Goal: Task Accomplishment & Management: Complete application form

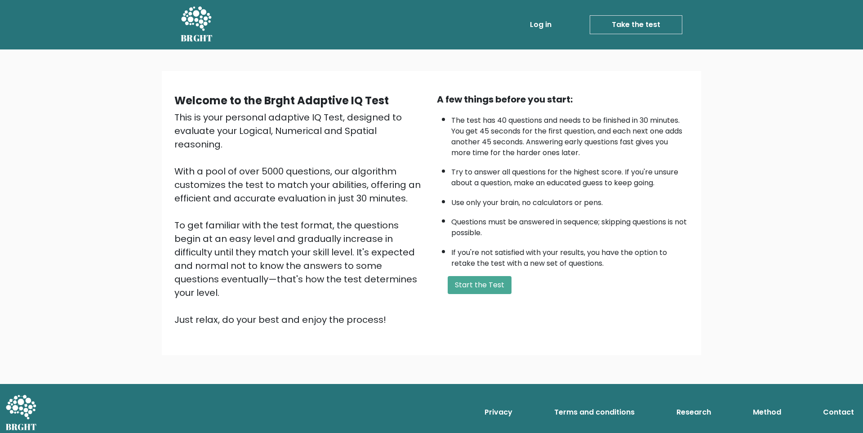
click at [540, 27] on link "Log in" at bounding box center [541, 25] width 29 height 18
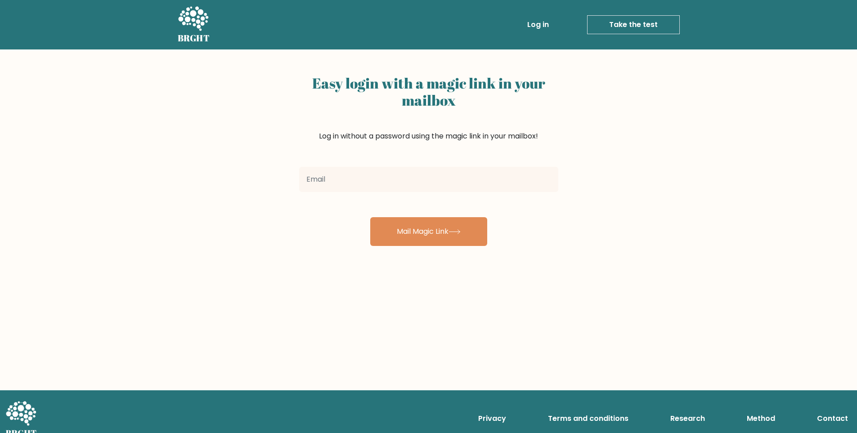
click at [357, 168] on input "email" at bounding box center [428, 179] width 259 height 25
type input "[EMAIL_ADDRESS][DOMAIN_NAME]"
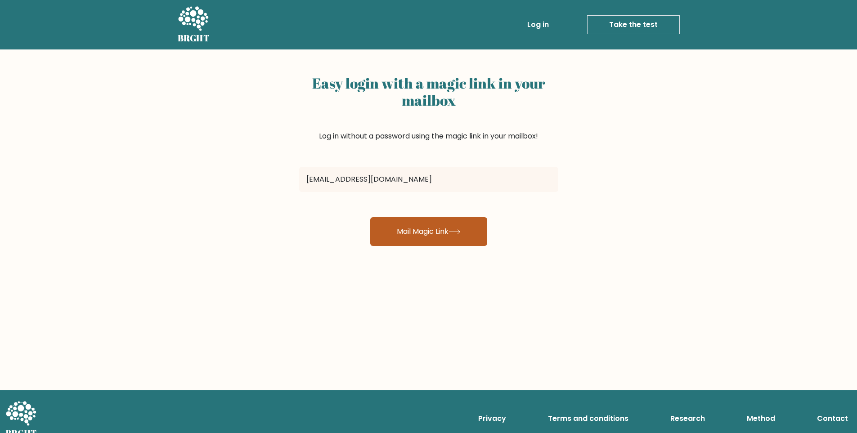
click at [446, 233] on button "Mail Magic Link" at bounding box center [428, 231] width 117 height 29
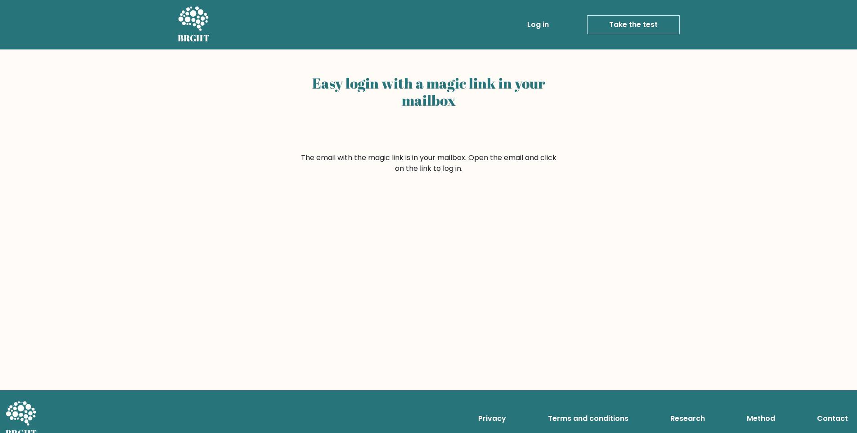
click at [514, 149] on div "Easy login with a magic link in your mailbox" at bounding box center [428, 111] width 259 height 81
click at [535, 23] on link "Log in" at bounding box center [537, 25] width 29 height 18
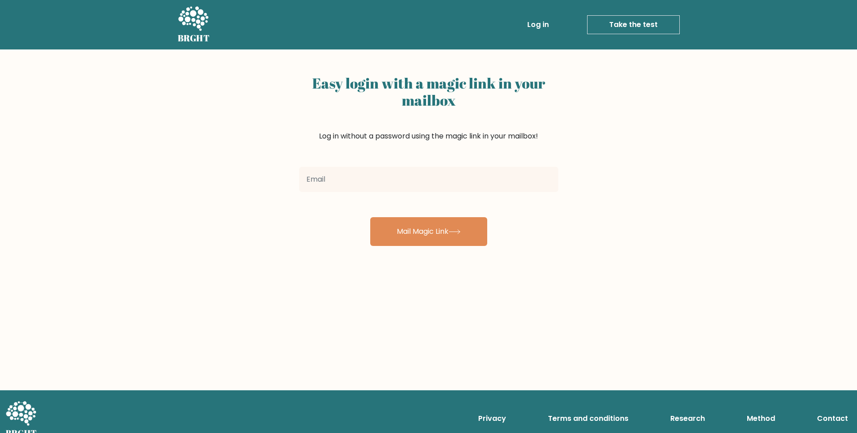
click at [340, 176] on input "email" at bounding box center [428, 179] width 259 height 25
click at [197, 23] on icon at bounding box center [193, 18] width 30 height 24
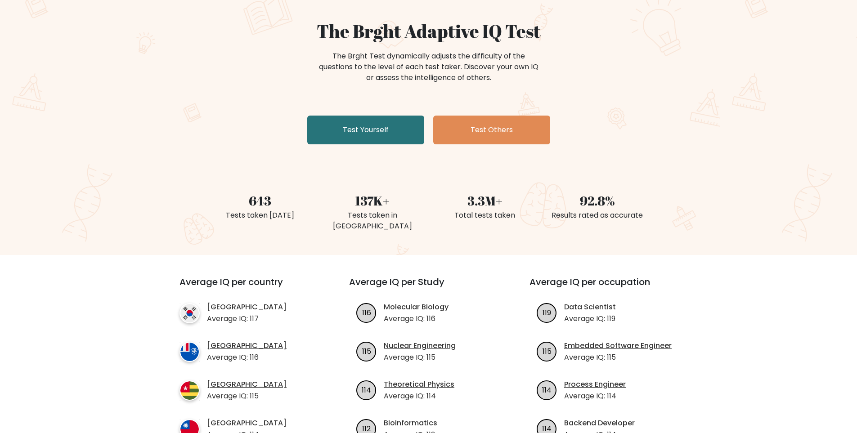
scroll to position [90, 0]
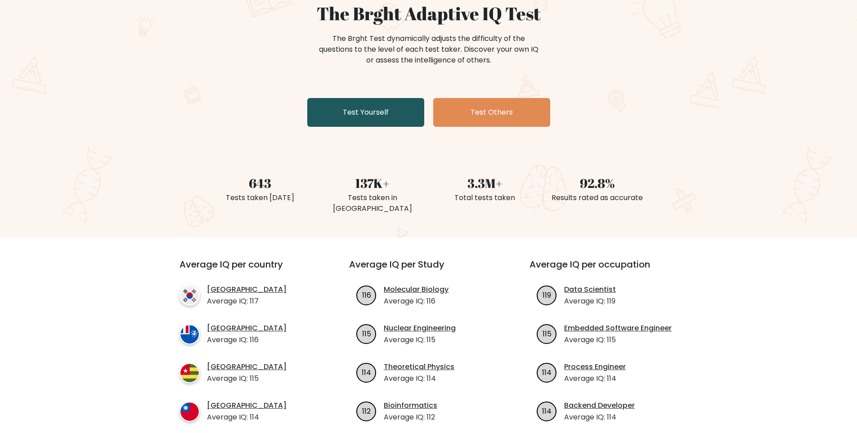
click at [386, 118] on link "Test Yourself" at bounding box center [365, 112] width 117 height 29
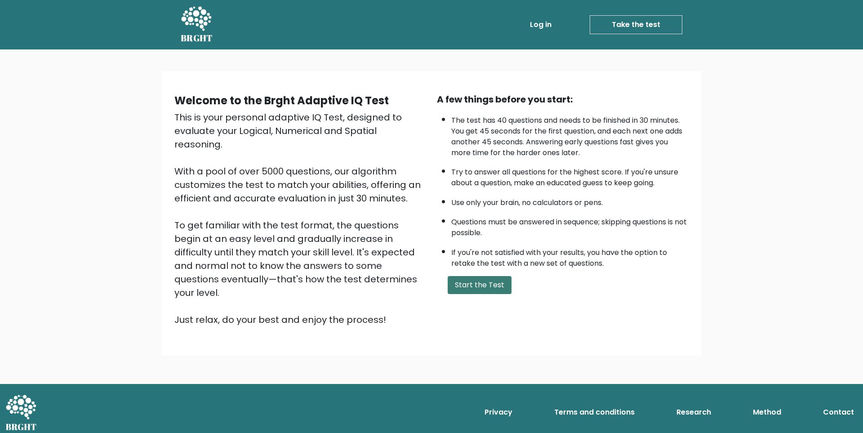
click at [499, 288] on button "Start the Test" at bounding box center [480, 285] width 64 height 18
click at [202, 16] on icon at bounding box center [196, 18] width 30 height 24
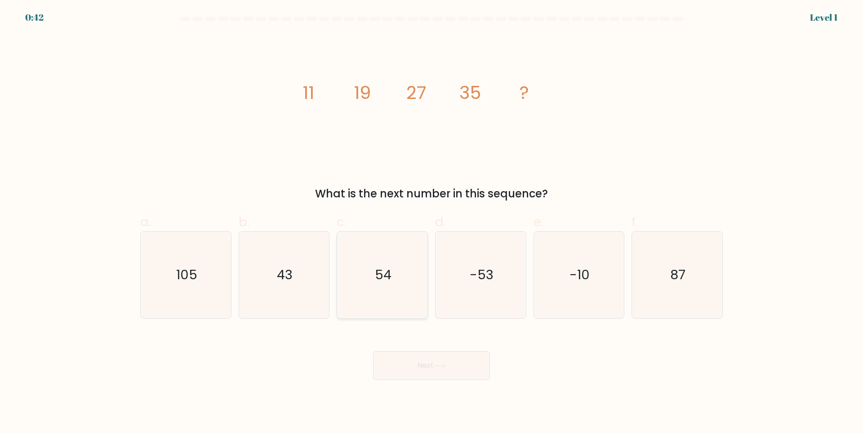
drag, startPoint x: 389, startPoint y: 276, endPoint x: 405, endPoint y: 282, distance: 17.0
click at [394, 278] on icon "54" at bounding box center [382, 275] width 87 height 87
click at [432, 223] on input "c. 54" at bounding box center [432, 220] width 0 height 6
radio input "true"
click at [430, 357] on button "Next" at bounding box center [431, 365] width 117 height 29
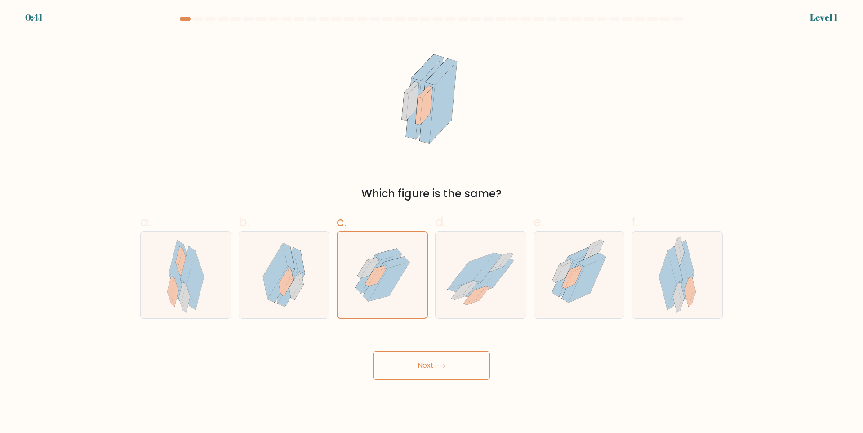
click at [433, 358] on button "Next" at bounding box center [431, 365] width 117 height 29
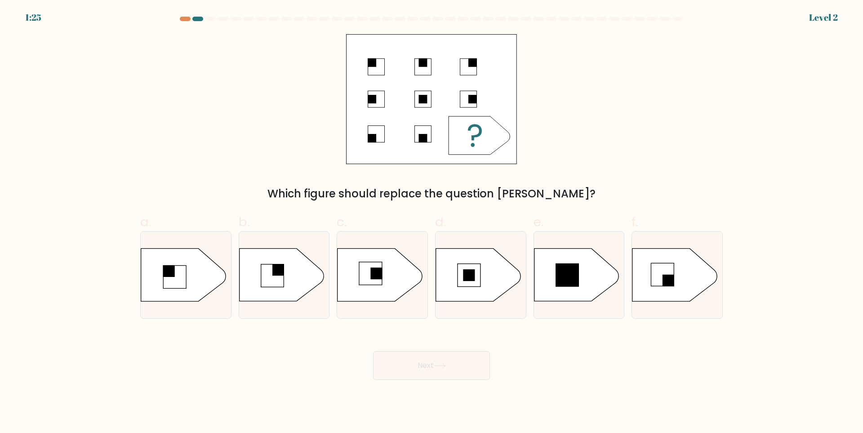
drag, startPoint x: 433, startPoint y: 372, endPoint x: 412, endPoint y: 300, distance: 74.6
click at [432, 371] on button "Next" at bounding box center [431, 365] width 117 height 29
click at [405, 289] on icon at bounding box center [380, 275] width 85 height 53
click at [432, 223] on input "c." at bounding box center [432, 220] width 0 height 6
radio input "true"
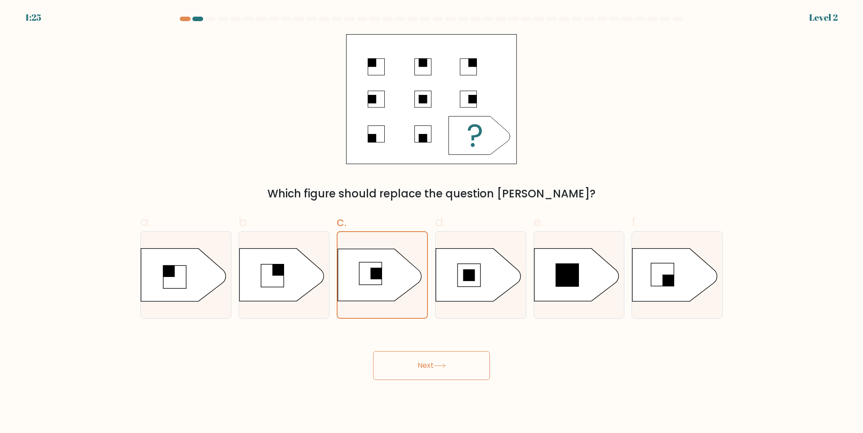
click at [423, 363] on button "Next" at bounding box center [431, 365] width 117 height 29
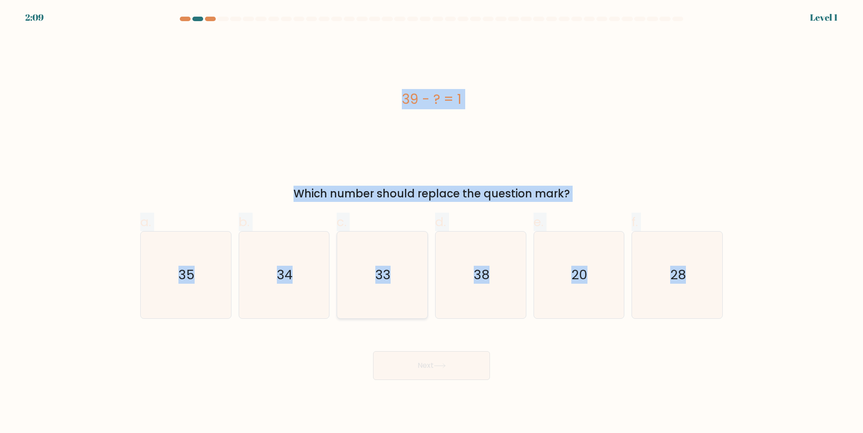
drag, startPoint x: 413, startPoint y: 353, endPoint x: 391, endPoint y: 286, distance: 70.0
click at [413, 350] on div "Next" at bounding box center [432, 355] width 594 height 50
drag, startPoint x: 389, startPoint y: 279, endPoint x: 412, endPoint y: 338, distance: 63.0
click at [389, 280] on text "33" at bounding box center [383, 275] width 15 height 18
click at [432, 223] on input "c. 33" at bounding box center [432, 220] width 0 height 6
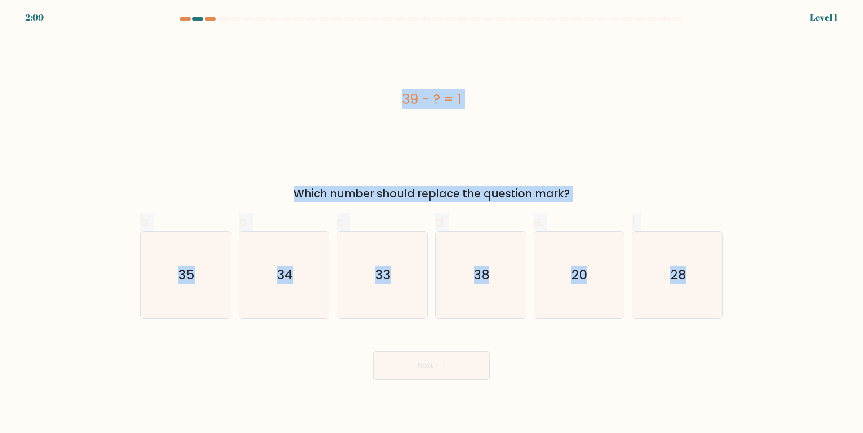
radio input "true"
click at [416, 368] on button "Next" at bounding box center [431, 365] width 117 height 29
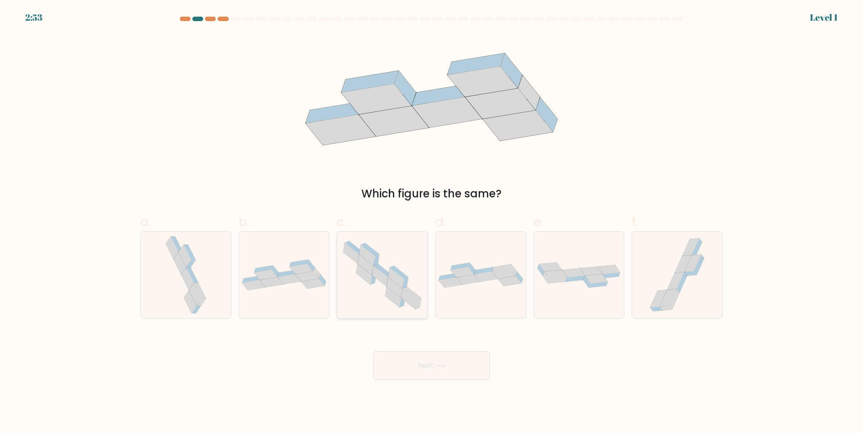
click at [398, 281] on icon at bounding box center [397, 278] width 16 height 21
click at [432, 223] on input "c." at bounding box center [432, 220] width 0 height 6
radio input "true"
click at [428, 362] on button "Next" at bounding box center [431, 365] width 117 height 29
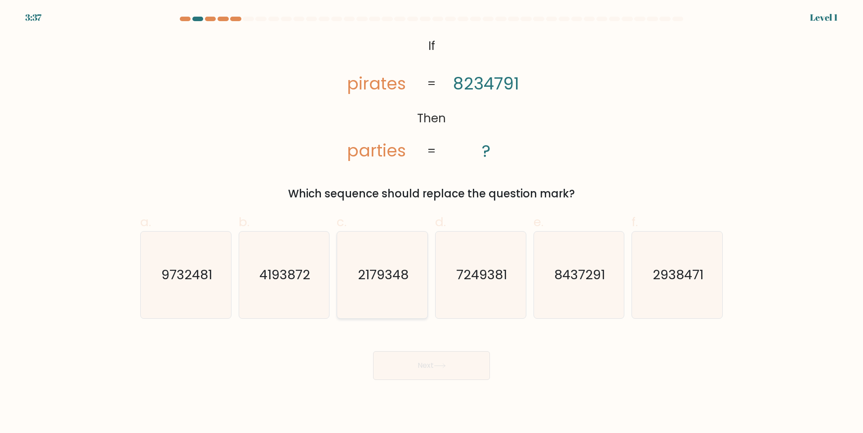
click at [391, 288] on icon "2179348" at bounding box center [382, 275] width 87 height 87
click at [432, 223] on input "c. 2179348" at bounding box center [432, 220] width 0 height 6
radio input "true"
click at [413, 348] on div "Next" at bounding box center [432, 355] width 594 height 50
click at [422, 360] on button "Next" at bounding box center [431, 365] width 117 height 29
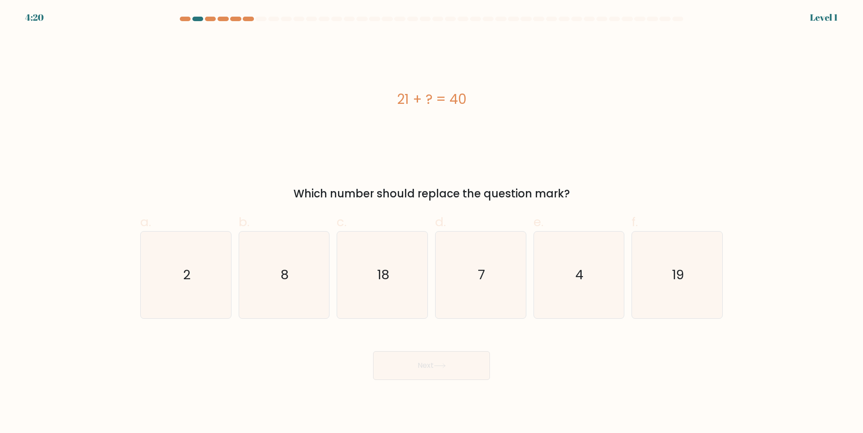
click at [393, 281] on icon "18" at bounding box center [382, 275] width 87 height 87
click at [432, 223] on input "c. 18" at bounding box center [432, 220] width 0 height 6
radio input "true"
click at [420, 374] on button "Next" at bounding box center [431, 365] width 117 height 29
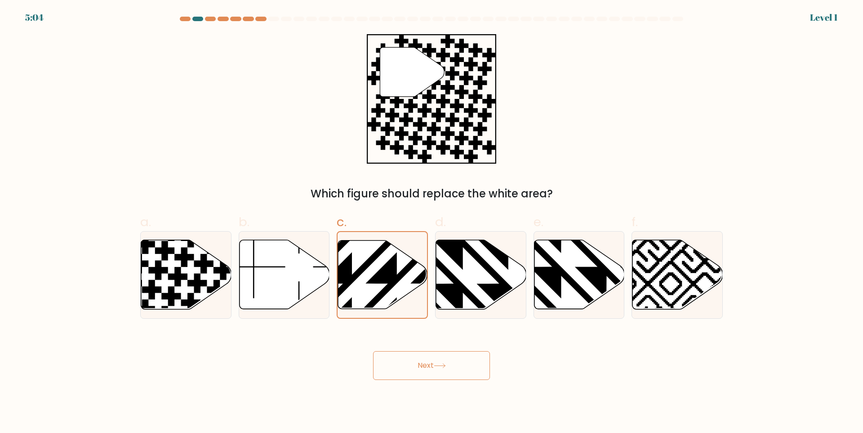
click at [426, 354] on button "Next" at bounding box center [431, 365] width 117 height 29
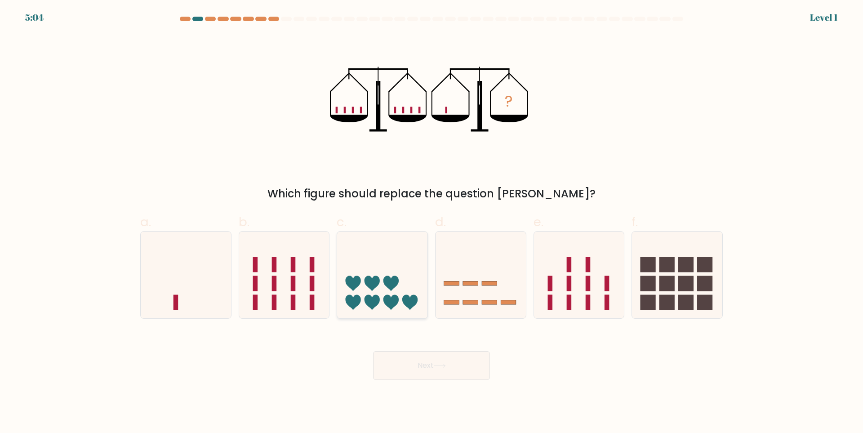
drag, startPoint x: 416, startPoint y: 290, endPoint x: 423, endPoint y: 312, distance: 23.5
click at [417, 292] on icon at bounding box center [382, 275] width 90 height 75
click at [432, 223] on input "c." at bounding box center [432, 220] width 0 height 6
radio input "true"
drag, startPoint x: 447, startPoint y: 354, endPoint x: 449, endPoint y: 361, distance: 7.1
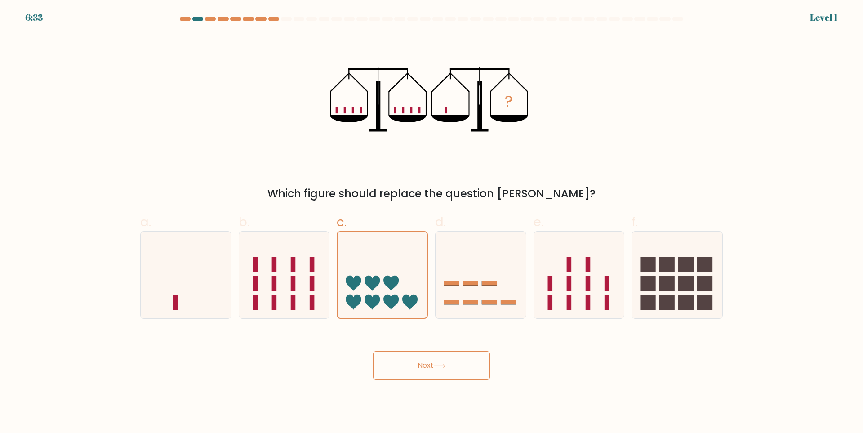
click at [449, 361] on button "Next" at bounding box center [431, 365] width 117 height 29
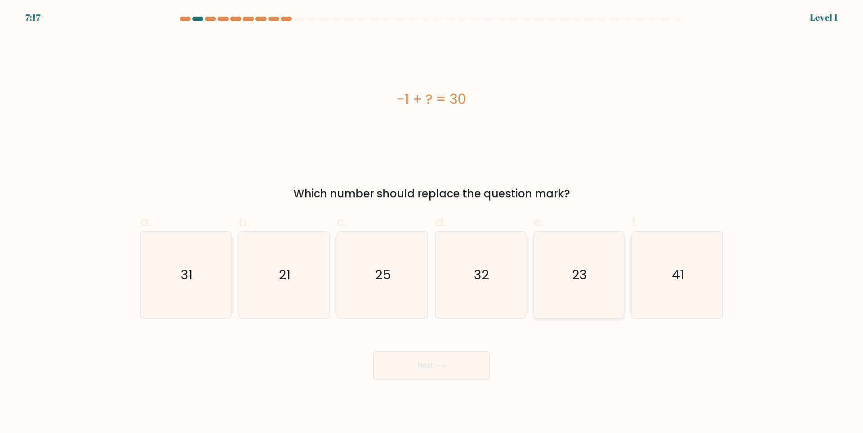
click at [564, 298] on icon "23" at bounding box center [579, 275] width 87 height 87
click at [432, 223] on input "e. 23" at bounding box center [432, 220] width 0 height 6
radio input "true"
click at [479, 368] on button "Next" at bounding box center [431, 365] width 117 height 29
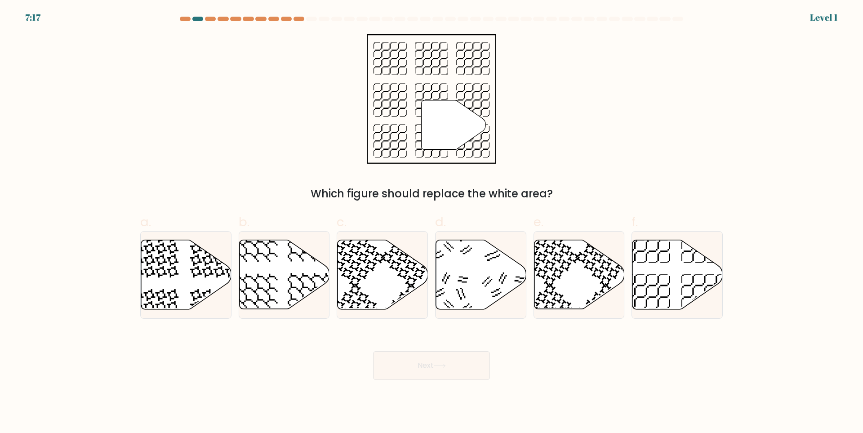
click at [469, 294] on icon at bounding box center [481, 274] width 90 height 69
click at [432, 223] on input "d." at bounding box center [432, 220] width 0 height 6
radio input "true"
click at [458, 368] on button "Next" at bounding box center [431, 365] width 117 height 29
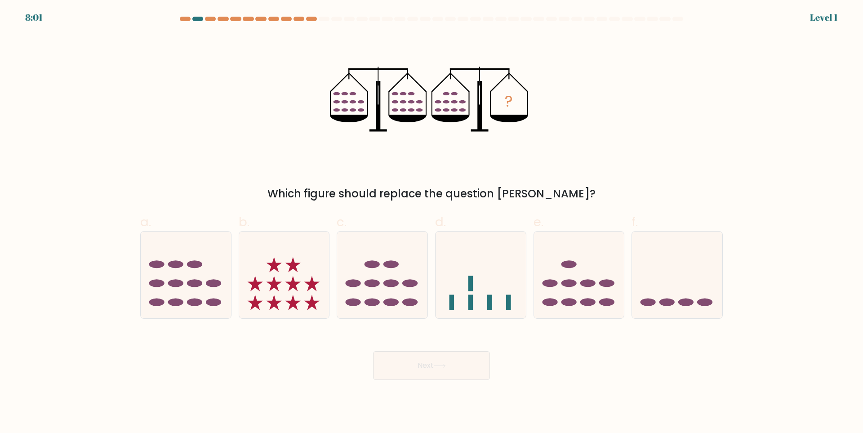
drag, startPoint x: 396, startPoint y: 294, endPoint x: 422, endPoint y: 344, distance: 55.9
click at [397, 295] on icon at bounding box center [382, 275] width 90 height 75
click at [432, 223] on input "c." at bounding box center [432, 220] width 0 height 6
radio input "true"
click at [433, 366] on button "Next" at bounding box center [431, 365] width 117 height 29
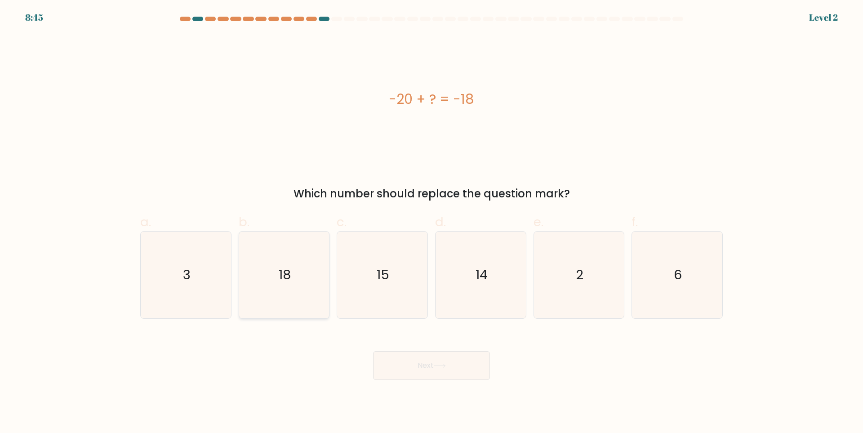
click at [314, 274] on icon "18" at bounding box center [284, 275] width 87 height 87
click at [432, 223] on input "b. 18" at bounding box center [432, 220] width 0 height 6
radio input "true"
click at [407, 362] on button "Next" at bounding box center [431, 365] width 117 height 29
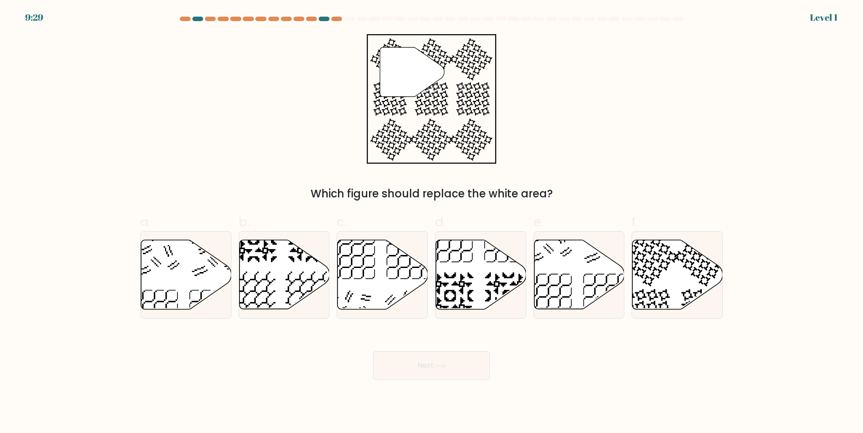
click at [470, 270] on icon at bounding box center [481, 274] width 90 height 69
click at [432, 223] on input "d." at bounding box center [432, 220] width 0 height 6
radio input "true"
click at [451, 364] on button "Next" at bounding box center [431, 365] width 117 height 29
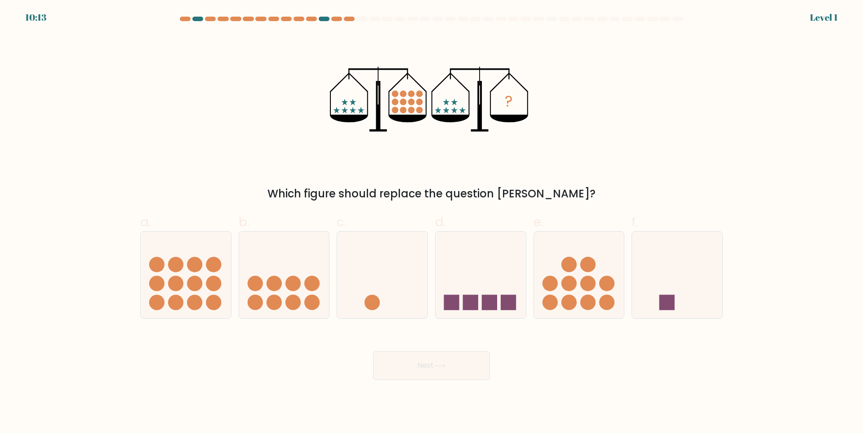
drag, startPoint x: 577, startPoint y: 277, endPoint x: 451, endPoint y: 343, distance: 142.0
click at [567, 285] on icon at bounding box center [579, 275] width 90 height 75
click at [432, 223] on input "e." at bounding box center [432, 220] width 0 height 6
radio input "true"
click at [428, 374] on button "Next" at bounding box center [431, 365] width 117 height 29
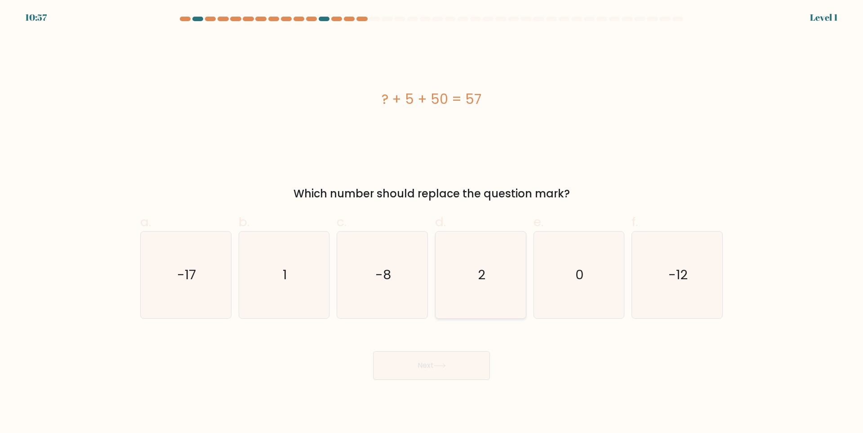
click at [501, 282] on icon "2" at bounding box center [481, 275] width 87 height 87
click at [432, 223] on input "d. 2" at bounding box center [432, 220] width 0 height 6
radio input "true"
click at [429, 384] on body "10:57 Level 1 1" at bounding box center [431, 216] width 863 height 433
click at [413, 364] on button "Next" at bounding box center [431, 365] width 117 height 29
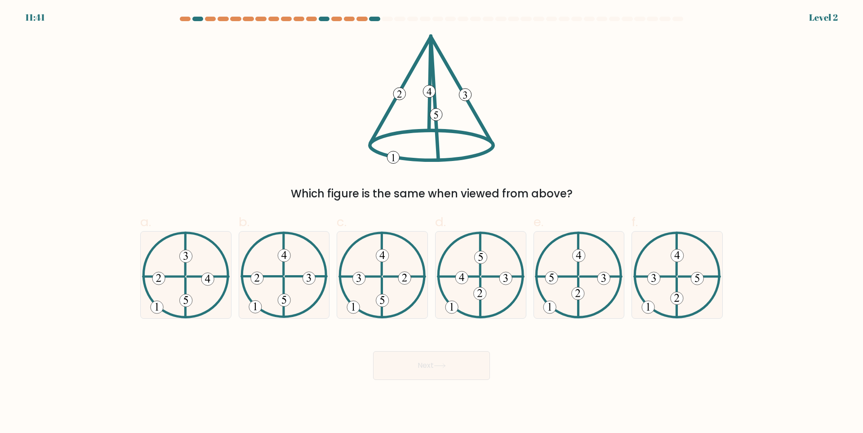
click at [386, 300] on 135 at bounding box center [382, 300] width 13 height 13
click at [432, 223] on input "c." at bounding box center [432, 220] width 0 height 6
radio input "true"
drag, startPoint x: 425, startPoint y: 363, endPoint x: 414, endPoint y: 333, distance: 31.7
click at [426, 363] on button "Next" at bounding box center [431, 365] width 117 height 29
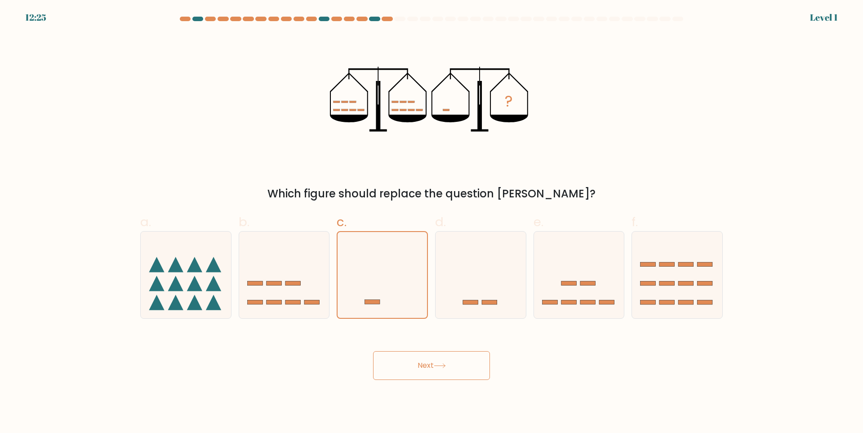
click at [426, 365] on button "Next" at bounding box center [431, 365] width 117 height 29
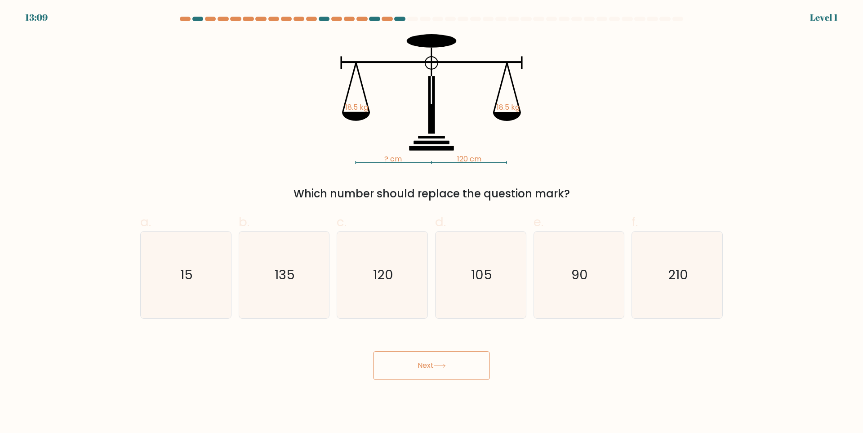
click at [400, 308] on icon "120" at bounding box center [382, 275] width 87 height 87
click at [432, 223] on input "c. 120" at bounding box center [432, 220] width 0 height 6
radio input "true"
click at [415, 357] on button "Next" at bounding box center [431, 365] width 117 height 29
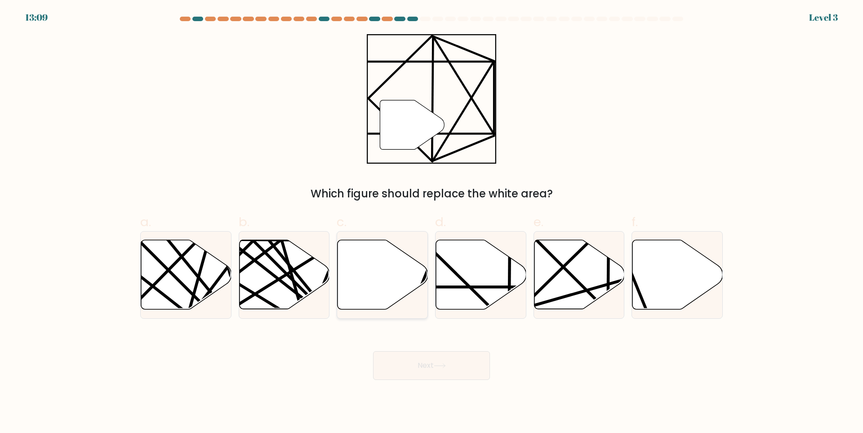
click at [398, 306] on icon at bounding box center [382, 275] width 90 height 71
click at [432, 223] on input "c." at bounding box center [432, 220] width 0 height 6
radio input "true"
drag, startPoint x: 411, startPoint y: 362, endPoint x: 392, endPoint y: 295, distance: 69.6
click at [411, 360] on button "Next" at bounding box center [431, 365] width 117 height 29
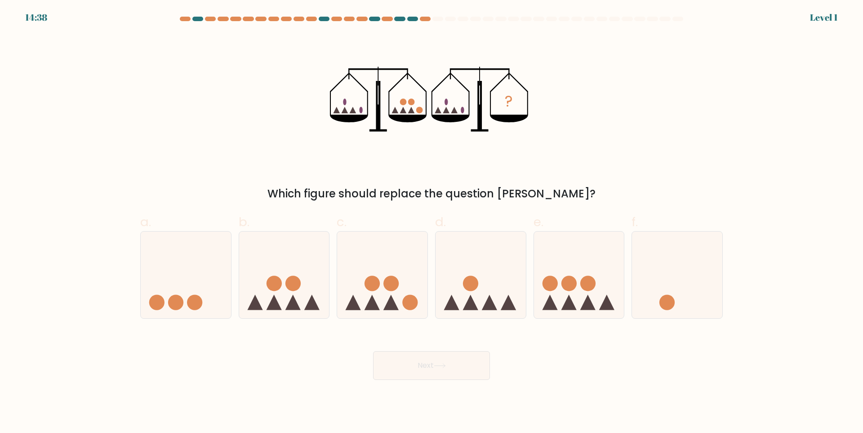
drag, startPoint x: 392, startPoint y: 295, endPoint x: 421, endPoint y: 365, distance: 76.0
drag, startPoint x: 421, startPoint y: 365, endPoint x: 397, endPoint y: 309, distance: 61.1
click at [418, 362] on button "Next" at bounding box center [431, 365] width 117 height 29
click at [387, 292] on icon at bounding box center [382, 275] width 90 height 75
click at [432, 223] on input "c." at bounding box center [432, 220] width 0 height 6
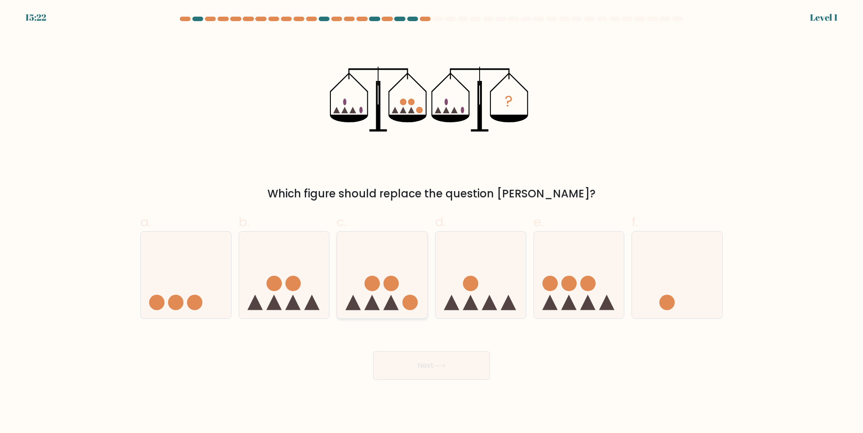
radio input "true"
click at [418, 359] on button "Next" at bounding box center [431, 365] width 117 height 29
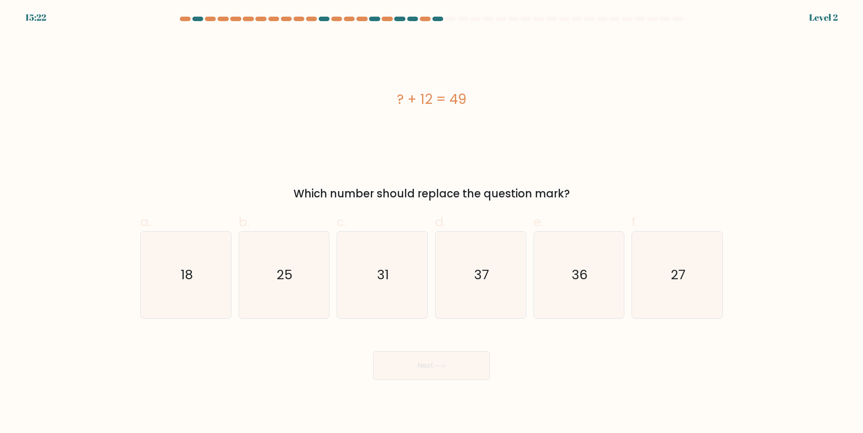
click at [388, 295] on icon "31" at bounding box center [382, 275] width 87 height 87
click at [432, 223] on input "c. 31" at bounding box center [432, 220] width 0 height 6
radio input "true"
drag, startPoint x: 416, startPoint y: 358, endPoint x: 405, endPoint y: 340, distance: 21.0
click at [416, 359] on button "Next" at bounding box center [431, 365] width 117 height 29
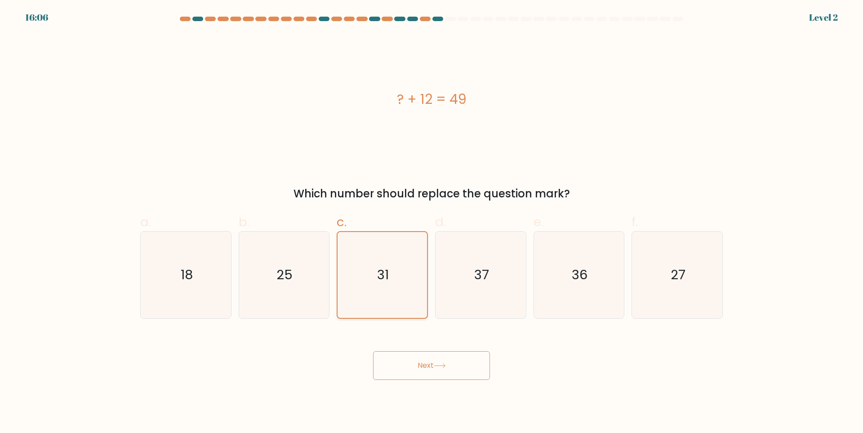
click at [385, 291] on icon "31" at bounding box center [383, 275] width 86 height 86
click at [432, 223] on input "c. 31" at bounding box center [432, 220] width 0 height 6
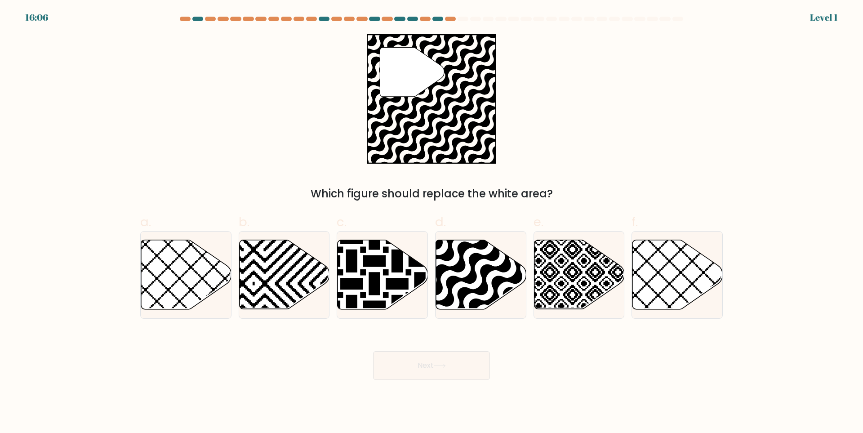
click at [418, 365] on button "Next" at bounding box center [431, 365] width 117 height 29
drag, startPoint x: 391, startPoint y: 286, endPoint x: 399, endPoint y: 309, distance: 24.5
click at [392, 286] on icon at bounding box center [352, 239] width 182 height 182
click at [432, 223] on input "c." at bounding box center [432, 220] width 0 height 6
radio input "true"
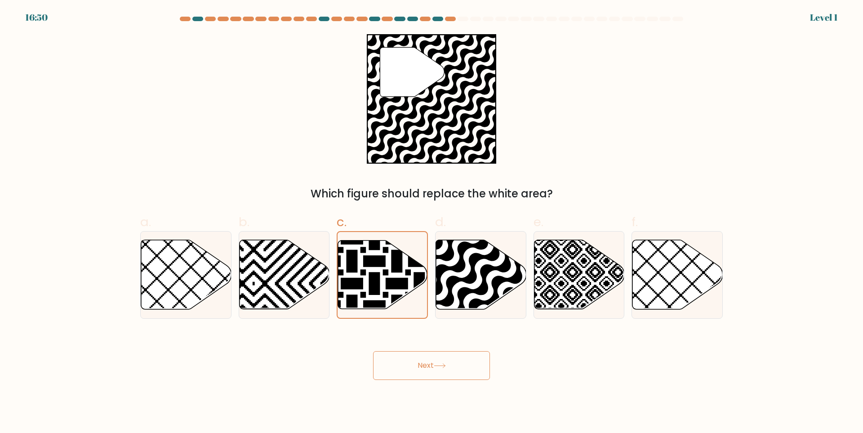
click at [417, 356] on button "Next" at bounding box center [431, 365] width 117 height 29
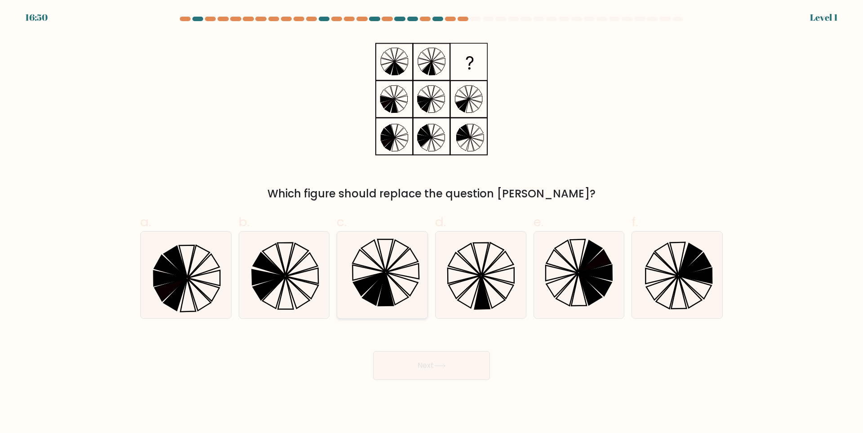
click at [397, 289] on icon at bounding box center [382, 275] width 87 height 87
click at [432, 223] on input "c." at bounding box center [432, 220] width 0 height 6
radio input "true"
click at [430, 352] on button "Next" at bounding box center [431, 365] width 117 height 29
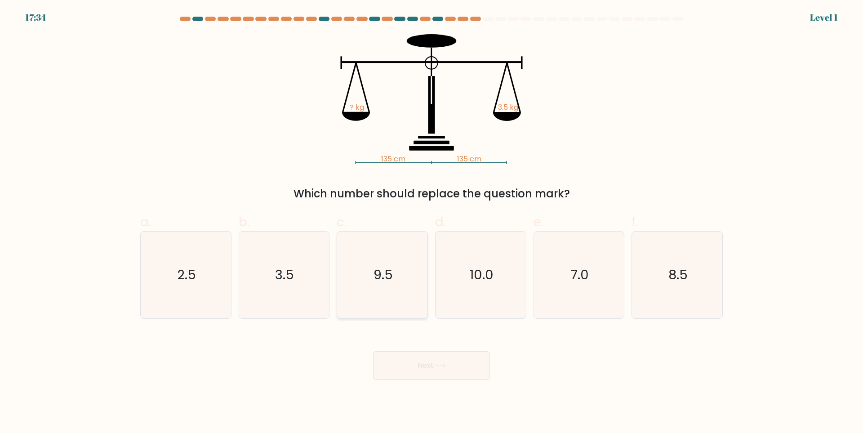
click at [389, 269] on text "9.5" at bounding box center [383, 275] width 19 height 18
click at [432, 223] on input "c. 9.5" at bounding box center [432, 220] width 0 height 6
radio input "true"
click at [420, 339] on div "Next" at bounding box center [432, 355] width 594 height 50
click at [400, 277] on icon "9.5" at bounding box center [383, 275] width 86 height 86
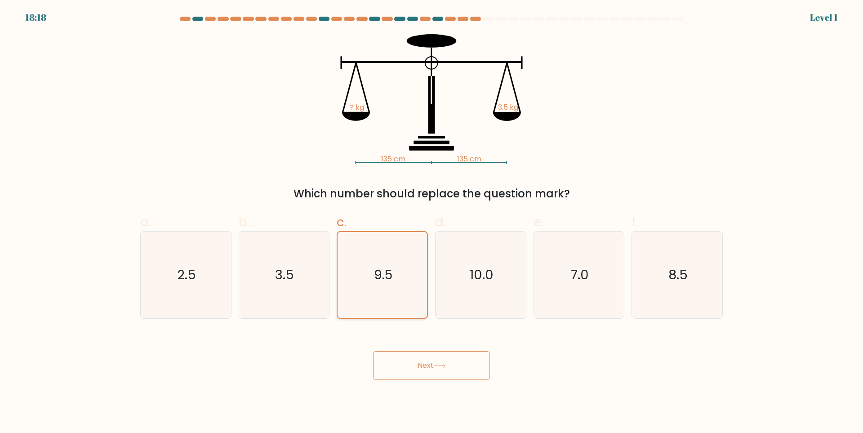
click at [432, 223] on input "c. 9.5" at bounding box center [432, 220] width 0 height 6
click at [425, 345] on div "Next" at bounding box center [432, 355] width 594 height 50
click at [430, 361] on button "Next" at bounding box center [431, 365] width 117 height 29
click at [397, 296] on icon "9.5" at bounding box center [383, 275] width 86 height 86
click at [432, 223] on input "c. 9.5" at bounding box center [432, 220] width 0 height 6
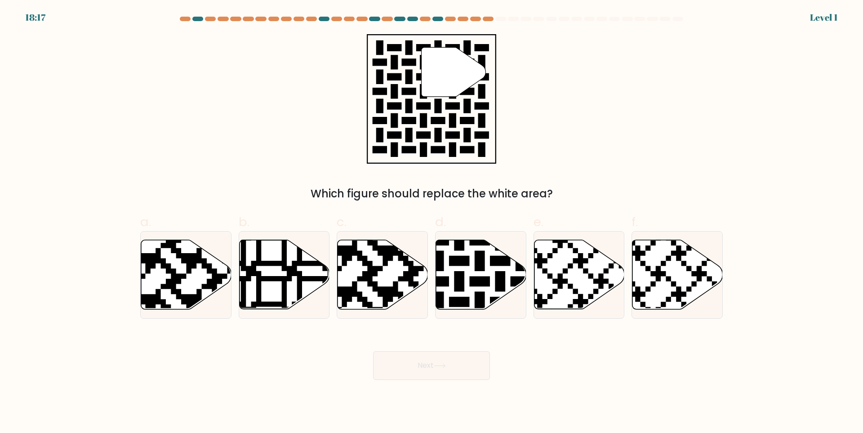
drag, startPoint x: 431, startPoint y: 380, endPoint x: 412, endPoint y: 327, distance: 57.3
click at [432, 380] on button "Next" at bounding box center [431, 365] width 117 height 29
drag, startPoint x: 396, startPoint y: 289, endPoint x: 401, endPoint y: 314, distance: 25.3
click at [396, 291] on icon at bounding box center [352, 312] width 164 height 164
click at [432, 223] on input "c." at bounding box center [432, 220] width 0 height 6
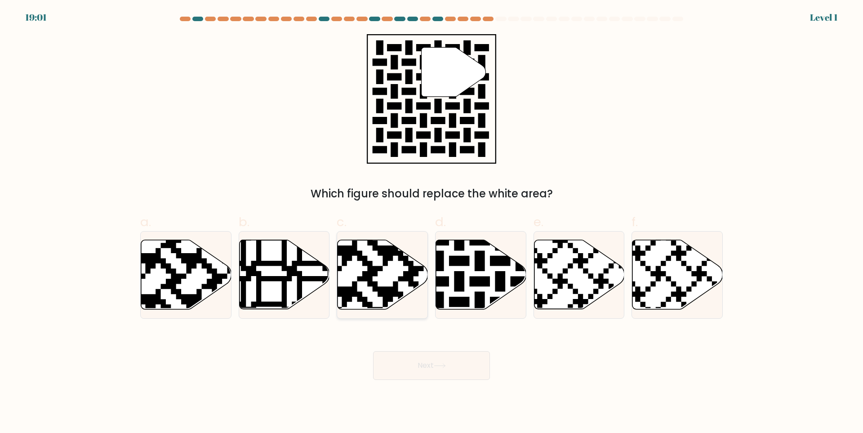
radio input "true"
click at [430, 378] on button "Next" at bounding box center [431, 365] width 117 height 29
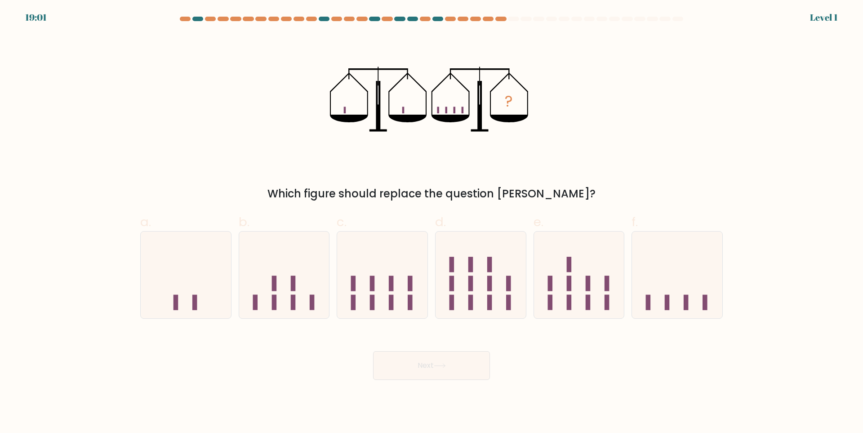
click at [398, 300] on icon at bounding box center [382, 275] width 90 height 75
click at [432, 223] on input "c." at bounding box center [432, 220] width 0 height 6
radio input "true"
click at [428, 351] on div "Next" at bounding box center [432, 355] width 594 height 50
click at [395, 280] on icon at bounding box center [382, 275] width 89 height 74
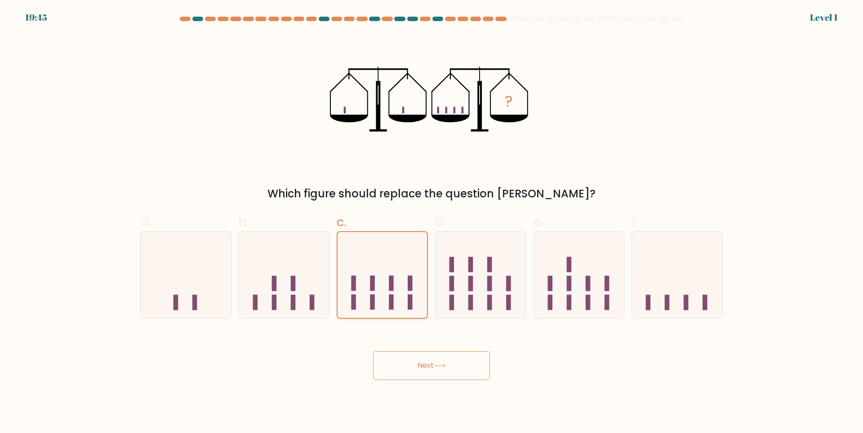
click at [432, 223] on input "c." at bounding box center [432, 220] width 0 height 6
click at [439, 356] on button "Next" at bounding box center [431, 365] width 117 height 29
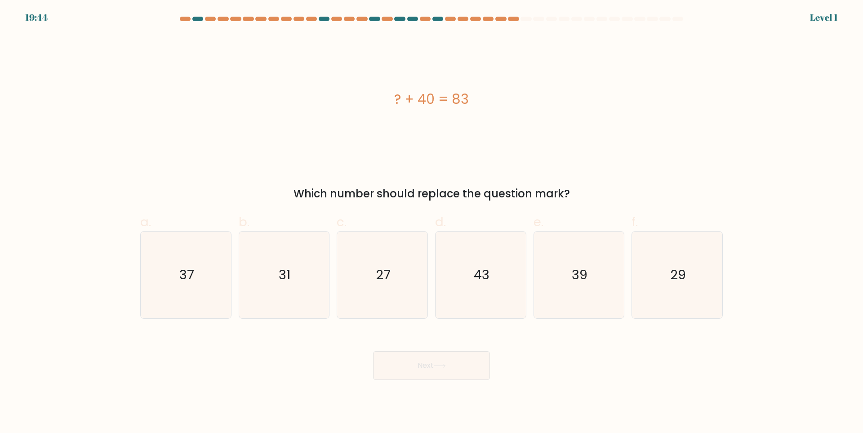
drag, startPoint x: 465, startPoint y: 291, endPoint x: 461, endPoint y: 338, distance: 47.8
click at [456, 371] on button "Next" at bounding box center [431, 365] width 117 height 29
drag, startPoint x: 410, startPoint y: 293, endPoint x: 412, endPoint y: 311, distance: 18.1
click at [411, 295] on icon "27" at bounding box center [382, 275] width 87 height 87
click at [432, 223] on input "c. 27" at bounding box center [432, 220] width 0 height 6
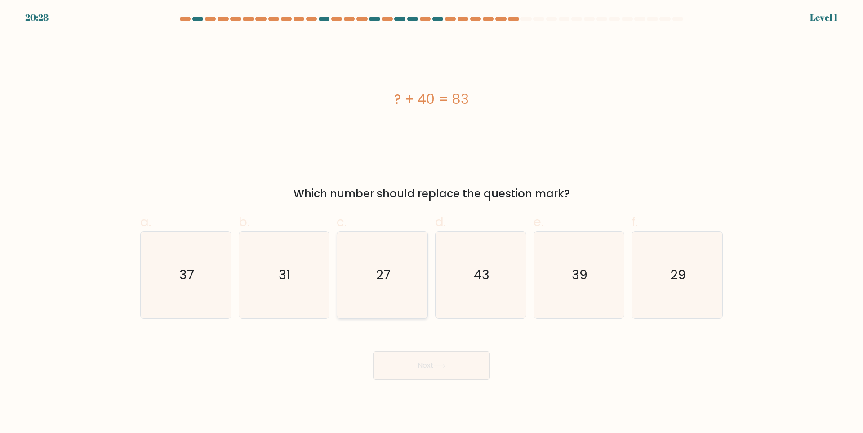
radio input "true"
drag, startPoint x: 441, startPoint y: 370, endPoint x: 452, endPoint y: 346, distance: 26.0
click at [443, 369] on button "Next" at bounding box center [431, 365] width 117 height 29
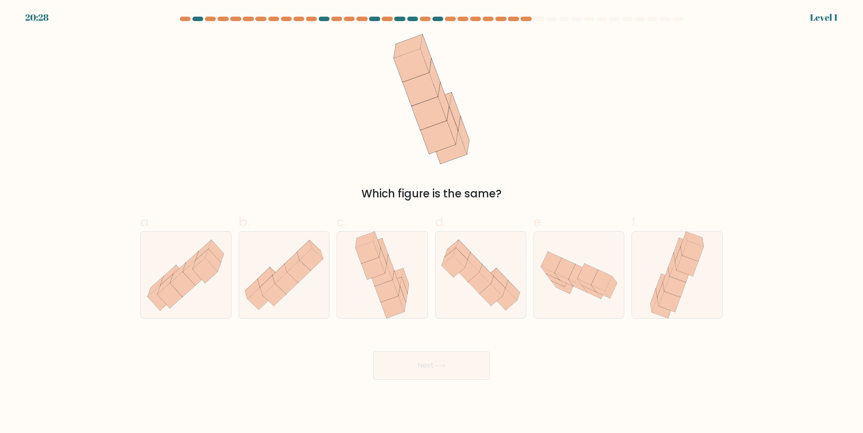
click at [467, 298] on icon at bounding box center [481, 275] width 90 height 78
click at [432, 223] on input "d." at bounding box center [432, 220] width 0 height 6
radio input "true"
click at [454, 363] on button "Next" at bounding box center [431, 365] width 117 height 29
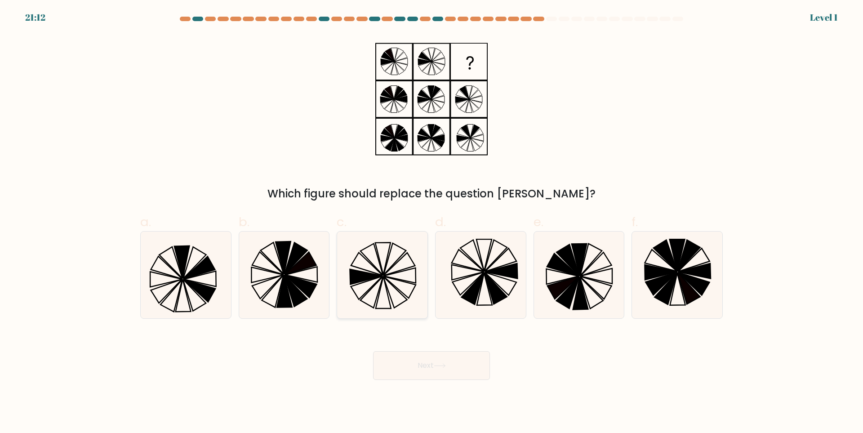
click at [398, 286] on icon at bounding box center [382, 275] width 87 height 87
click at [432, 223] on input "c." at bounding box center [432, 220] width 0 height 6
radio input "true"
click at [422, 359] on button "Next" at bounding box center [431, 365] width 117 height 29
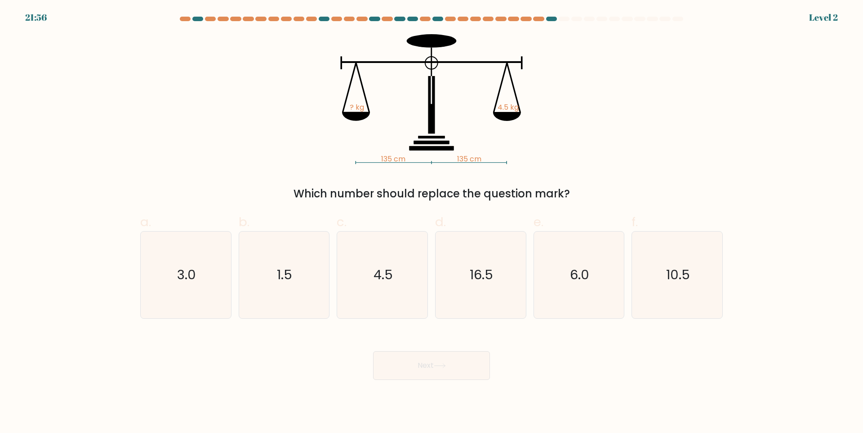
click at [286, 287] on icon "1.5" at bounding box center [284, 275] width 87 height 87
drag, startPoint x: 396, startPoint y: 352, endPoint x: 404, endPoint y: 368, distance: 17.7
click at [398, 355] on div "Next" at bounding box center [432, 355] width 594 height 50
click at [294, 289] on icon "1.5" at bounding box center [284, 275] width 87 height 87
click at [432, 223] on input "b. 1.5" at bounding box center [432, 220] width 0 height 6
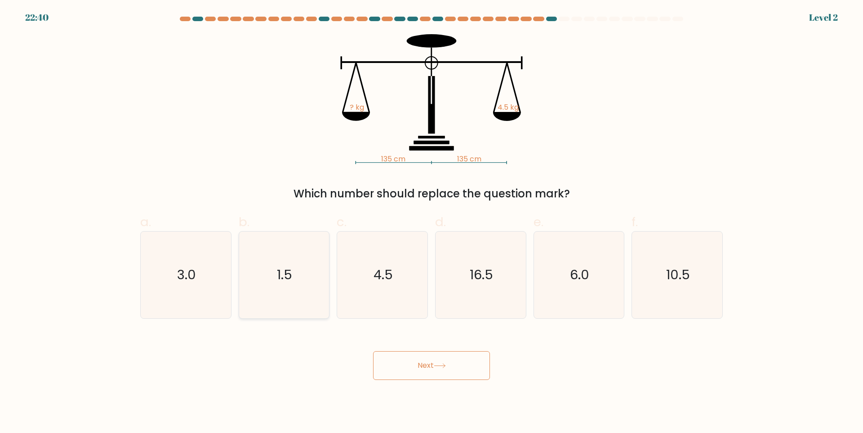
radio input "true"
click at [415, 372] on button "Next" at bounding box center [431, 365] width 117 height 29
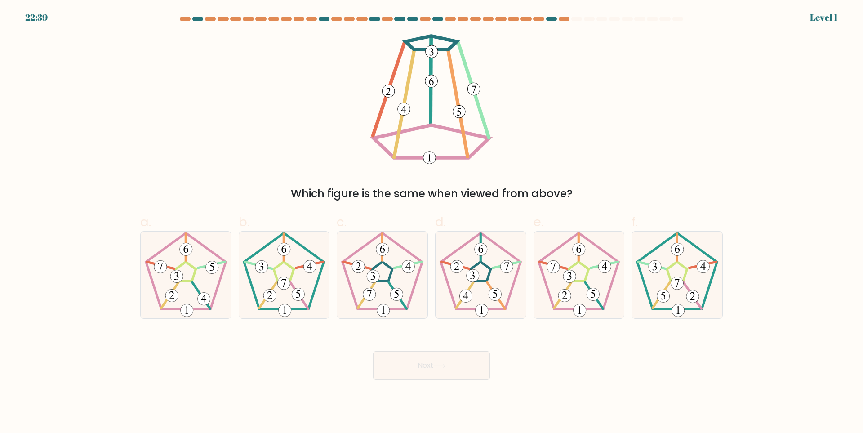
click at [394, 289] on g at bounding box center [383, 275] width 80 height 84
click at [432, 223] on input "c." at bounding box center [432, 220] width 0 height 6
radio input "true"
drag, startPoint x: 419, startPoint y: 363, endPoint x: 425, endPoint y: 358, distance: 8.6
click at [420, 364] on button "Next" at bounding box center [431, 365] width 117 height 29
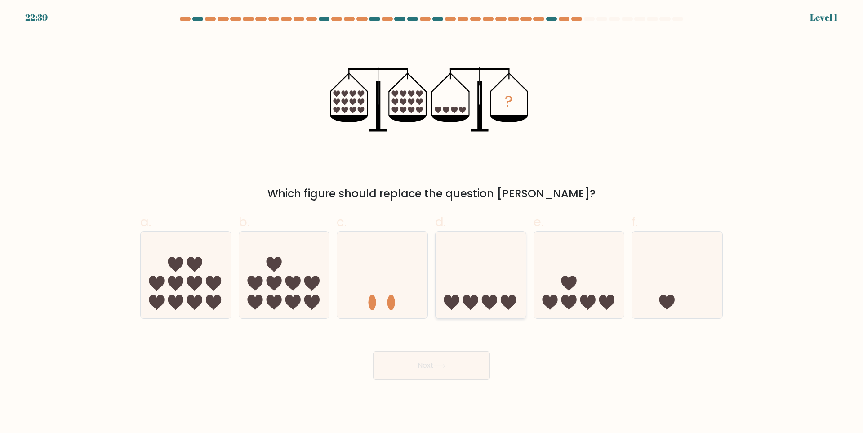
drag, startPoint x: 476, startPoint y: 295, endPoint x: 463, endPoint y: 345, distance: 52.0
click at [477, 295] on icon at bounding box center [481, 275] width 90 height 75
click at [432, 223] on input "d." at bounding box center [432, 220] width 0 height 6
radio input "true"
click at [455, 357] on button "Next" at bounding box center [431, 365] width 117 height 29
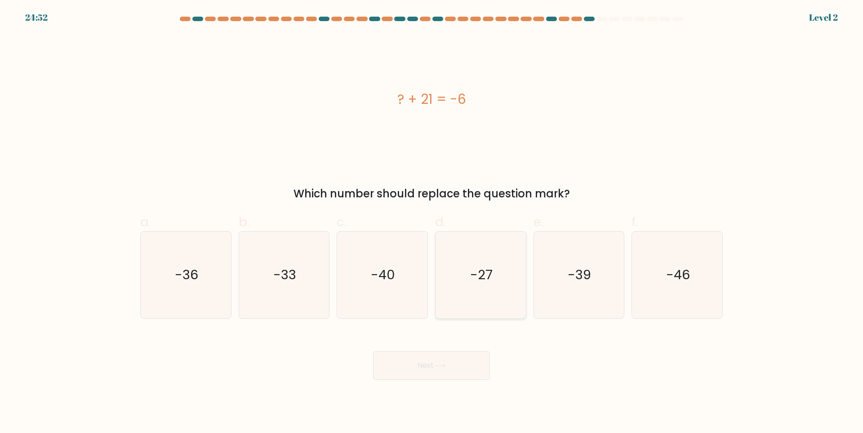
click at [479, 318] on icon "-27" at bounding box center [481, 275] width 87 height 87
click at [432, 223] on input "d. -27" at bounding box center [432, 220] width 0 height 6
radio input "true"
click at [446, 381] on body "24:52 Level 2" at bounding box center [431, 216] width 863 height 433
click at [534, 299] on div "-39" at bounding box center [579, 275] width 91 height 88
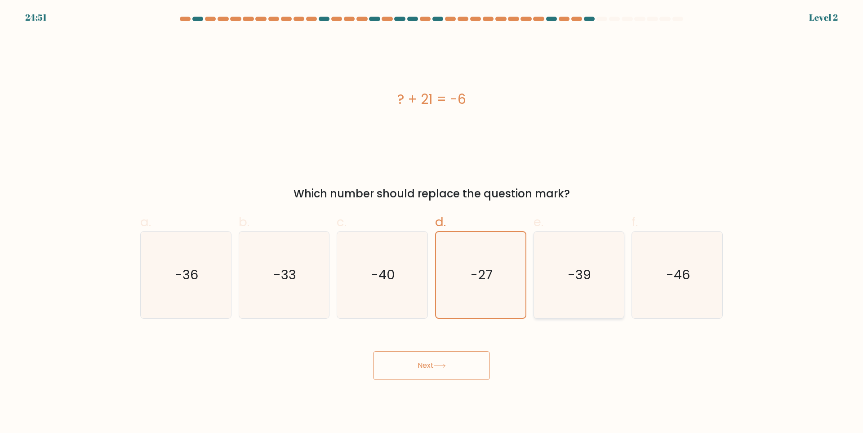
click at [432, 223] on input "e. -39" at bounding box center [432, 220] width 0 height 6
radio input "true"
drag, startPoint x: 479, startPoint y: 371, endPoint x: 477, endPoint y: 364, distance: 7.9
click at [476, 374] on button "Next" at bounding box center [431, 365] width 117 height 29
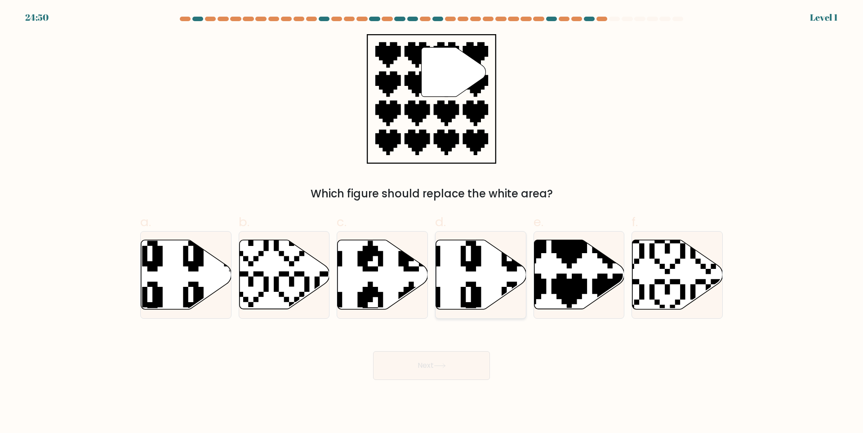
drag, startPoint x: 489, startPoint y: 283, endPoint x: 480, endPoint y: 307, distance: 25.5
click at [489, 291] on icon at bounding box center [481, 274] width 90 height 69
click at [432, 223] on input "d." at bounding box center [432, 220] width 0 height 6
radio input "true"
click at [445, 366] on icon at bounding box center [440, 365] width 12 height 5
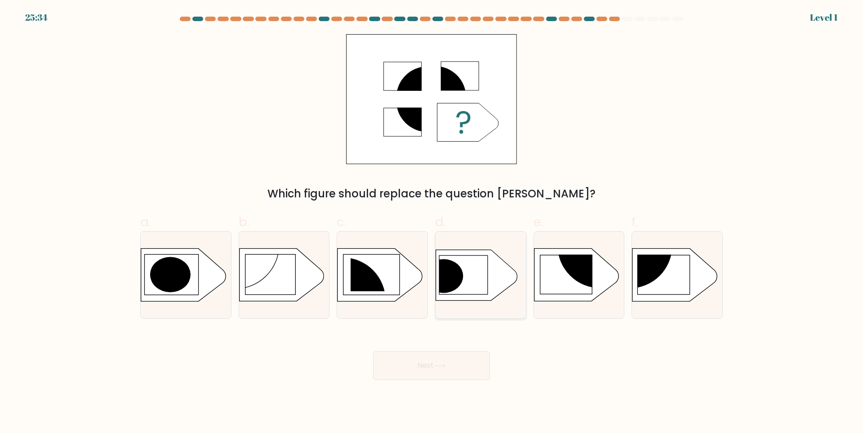
drag, startPoint x: 563, startPoint y: 266, endPoint x: 519, endPoint y: 314, distance: 65.3
click at [565, 269] on icon at bounding box center [579, 275] width 90 height 54
click at [432, 223] on input "e." at bounding box center [432, 220] width 0 height 6
radio input "true"
click at [447, 359] on button "Next" at bounding box center [431, 365] width 117 height 29
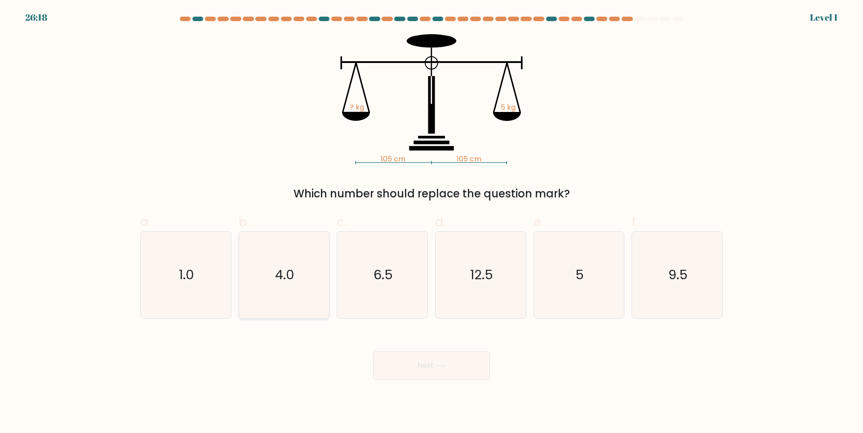
click at [241, 272] on icon "4.0" at bounding box center [284, 275] width 87 height 87
click at [432, 223] on input "b. 4.0" at bounding box center [432, 220] width 0 height 6
radio input "true"
click at [374, 368] on div "Next" at bounding box center [432, 355] width 594 height 50
click at [404, 368] on button "Next" at bounding box center [431, 365] width 117 height 29
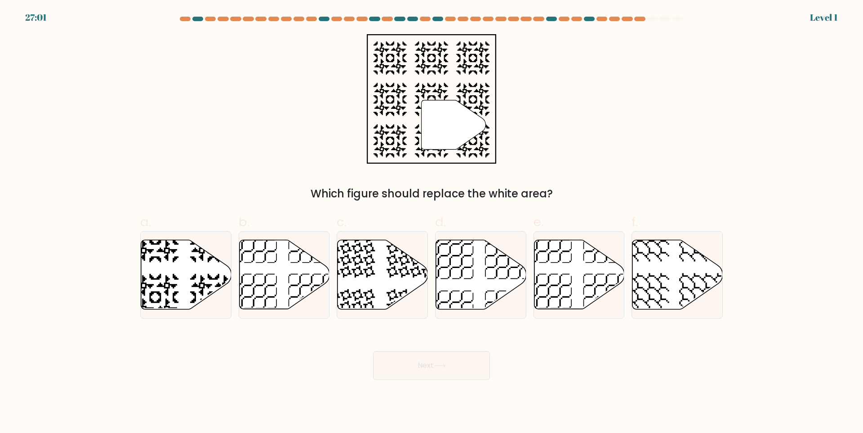
click at [377, 274] on icon at bounding box center [383, 274] width 90 height 69
click at [432, 223] on input "c." at bounding box center [432, 220] width 0 height 6
radio input "true"
click at [416, 366] on button "Next" at bounding box center [431, 365] width 117 height 29
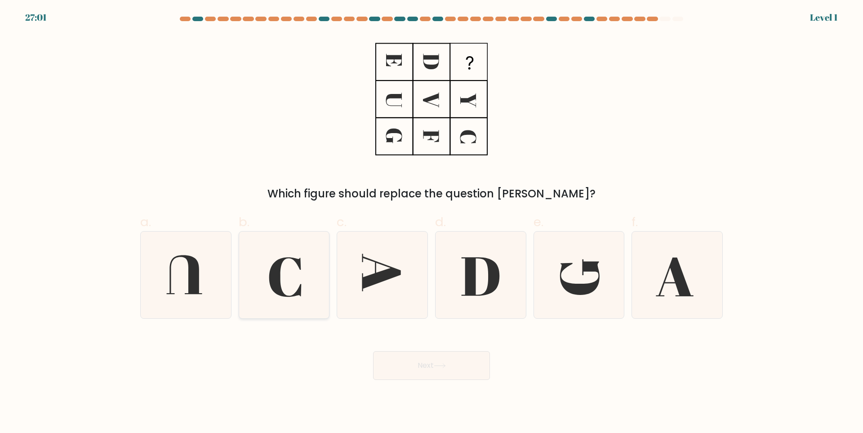
drag, startPoint x: 280, startPoint y: 269, endPoint x: 289, endPoint y: 273, distance: 10.1
click at [281, 269] on icon at bounding box center [285, 277] width 32 height 40
click at [432, 223] on input "b." at bounding box center [432, 220] width 0 height 6
radio input "true"
click at [402, 359] on button "Next" at bounding box center [431, 365] width 117 height 29
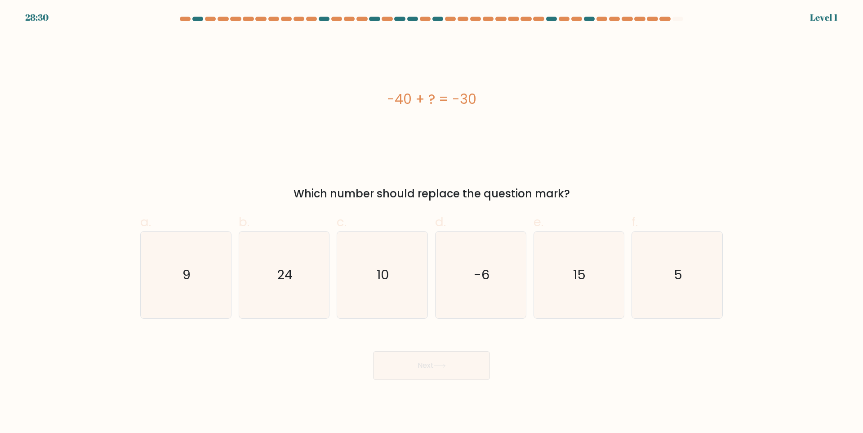
click at [407, 276] on icon "10" at bounding box center [382, 275] width 87 height 87
click at [432, 223] on input "c. 10" at bounding box center [432, 220] width 0 height 6
radio input "true"
drag, startPoint x: 442, startPoint y: 363, endPoint x: 450, endPoint y: 342, distance: 22.6
click at [442, 364] on button "Next" at bounding box center [431, 365] width 117 height 29
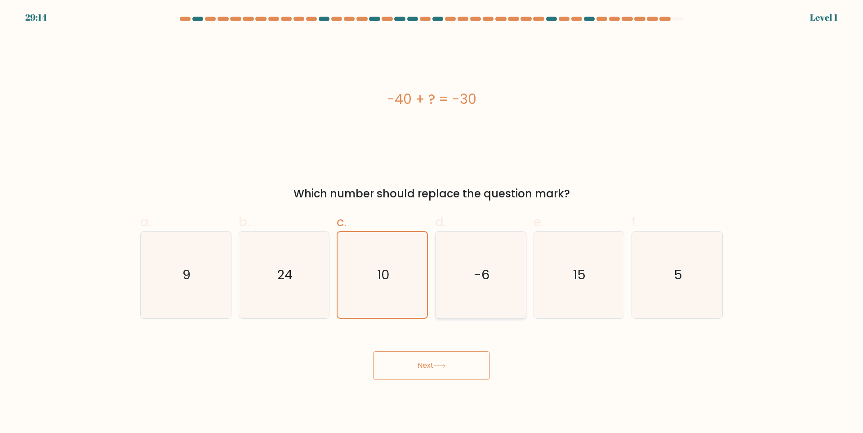
drag, startPoint x: 478, startPoint y: 277, endPoint x: 476, endPoint y: 291, distance: 13.6
click at [477, 282] on text "-6" at bounding box center [482, 275] width 16 height 18
click at [432, 223] on input "d. -6" at bounding box center [432, 220] width 0 height 6
radio input "true"
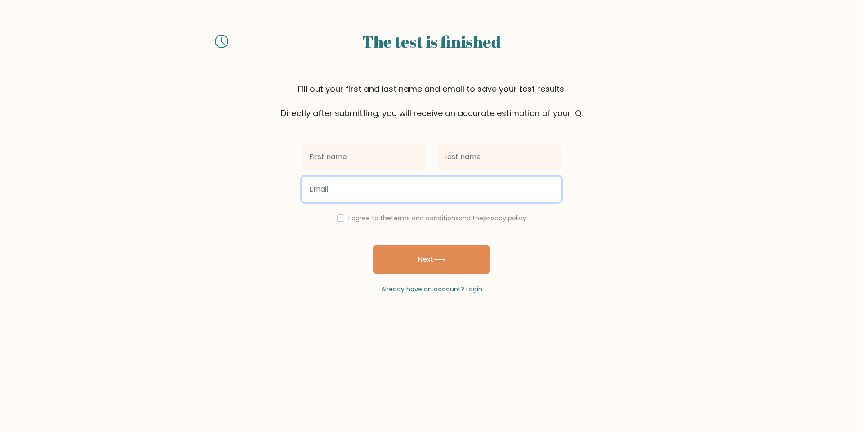
click at [430, 199] on input "email" at bounding box center [431, 189] width 259 height 25
click at [258, 261] on form "The test is finished Fill out your first and last name and email to save your t…" at bounding box center [431, 158] width 863 height 273
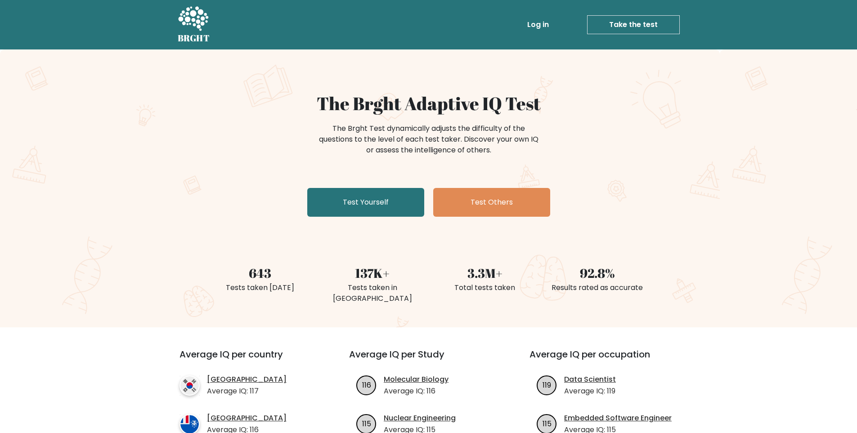
click at [540, 23] on link "Log in" at bounding box center [537, 25] width 29 height 18
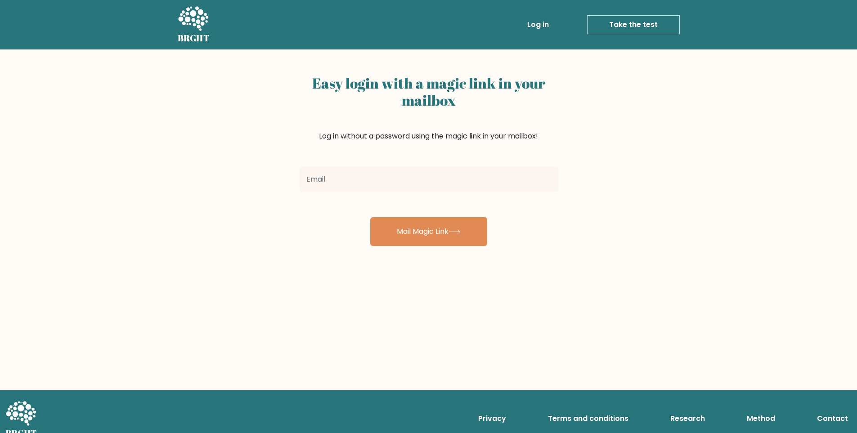
click at [373, 180] on input "email" at bounding box center [428, 179] width 259 height 25
type input "[EMAIL_ADDRESS][DOMAIN_NAME]"
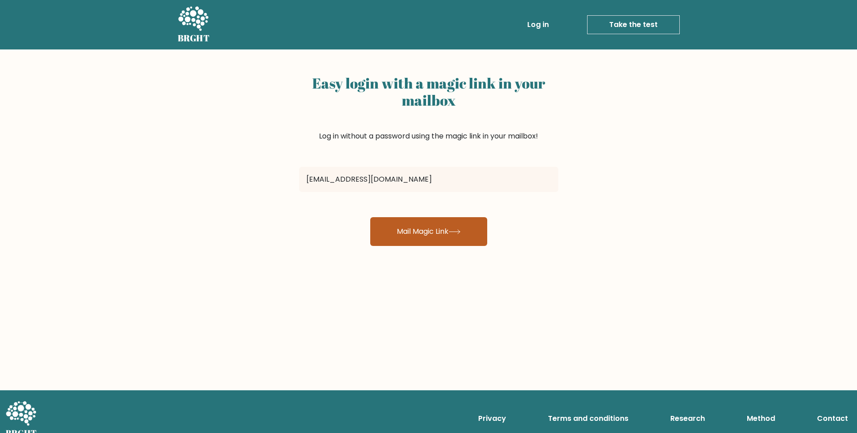
click at [413, 233] on button "Mail Magic Link" at bounding box center [428, 231] width 117 height 29
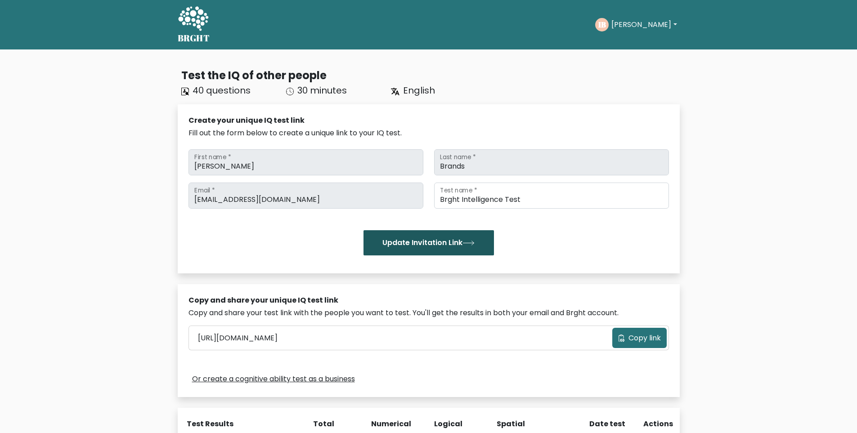
click at [461, 242] on button "Update Invitation Link" at bounding box center [428, 242] width 130 height 25
click at [189, 21] on icon at bounding box center [193, 18] width 30 height 24
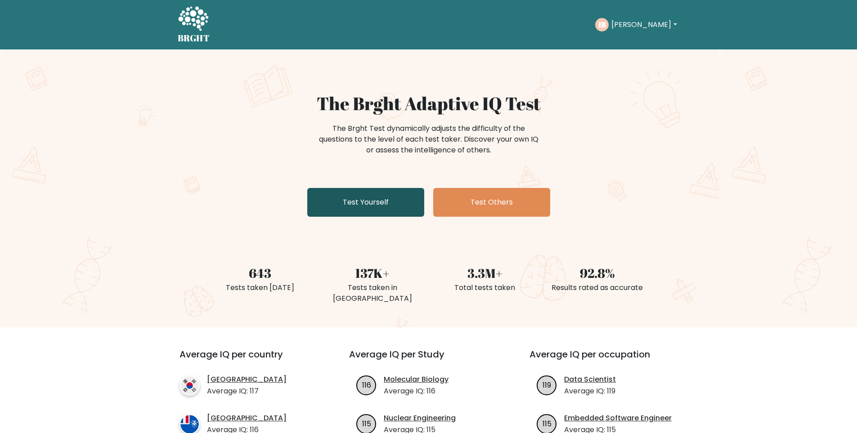
click at [391, 210] on link "Test Yourself" at bounding box center [365, 202] width 117 height 29
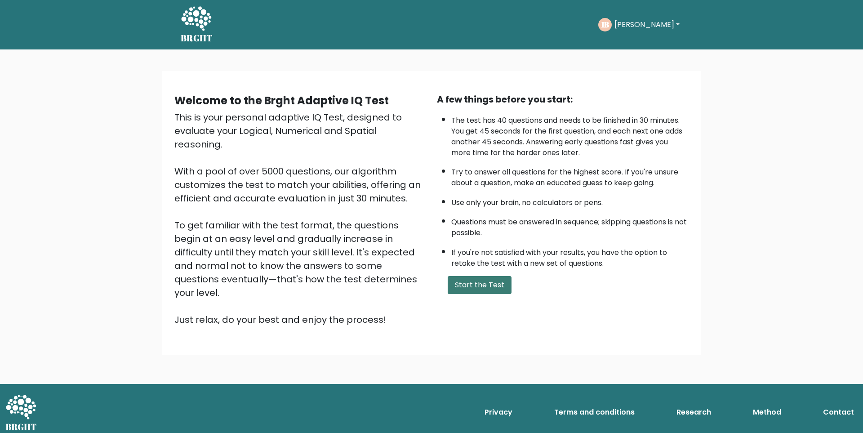
click at [454, 288] on button "Start the Test" at bounding box center [480, 285] width 64 height 18
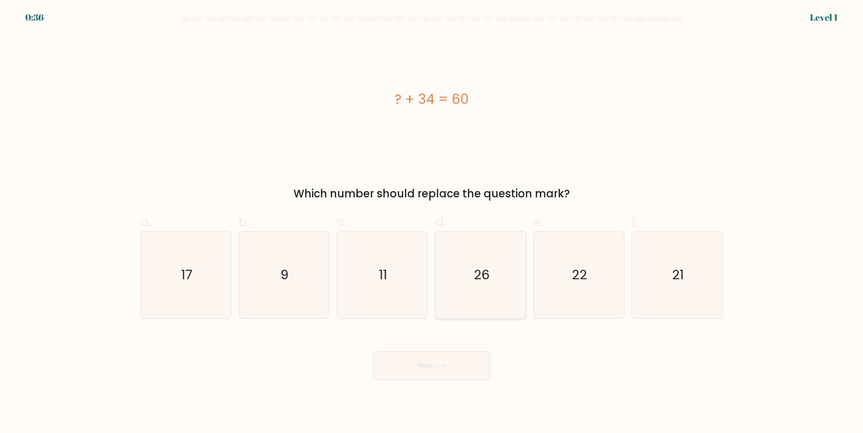
click at [498, 290] on icon "26" at bounding box center [481, 275] width 87 height 87
click at [432, 223] on input "d. 26" at bounding box center [432, 220] width 0 height 6
radio input "true"
click at [454, 364] on button "Next" at bounding box center [431, 365] width 117 height 29
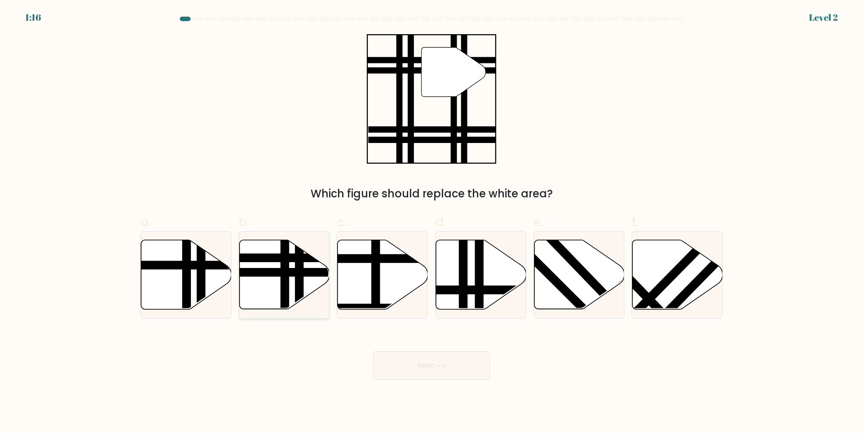
click at [285, 287] on line at bounding box center [285, 313] width 0 height 182
click at [432, 223] on input "b." at bounding box center [432, 220] width 0 height 6
radio input "true"
click at [408, 364] on button "Next" at bounding box center [431, 365] width 117 height 29
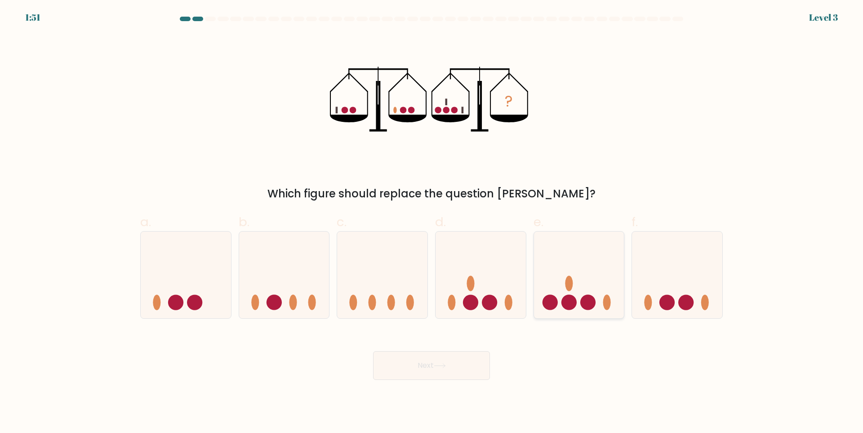
click at [585, 306] on circle at bounding box center [588, 302] width 15 height 15
click at [432, 223] on input "e." at bounding box center [432, 220] width 0 height 6
radio input "true"
click at [464, 366] on button "Next" at bounding box center [431, 365] width 117 height 29
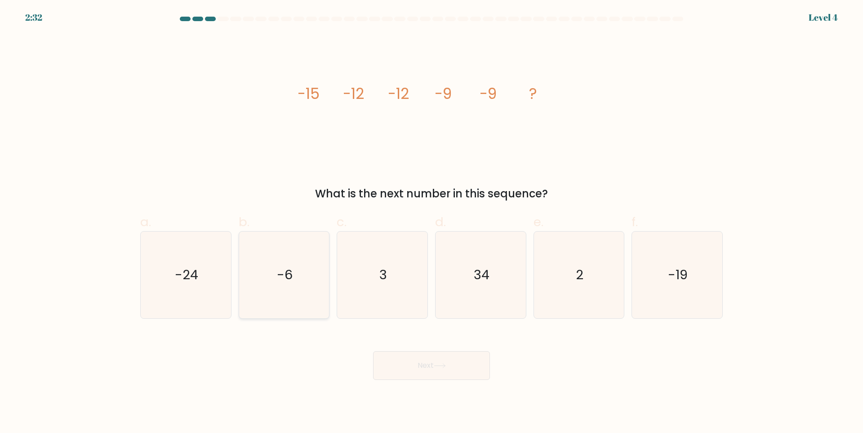
click at [301, 278] on icon "-6" at bounding box center [284, 275] width 87 height 87
click at [432, 223] on input "b. -6" at bounding box center [432, 220] width 0 height 6
radio input "true"
click at [405, 355] on button "Next" at bounding box center [431, 365] width 117 height 29
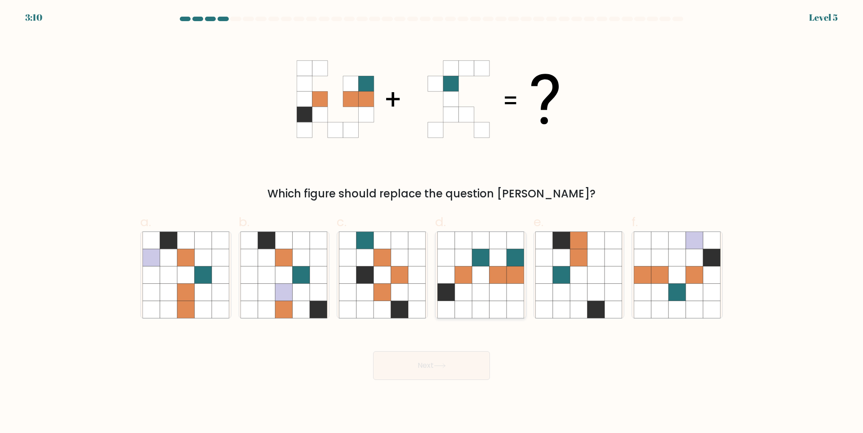
click at [474, 263] on icon at bounding box center [480, 257] width 17 height 17
click at [432, 223] on input "d." at bounding box center [432, 220] width 0 height 6
radio input "true"
click at [442, 374] on button "Next" at bounding box center [431, 365] width 117 height 29
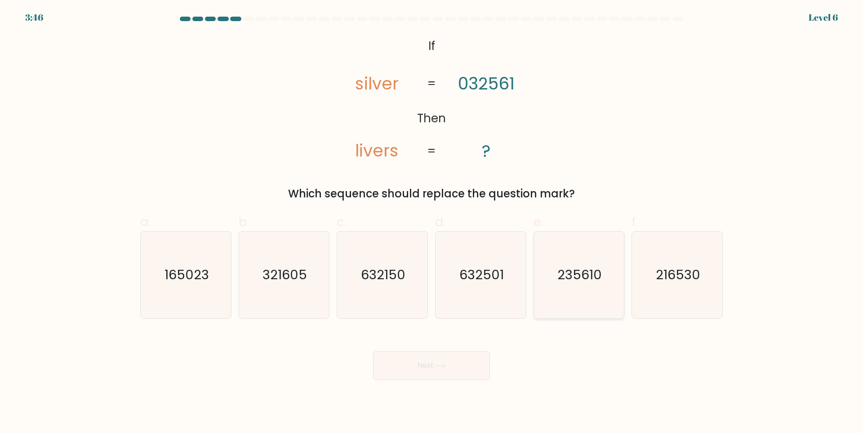
click at [581, 283] on text "235610" at bounding box center [580, 275] width 45 height 18
click at [432, 223] on input "e. 235610" at bounding box center [432, 220] width 0 height 6
radio input "true"
click at [465, 359] on button "Next" at bounding box center [431, 365] width 117 height 29
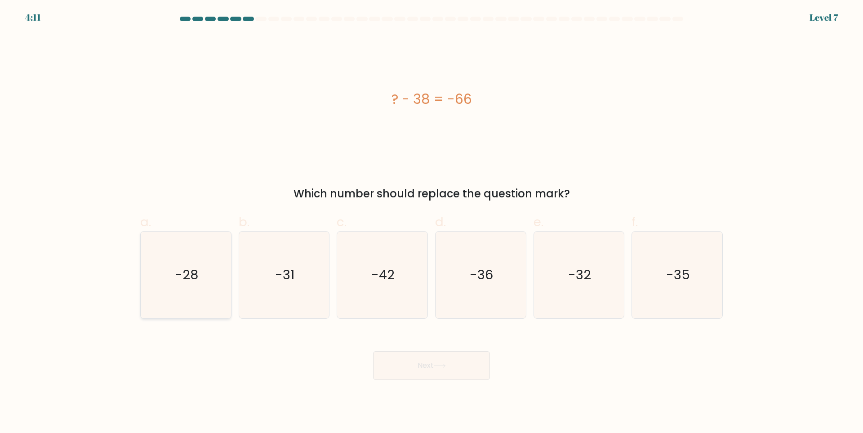
click at [169, 270] on icon "-28" at bounding box center [186, 275] width 87 height 87
click at [432, 223] on input "a. -28" at bounding box center [432, 220] width 0 height 6
radio input "true"
click at [436, 372] on button "Next" at bounding box center [431, 365] width 117 height 29
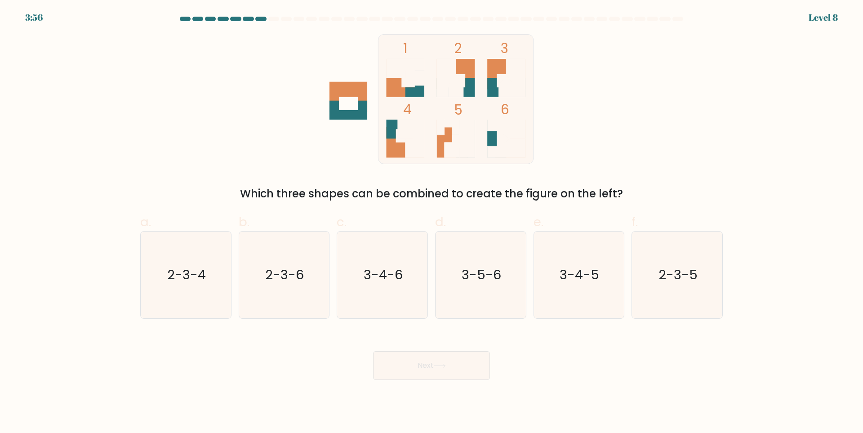
click at [491, 133] on icon at bounding box center [497, 139] width 19 height 38
drag, startPoint x: 295, startPoint y: 287, endPoint x: 376, endPoint y: 340, distance: 96.5
click at [296, 286] on icon "2-3-6" at bounding box center [284, 275] width 87 height 87
click at [432, 223] on input "b. 2-3-6" at bounding box center [432, 220] width 0 height 6
radio input "true"
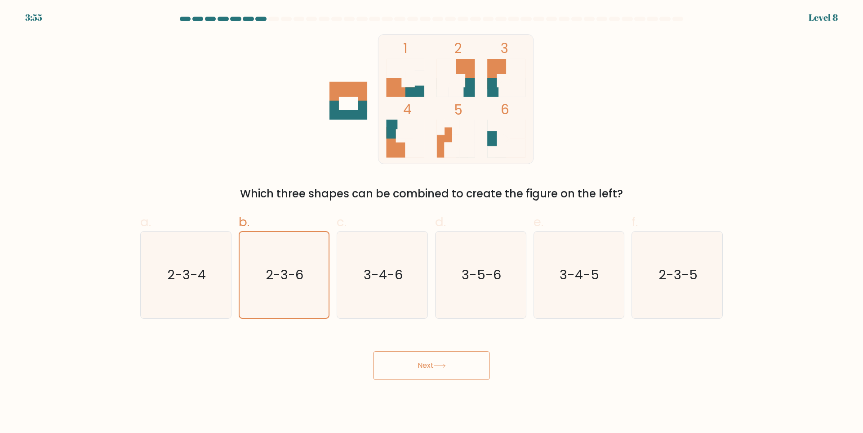
click at [396, 365] on button "Next" at bounding box center [431, 365] width 117 height 29
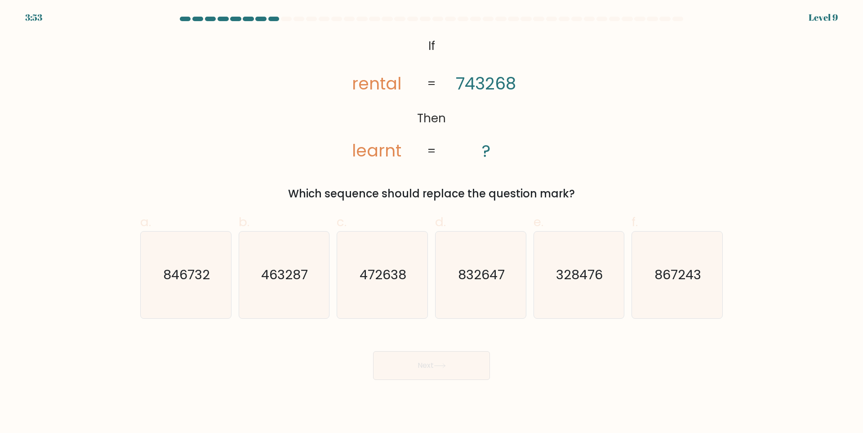
click at [425, 369] on button "Next" at bounding box center [431, 365] width 117 height 29
click at [240, 138] on div "@import url('https://fonts.googleapis.com/css?family=Abril+Fatface:400,100,100i…" at bounding box center [432, 118] width 594 height 168
click at [183, 289] on icon "846732" at bounding box center [186, 275] width 87 height 87
click at [432, 223] on input "a. 846732" at bounding box center [432, 220] width 0 height 6
radio input "true"
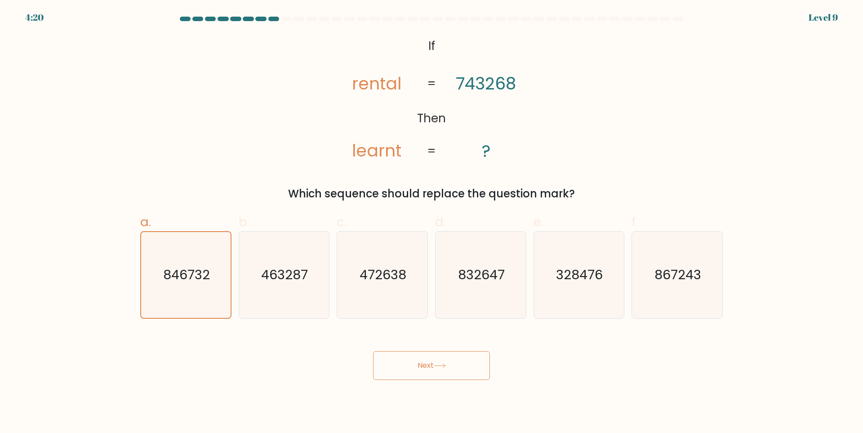
click at [381, 369] on button "Next" at bounding box center [431, 365] width 117 height 29
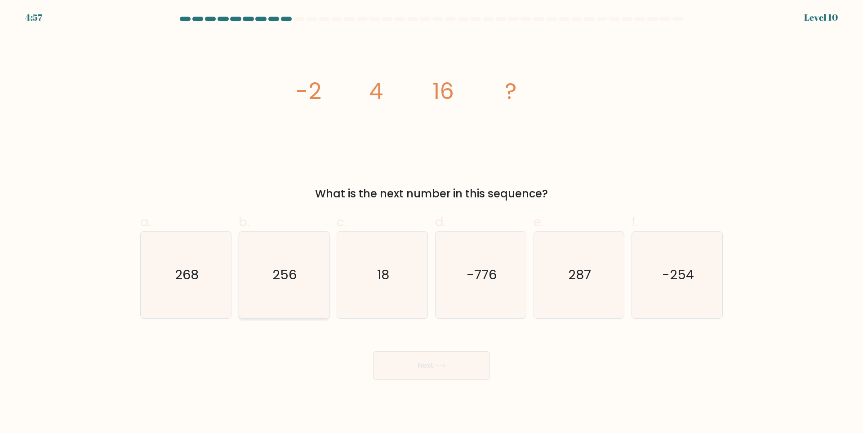
click at [300, 272] on icon "256" at bounding box center [284, 275] width 87 height 87
click at [432, 223] on input "b. 256" at bounding box center [432, 220] width 0 height 6
radio input "true"
click at [394, 379] on button "Next" at bounding box center [431, 365] width 117 height 29
click at [492, 398] on body "4:51 Level 10" at bounding box center [431, 216] width 863 height 433
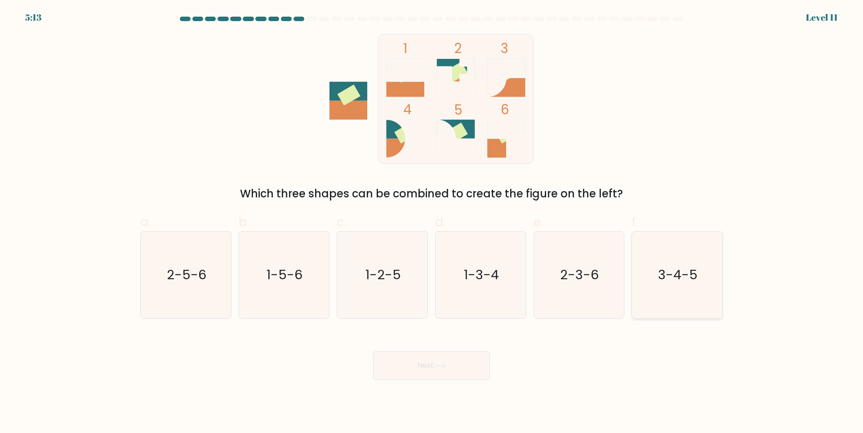
click at [702, 270] on icon "3-4-5" at bounding box center [677, 275] width 87 height 87
click at [432, 223] on input "f. 3-4-5" at bounding box center [432, 220] width 0 height 6
radio input "true"
click at [450, 375] on button "Next" at bounding box center [431, 365] width 117 height 29
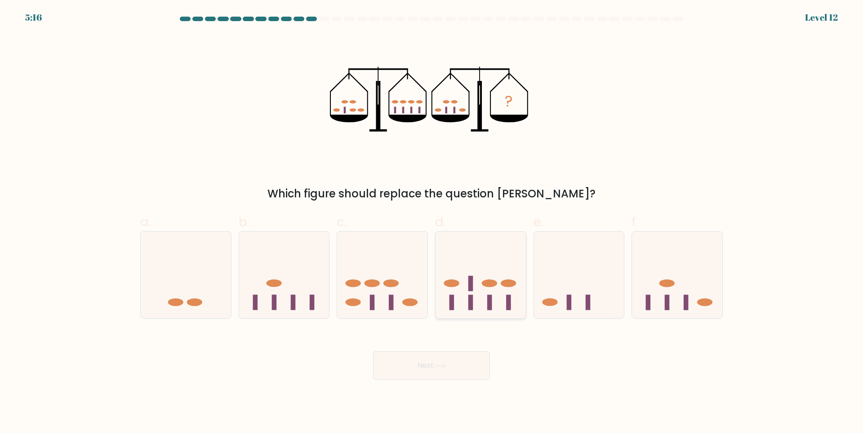
click at [470, 281] on rect at bounding box center [471, 283] width 5 height 15
click at [432, 223] on input "d." at bounding box center [432, 220] width 0 height 6
radio input "true"
click at [441, 374] on button "Next" at bounding box center [431, 365] width 117 height 29
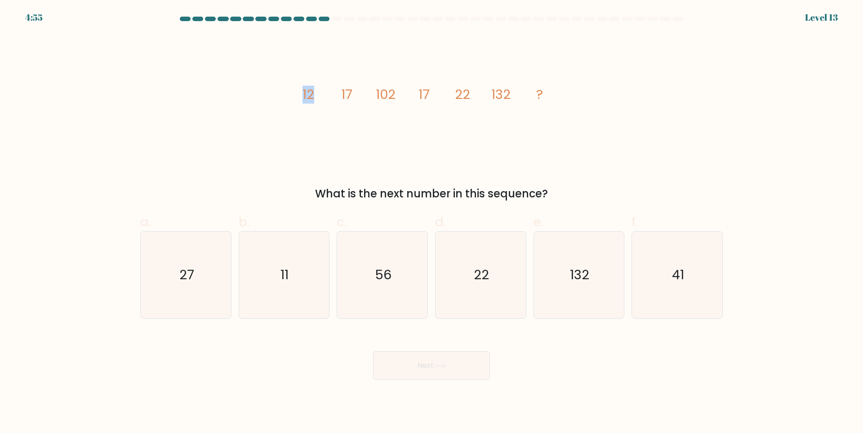
drag, startPoint x: 295, startPoint y: 89, endPoint x: 300, endPoint y: 128, distance: 39.4
click at [316, 111] on div "image/svg+xml 12 17 102 17 22 132 ? What is the next number in this sequence?" at bounding box center [432, 118] width 594 height 168
click at [300, 128] on icon "image/svg+xml 12 17 102 17 22 132 ?" at bounding box center [432, 99] width 270 height 130
click at [477, 283] on text "22" at bounding box center [481, 275] width 15 height 18
click at [432, 223] on input "d. 22" at bounding box center [432, 220] width 0 height 6
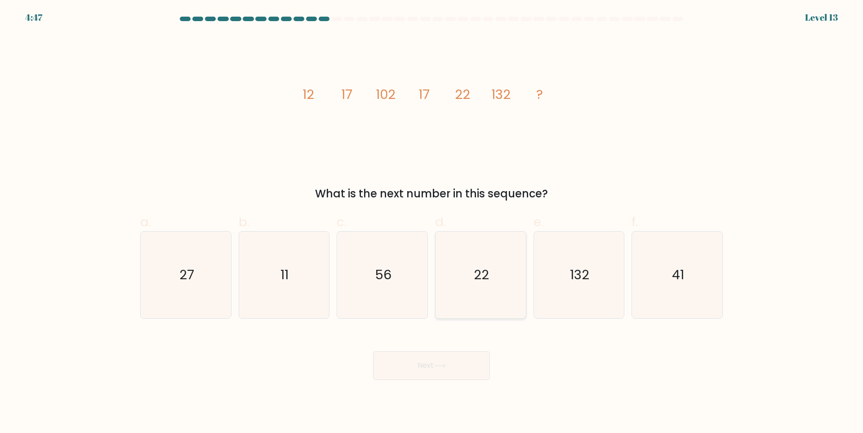
radio input "true"
click at [470, 357] on button "Next" at bounding box center [431, 365] width 117 height 29
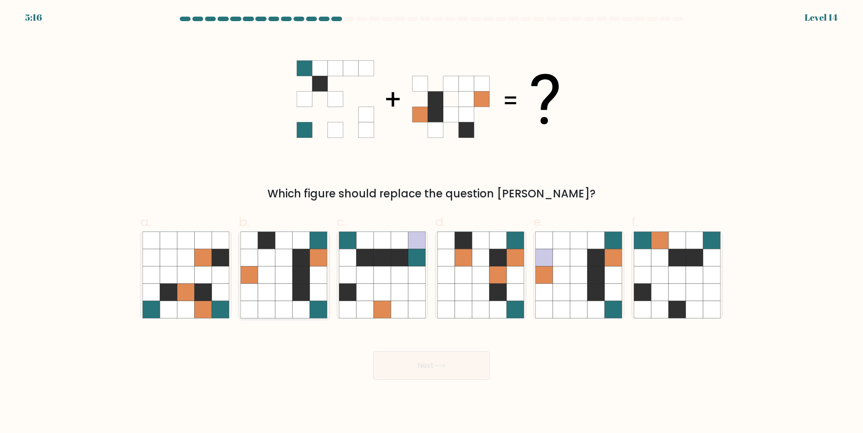
click at [285, 265] on icon at bounding box center [284, 257] width 17 height 17
click at [432, 223] on input "b." at bounding box center [432, 220] width 0 height 6
radio input "true"
click at [442, 363] on icon at bounding box center [440, 365] width 12 height 5
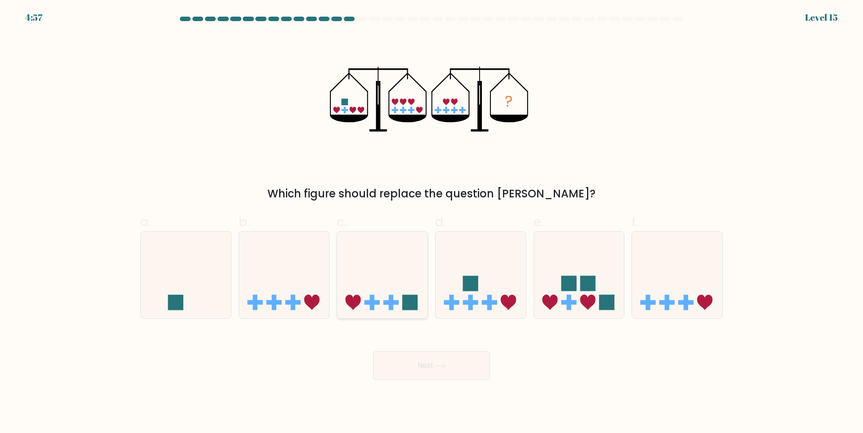
click at [416, 301] on rect at bounding box center [410, 302] width 15 height 15
click at [432, 223] on input "c." at bounding box center [432, 220] width 0 height 6
radio input "true"
click at [432, 364] on button "Next" at bounding box center [431, 365] width 117 height 29
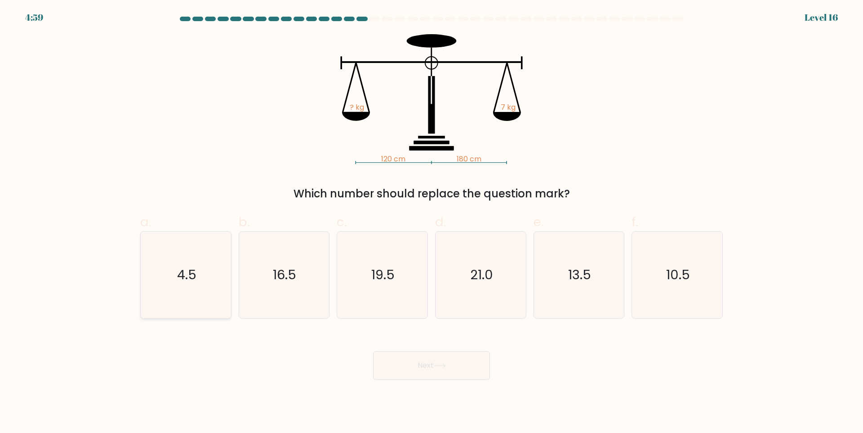
drag, startPoint x: 183, startPoint y: 293, endPoint x: 196, endPoint y: 260, distance: 34.9
click at [184, 290] on icon "4.5" at bounding box center [186, 275] width 87 height 87
click at [432, 223] on input "a. 4.5" at bounding box center [432, 220] width 0 height 6
radio input "true"
click at [442, 366] on icon at bounding box center [440, 365] width 12 height 5
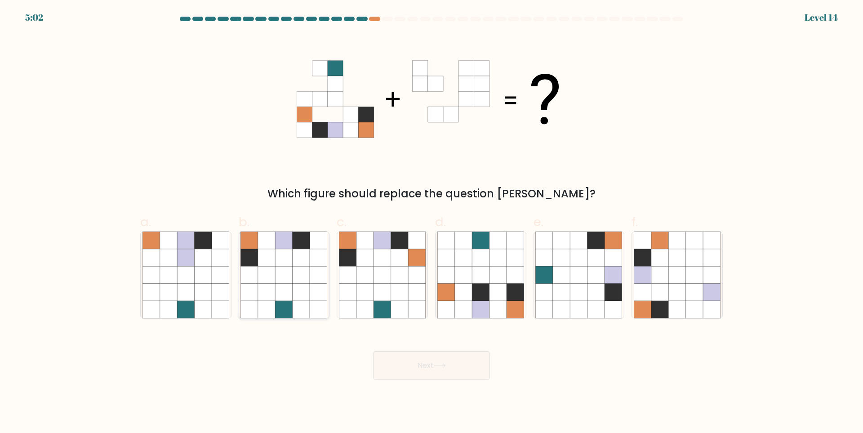
click at [275, 260] on icon at bounding box center [266, 257] width 17 height 17
click at [432, 223] on input "b." at bounding box center [432, 220] width 0 height 6
radio input "true"
click at [367, 267] on icon at bounding box center [365, 274] width 17 height 17
click at [432, 223] on input "c." at bounding box center [432, 220] width 0 height 6
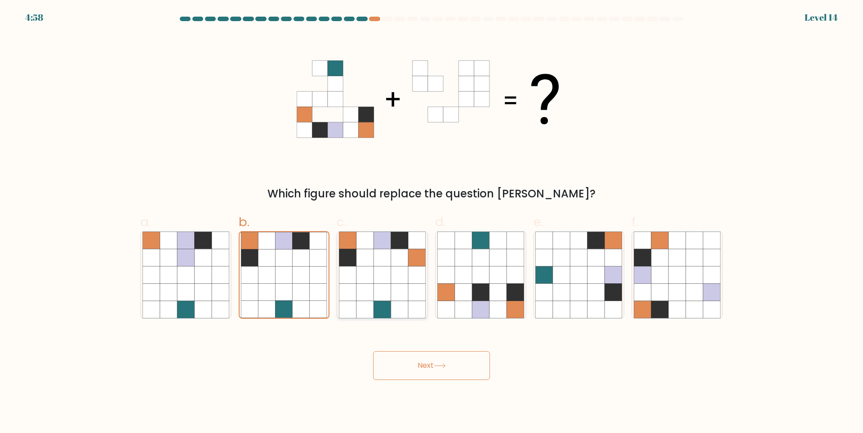
radio input "true"
click at [425, 359] on button "Next" at bounding box center [431, 365] width 117 height 29
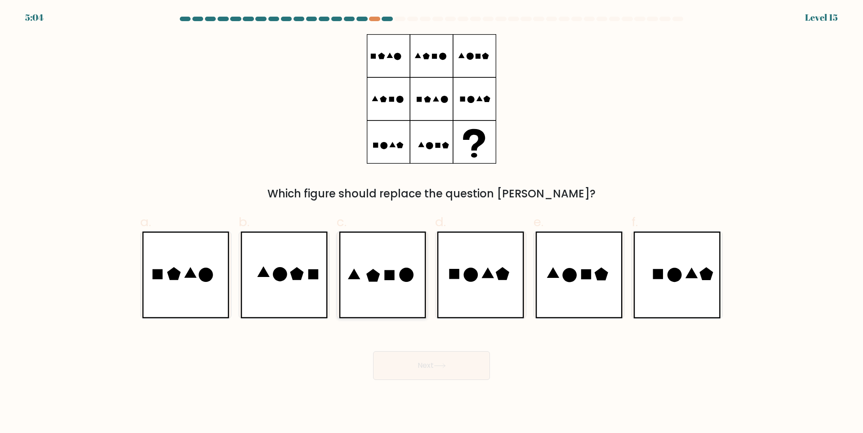
click at [402, 287] on icon at bounding box center [382, 275] width 87 height 87
click at [432, 223] on input "c." at bounding box center [432, 220] width 0 height 6
radio input "true"
click at [436, 363] on button "Next" at bounding box center [431, 365] width 117 height 29
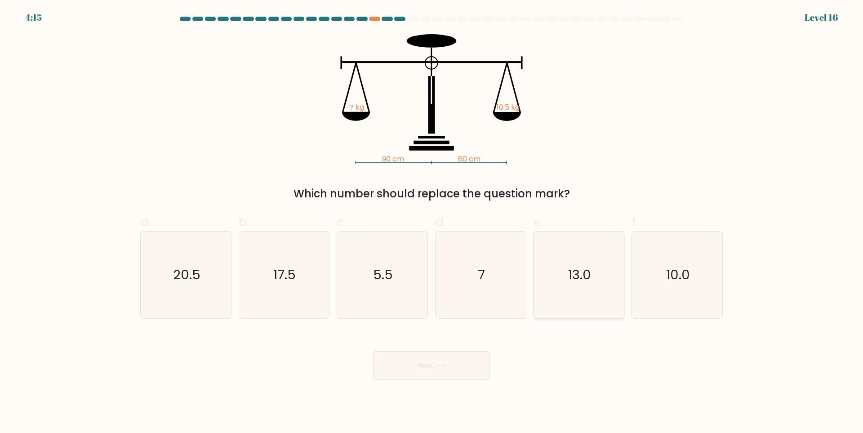
click at [598, 280] on icon "13.0" at bounding box center [579, 275] width 87 height 87
click at [432, 223] on input "e. 13.0" at bounding box center [432, 220] width 0 height 6
radio input "true"
click at [453, 341] on div "Next" at bounding box center [432, 355] width 594 height 50
drag, startPoint x: 420, startPoint y: 368, endPoint x: 420, endPoint y: 379, distance: 10.8
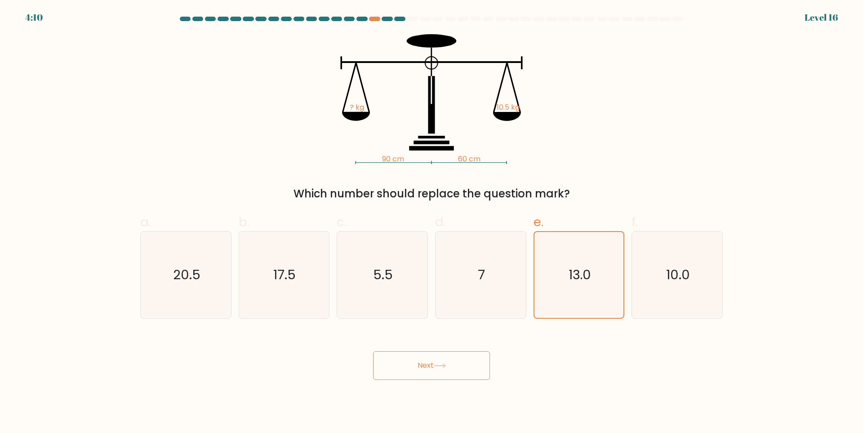
click at [420, 368] on button "Next" at bounding box center [431, 365] width 117 height 29
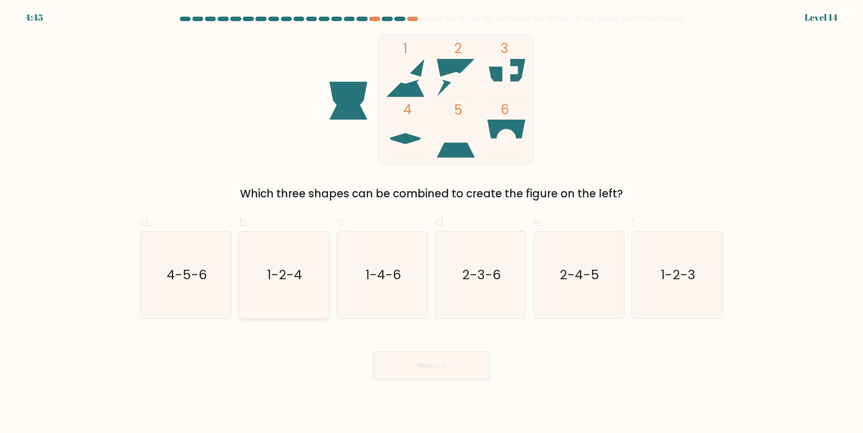
click at [281, 291] on icon "1-2-4" at bounding box center [284, 275] width 87 height 87
click at [432, 223] on input "b. 1-2-4" at bounding box center [432, 220] width 0 height 6
radio input "true"
click at [397, 353] on button "Next" at bounding box center [431, 365] width 117 height 29
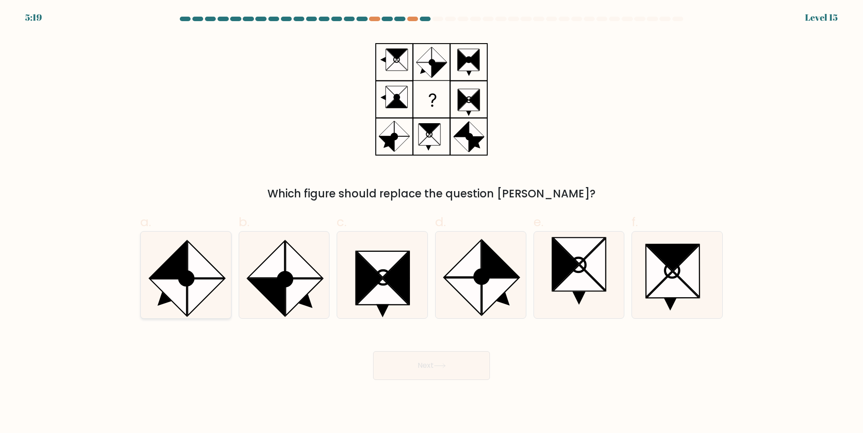
drag, startPoint x: 206, startPoint y: 265, endPoint x: 215, endPoint y: 273, distance: 11.1
click at [206, 266] on icon at bounding box center [206, 259] width 37 height 37
click at [432, 223] on input "a." at bounding box center [432, 220] width 0 height 6
radio input "true"
click at [397, 367] on button "Next" at bounding box center [431, 365] width 117 height 29
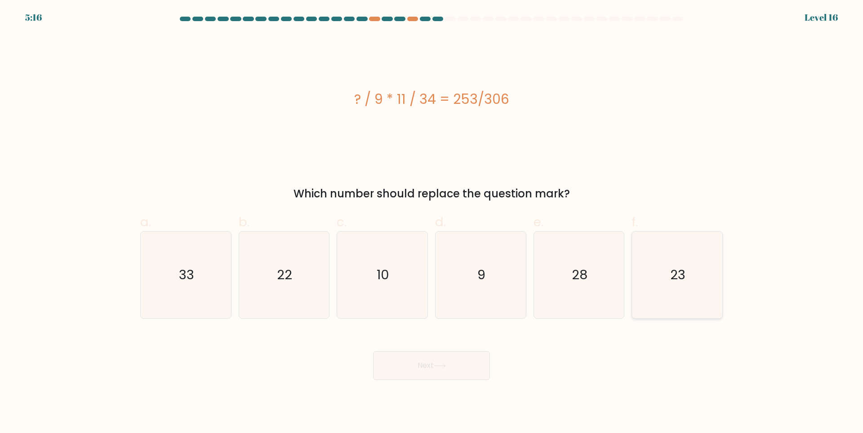
click at [680, 277] on text "23" at bounding box center [678, 275] width 15 height 18
click at [432, 223] on input "f. 23" at bounding box center [432, 220] width 0 height 6
radio input "true"
click at [443, 356] on button "Next" at bounding box center [431, 365] width 117 height 29
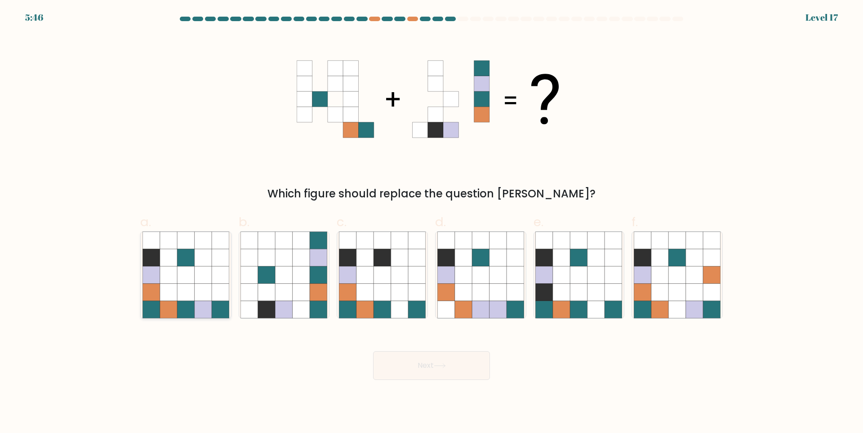
click at [193, 274] on icon at bounding box center [185, 274] width 17 height 17
click at [432, 223] on input "a." at bounding box center [432, 220] width 0 height 6
radio input "true"
click at [394, 385] on body "5:36 Level 17" at bounding box center [431, 216] width 863 height 433
click at [465, 365] on button "Next" at bounding box center [431, 365] width 117 height 29
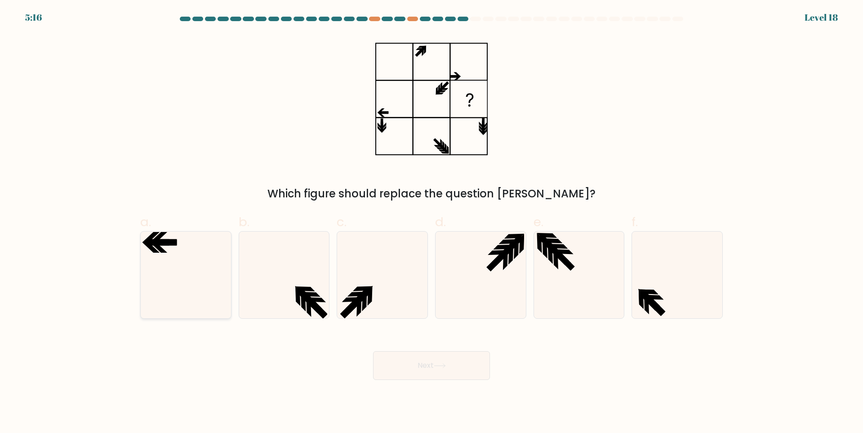
click at [200, 283] on icon at bounding box center [186, 275] width 87 height 87
click at [432, 223] on input "a." at bounding box center [432, 220] width 0 height 6
radio input "true"
click at [403, 370] on button "Next" at bounding box center [431, 365] width 117 height 29
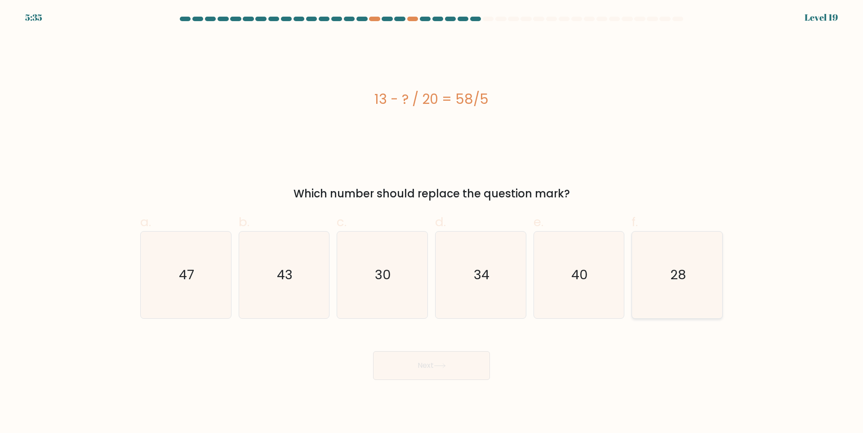
click at [674, 278] on text "28" at bounding box center [679, 275] width 16 height 18
click at [432, 223] on input "f. 28" at bounding box center [432, 220] width 0 height 6
radio input "true"
click at [447, 372] on button "Next" at bounding box center [431, 365] width 117 height 29
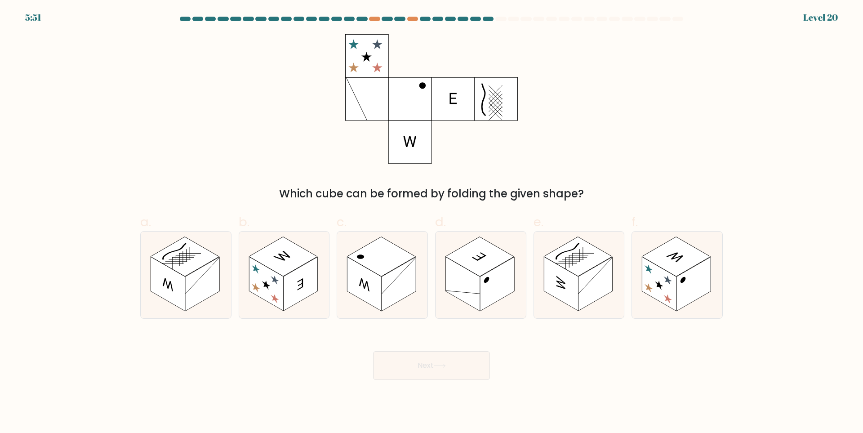
drag, startPoint x: 398, startPoint y: 107, endPoint x: 321, endPoint y: 149, distance: 87.9
click at [321, 149] on div "Which cube can be formed by folding the given shape?" at bounding box center [432, 118] width 594 height 168
click at [706, 301] on icon at bounding box center [677, 275] width 90 height 87
click at [432, 223] on input "f." at bounding box center [432, 220] width 0 height 6
radio input "true"
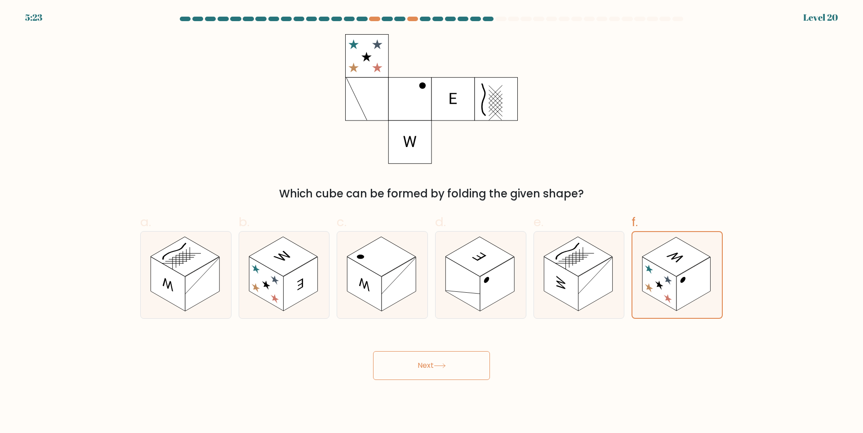
click at [462, 374] on button "Next" at bounding box center [431, 365] width 117 height 29
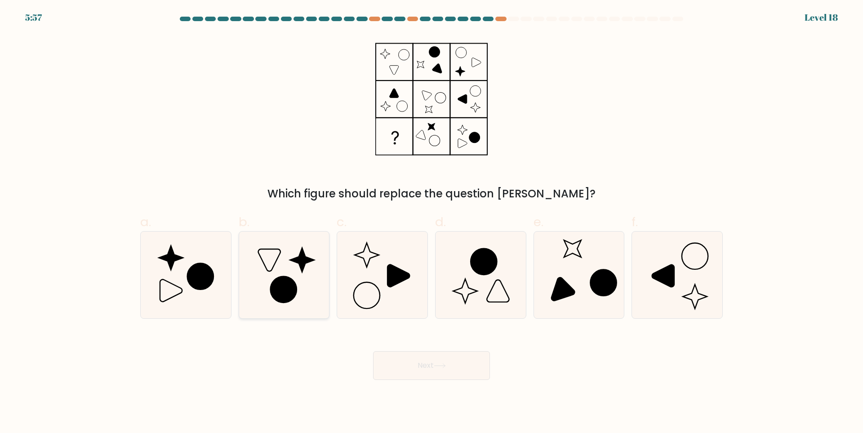
click at [289, 286] on icon at bounding box center [284, 290] width 26 height 26
click at [432, 223] on input "b." at bounding box center [432, 220] width 0 height 6
radio input "true"
click at [396, 356] on button "Next" at bounding box center [431, 365] width 117 height 29
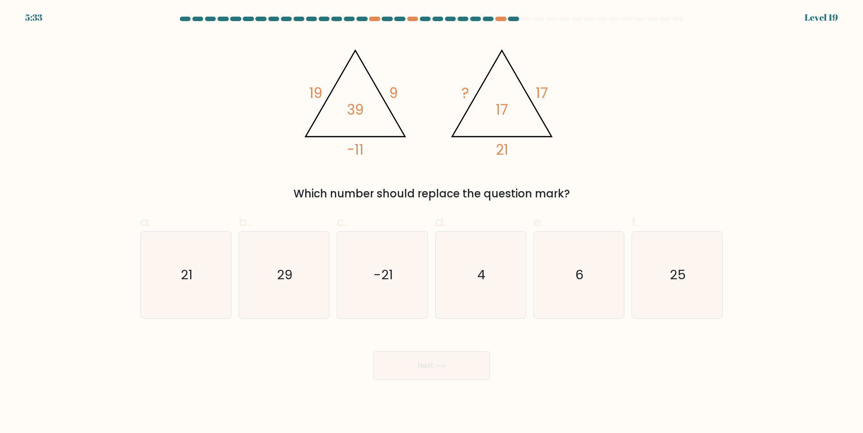
drag, startPoint x: 365, startPoint y: 282, endPoint x: 396, endPoint y: 347, distance: 71.8
click at [372, 290] on icon "-21" at bounding box center [382, 275] width 87 height 87
click at [432, 223] on input "c. -21" at bounding box center [432, 220] width 0 height 6
radio input "true"
click at [460, 373] on button "Next" at bounding box center [431, 365] width 117 height 29
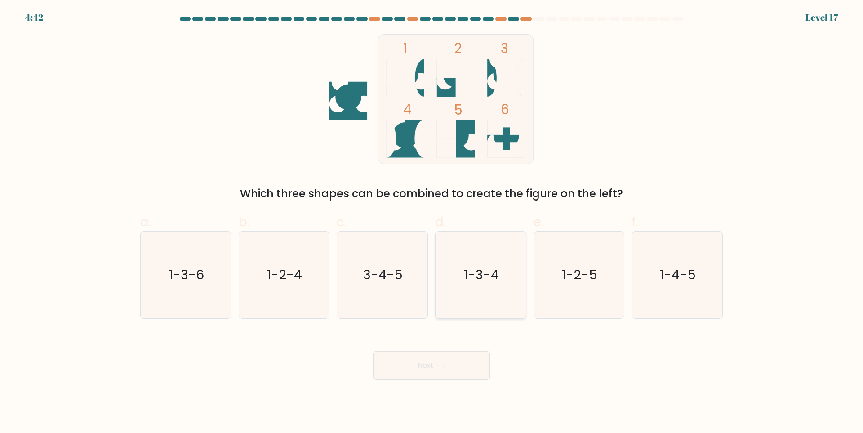
click at [502, 274] on icon "1-3-4" at bounding box center [481, 275] width 87 height 87
click at [432, 223] on input "d. 1-3-4" at bounding box center [432, 220] width 0 height 6
radio input "true"
click at [486, 353] on button "Next" at bounding box center [431, 365] width 117 height 29
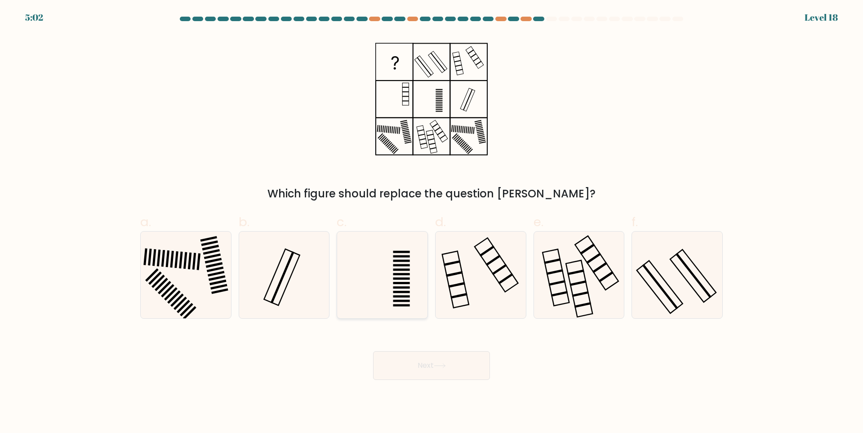
click at [372, 282] on icon at bounding box center [382, 275] width 87 height 87
click at [432, 223] on input "c." at bounding box center [432, 220] width 0 height 6
radio input "true"
click at [435, 365] on button "Next" at bounding box center [431, 365] width 117 height 29
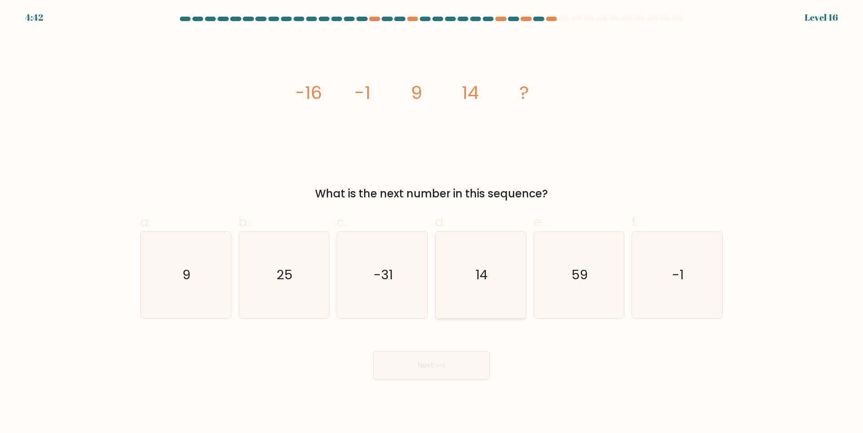
click at [473, 295] on icon "14" at bounding box center [481, 275] width 87 height 87
click at [432, 223] on input "d. 14" at bounding box center [432, 220] width 0 height 6
radio input "true"
click at [461, 372] on button "Next" at bounding box center [431, 365] width 117 height 29
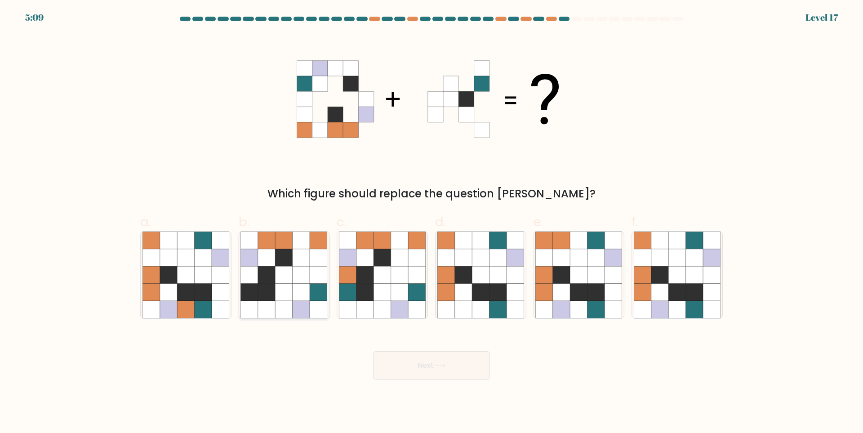
click at [275, 282] on icon at bounding box center [266, 274] width 17 height 17
click at [432, 223] on input "b." at bounding box center [432, 220] width 0 height 6
radio input "true"
click at [377, 270] on icon at bounding box center [382, 274] width 17 height 17
click at [432, 223] on input "c." at bounding box center [432, 220] width 0 height 6
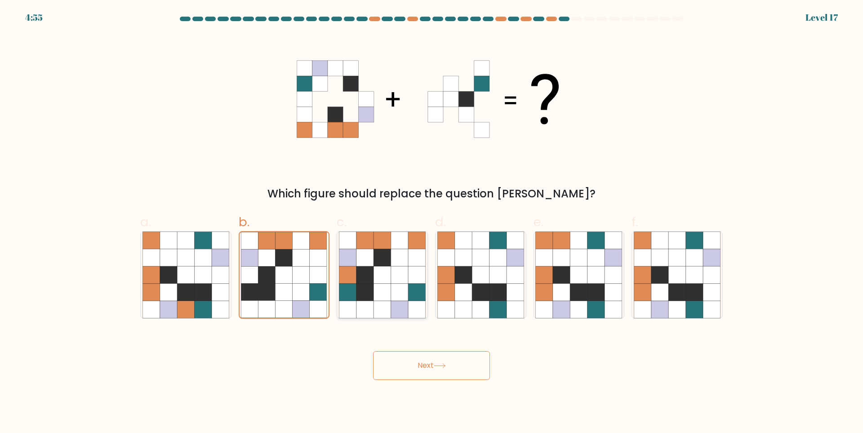
radio input "true"
click at [283, 268] on icon at bounding box center [284, 274] width 17 height 17
click at [432, 223] on input "b." at bounding box center [432, 220] width 0 height 6
radio input "true"
click at [402, 253] on icon at bounding box center [399, 257] width 17 height 17
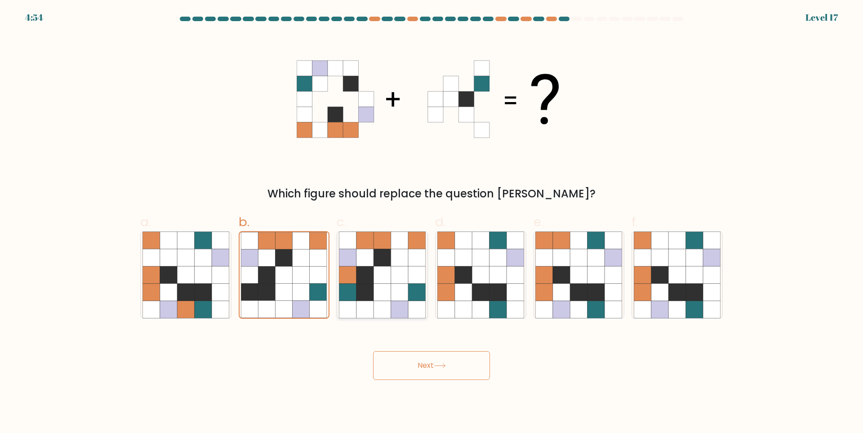
click at [432, 223] on input "c." at bounding box center [432, 220] width 0 height 6
radio input "true"
click at [492, 277] on icon at bounding box center [498, 274] width 17 height 17
click at [432, 223] on input "d." at bounding box center [432, 220] width 0 height 6
radio input "true"
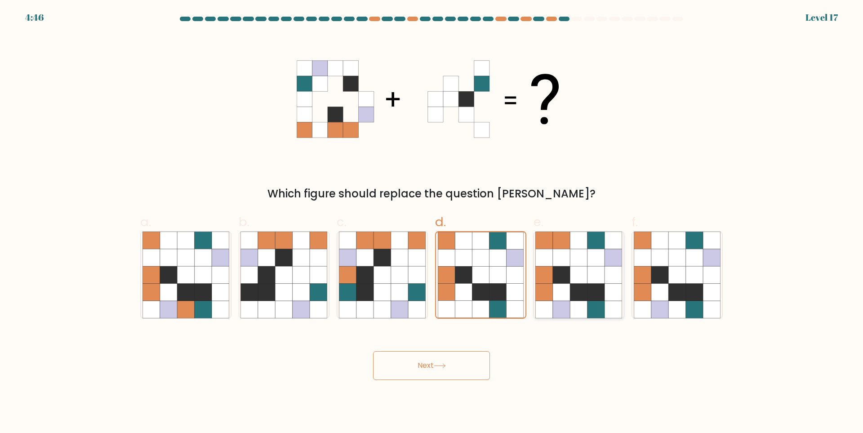
click at [568, 274] on icon at bounding box center [561, 274] width 17 height 17
click at [432, 223] on input "e." at bounding box center [432, 220] width 0 height 6
radio input "true"
click at [662, 275] on icon at bounding box center [660, 274] width 17 height 17
click at [432, 223] on input "f." at bounding box center [432, 220] width 0 height 6
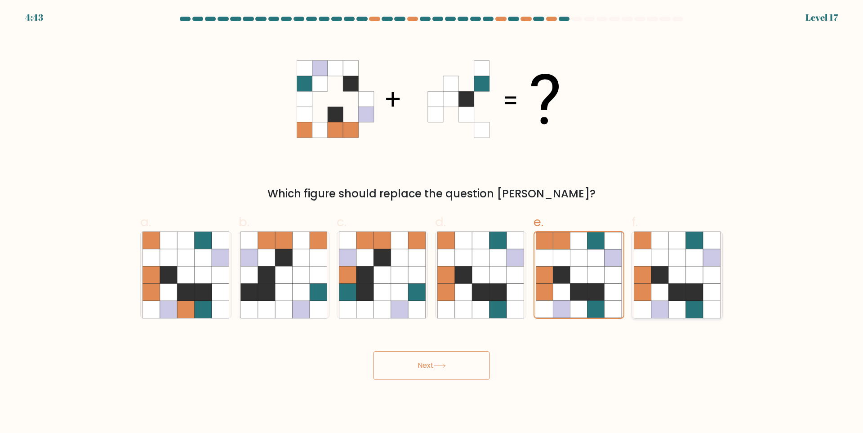
radio input "true"
click at [461, 373] on button "Next" at bounding box center [431, 365] width 117 height 29
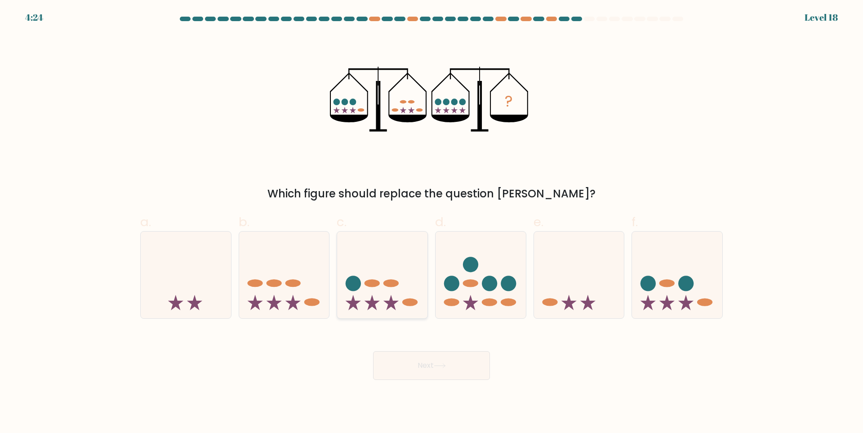
drag, startPoint x: 376, startPoint y: 287, endPoint x: 380, endPoint y: 286, distance: 4.6
click at [376, 287] on icon at bounding box center [382, 275] width 90 height 75
click at [432, 223] on input "c." at bounding box center [432, 220] width 0 height 6
radio input "true"
drag, startPoint x: 564, startPoint y: 259, endPoint x: 474, endPoint y: 160, distance: 134.3
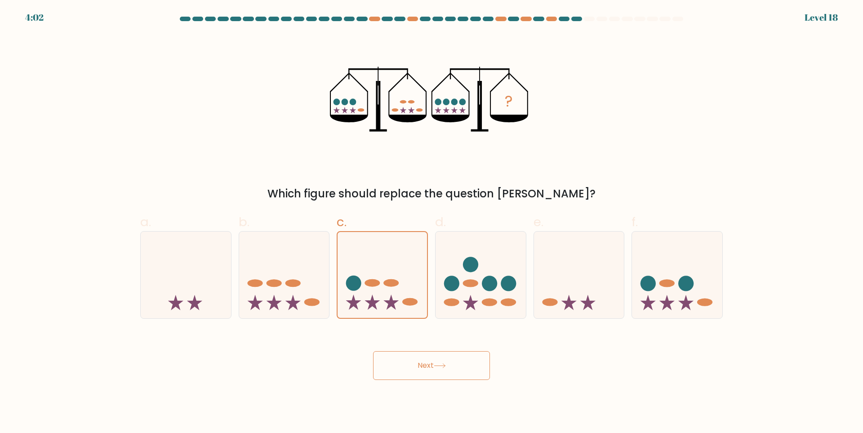
click at [565, 259] on icon at bounding box center [579, 275] width 90 height 75
click at [432, 223] on input "e." at bounding box center [432, 220] width 0 height 6
radio input "true"
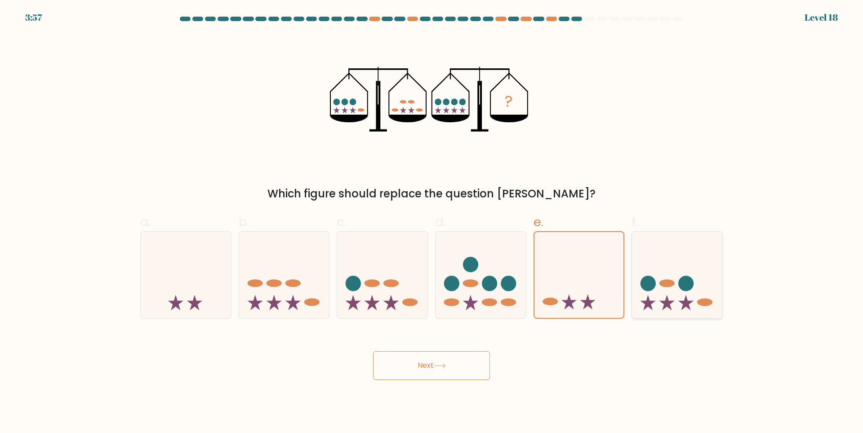
click at [665, 254] on icon at bounding box center [677, 275] width 90 height 75
click at [432, 223] on input "f." at bounding box center [432, 220] width 0 height 6
radio input "true"
click at [567, 284] on icon at bounding box center [579, 275] width 90 height 75
click at [432, 223] on input "e." at bounding box center [432, 220] width 0 height 6
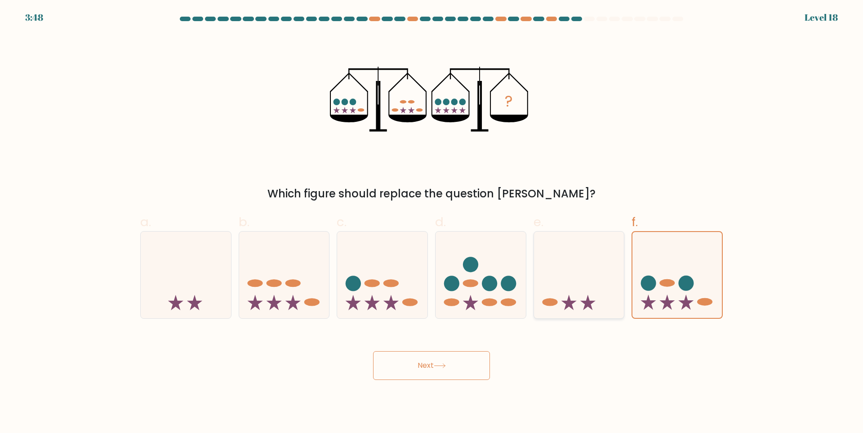
radio input "true"
click at [310, 293] on icon at bounding box center [284, 275] width 90 height 75
click at [432, 223] on input "b." at bounding box center [432, 220] width 0 height 6
radio input "true"
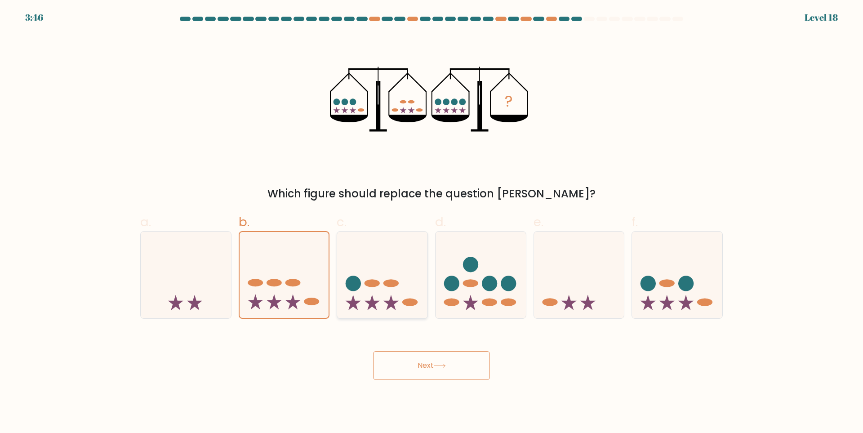
click at [362, 292] on icon at bounding box center [382, 275] width 90 height 75
click at [432, 223] on input "c." at bounding box center [432, 220] width 0 height 6
radio input "true"
click at [196, 312] on icon at bounding box center [186, 275] width 90 height 75
click at [432, 223] on input "a." at bounding box center [432, 220] width 0 height 6
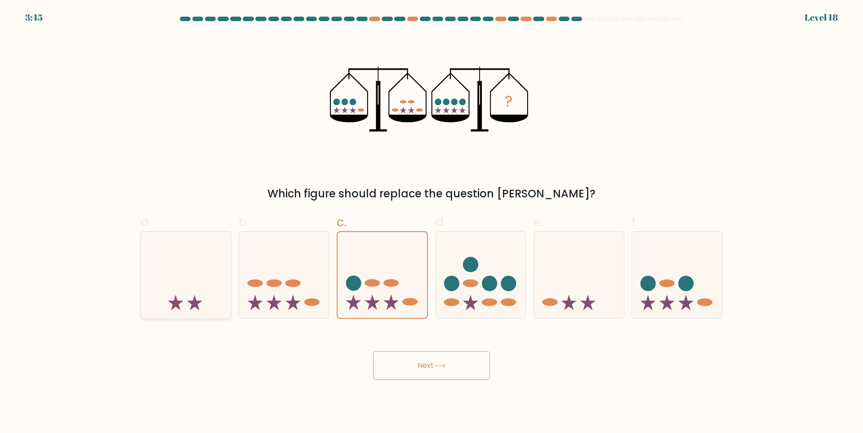
radio input "true"
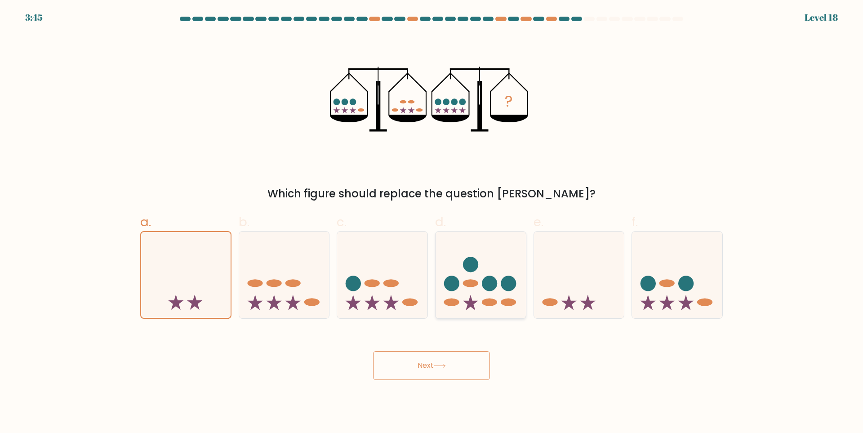
click at [504, 286] on circle at bounding box center [508, 283] width 15 height 15
click at [432, 223] on input "d." at bounding box center [432, 220] width 0 height 6
radio input "true"
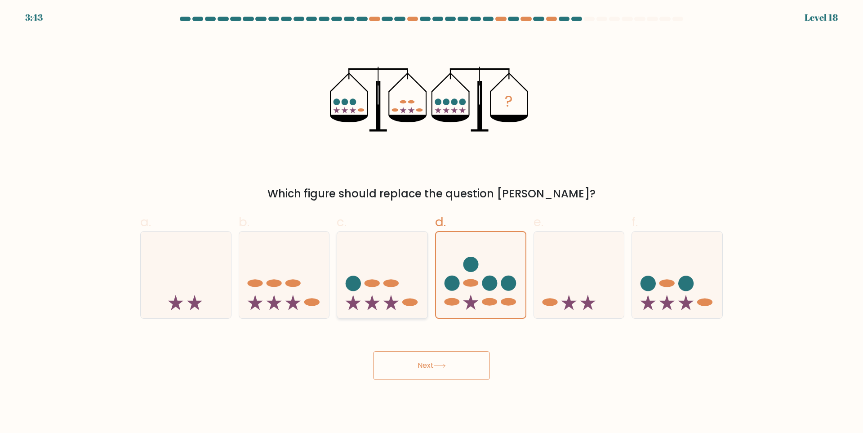
click at [379, 304] on icon at bounding box center [382, 275] width 90 height 75
click at [432, 223] on input "c." at bounding box center [432, 220] width 0 height 6
radio input "true"
click at [428, 370] on button "Next" at bounding box center [431, 365] width 117 height 29
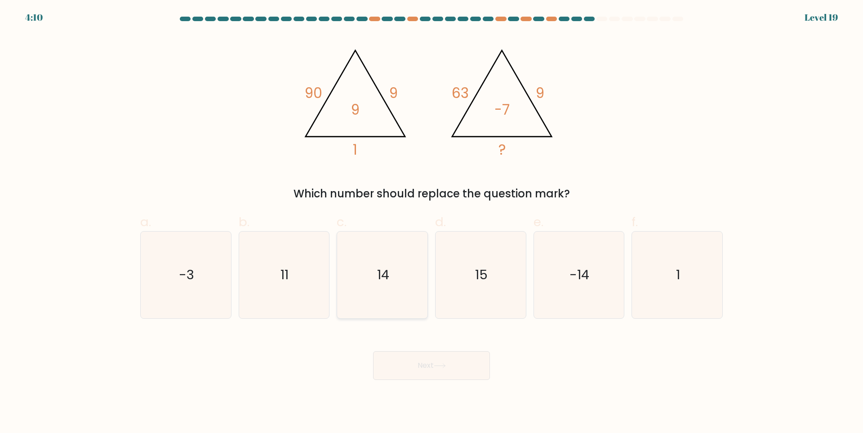
click at [374, 285] on icon "14" at bounding box center [382, 275] width 87 height 87
click at [432, 223] on input "c. 14" at bounding box center [432, 220] width 0 height 6
radio input "true"
click at [412, 367] on button "Next" at bounding box center [431, 365] width 117 height 29
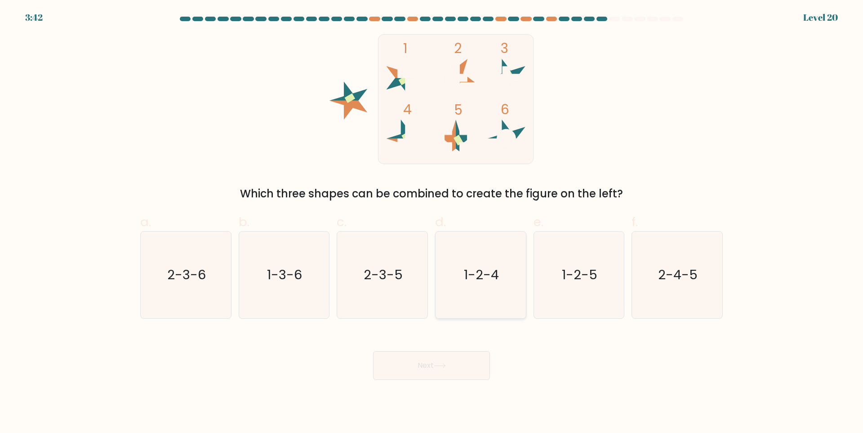
click at [464, 278] on icon "1-2-4" at bounding box center [481, 275] width 87 height 87
click at [432, 223] on input "d. 1-2-4" at bounding box center [432, 220] width 0 height 6
radio input "true"
click at [682, 275] on text "2-4-5" at bounding box center [679, 275] width 40 height 18
click at [432, 223] on input "f. 2-4-5" at bounding box center [432, 220] width 0 height 6
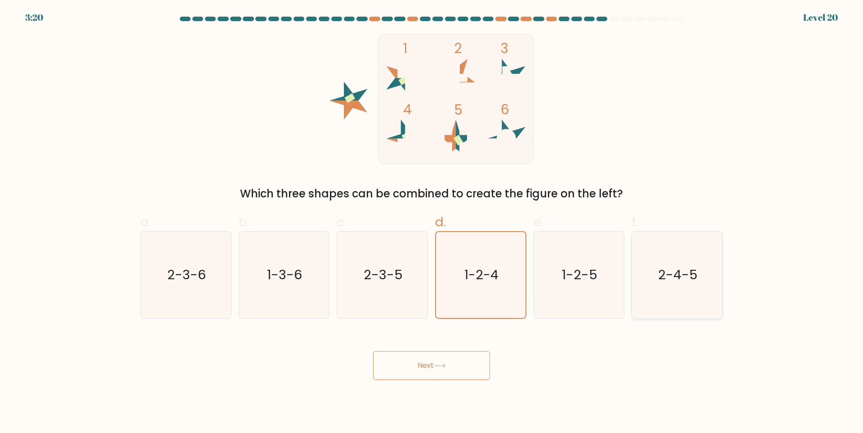
radio input "true"
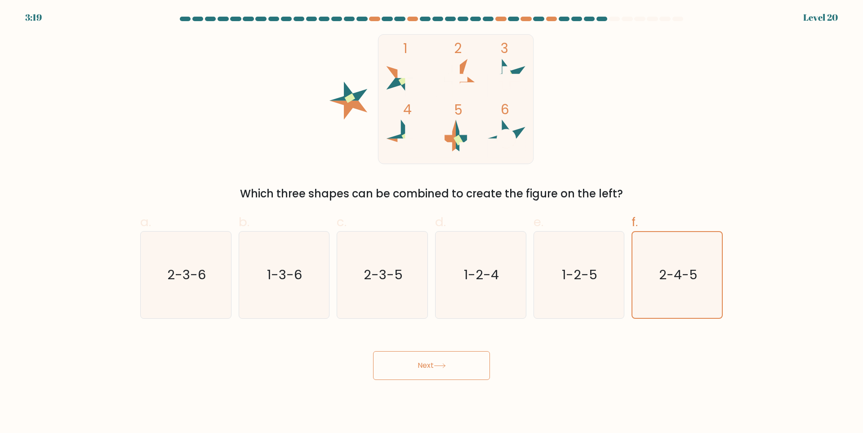
click at [462, 370] on button "Next" at bounding box center [431, 365] width 117 height 29
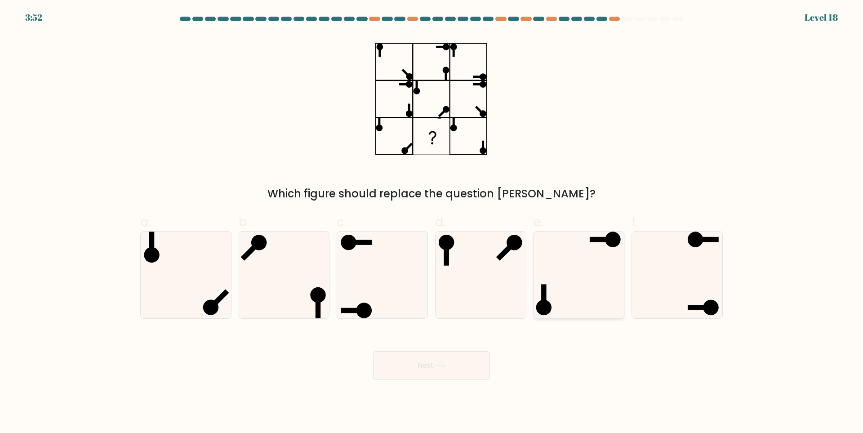
click at [575, 303] on icon at bounding box center [579, 275] width 87 height 87
click at [432, 223] on input "e." at bounding box center [432, 220] width 0 height 6
radio input "true"
drag, startPoint x: 455, startPoint y: 369, endPoint x: 484, endPoint y: 280, distance: 93.2
click at [455, 368] on button "Next" at bounding box center [431, 365] width 117 height 29
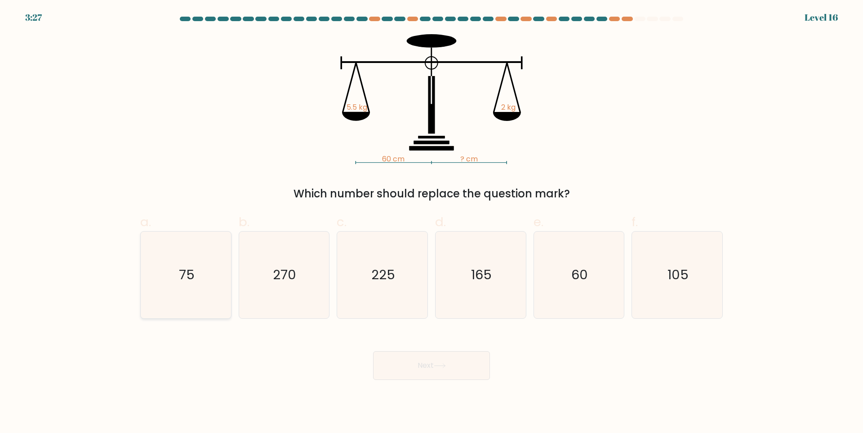
drag, startPoint x: 173, startPoint y: 254, endPoint x: 180, endPoint y: 258, distance: 8.0
click at [180, 256] on icon "75" at bounding box center [186, 275] width 87 height 87
click at [432, 223] on input "a. 75" at bounding box center [432, 220] width 0 height 6
radio input "true"
click at [410, 367] on button "Next" at bounding box center [431, 365] width 117 height 29
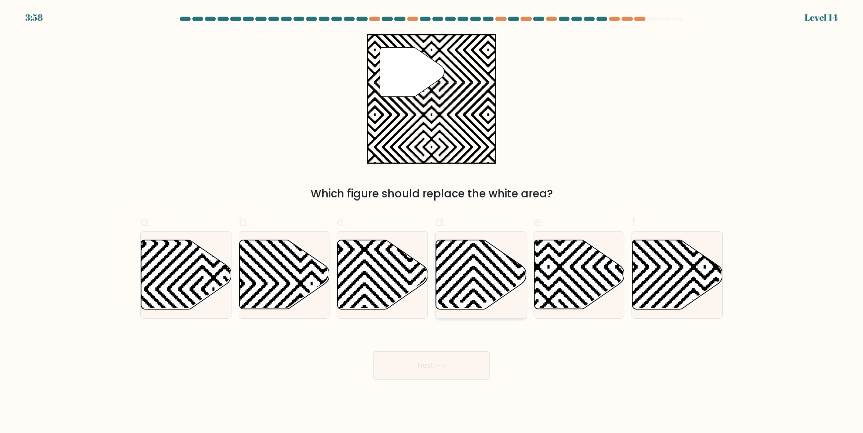
click at [505, 262] on icon at bounding box center [481, 274] width 90 height 69
click at [432, 223] on input "d." at bounding box center [432, 220] width 0 height 6
radio input "true"
click at [467, 370] on button "Next" at bounding box center [431, 365] width 117 height 29
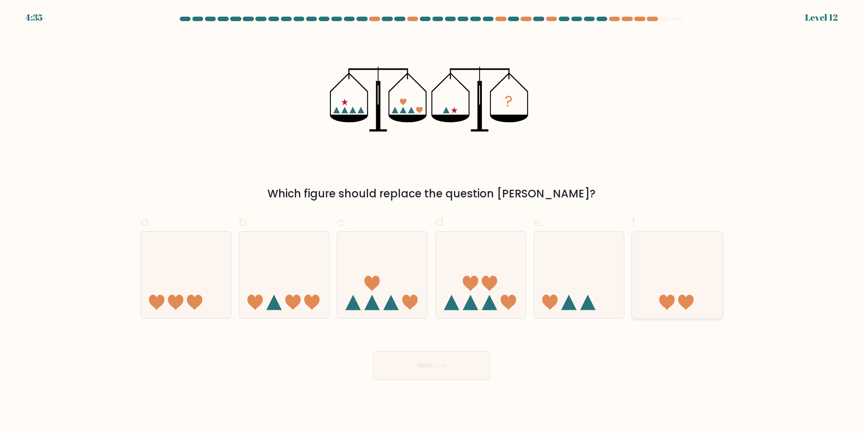
click at [716, 283] on icon at bounding box center [677, 275] width 90 height 75
click at [432, 223] on input "f." at bounding box center [432, 220] width 0 height 6
radio input "true"
click at [456, 363] on button "Next" at bounding box center [431, 365] width 117 height 29
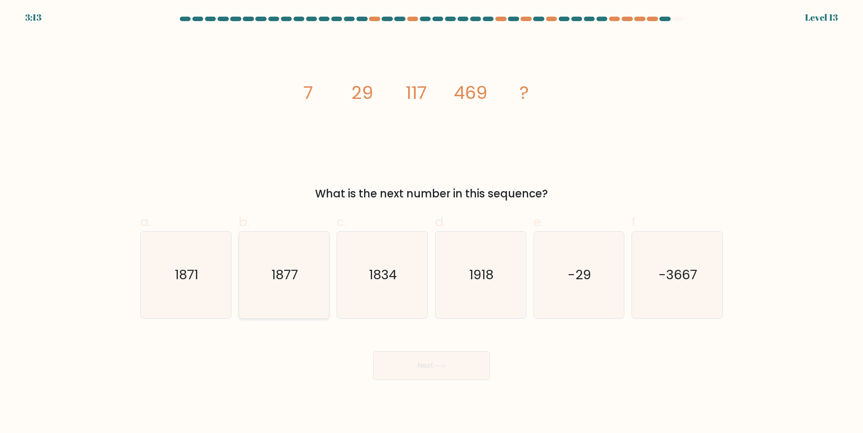
click at [264, 272] on icon "1877" at bounding box center [284, 275] width 87 height 87
click at [432, 223] on input "b. 1877" at bounding box center [432, 220] width 0 height 6
radio input "true"
click at [401, 378] on button "Next" at bounding box center [431, 365] width 117 height 29
click at [455, 374] on button "Next" at bounding box center [431, 365] width 117 height 29
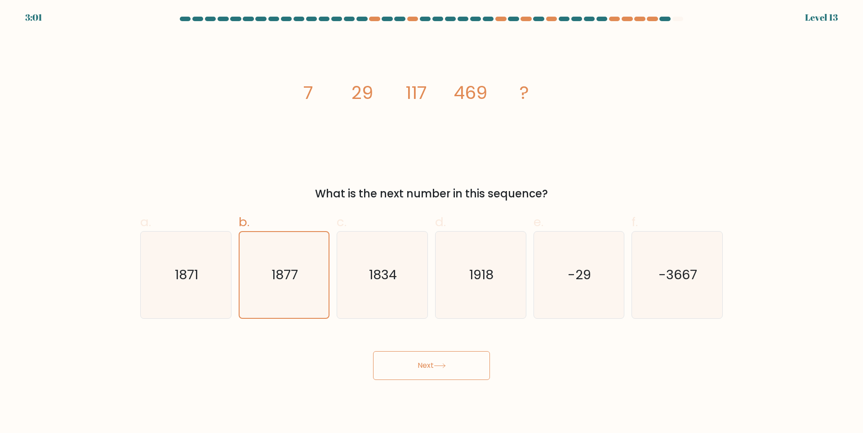
click at [426, 356] on button "Next" at bounding box center [431, 365] width 117 height 29
click at [435, 373] on button "Next" at bounding box center [431, 365] width 117 height 29
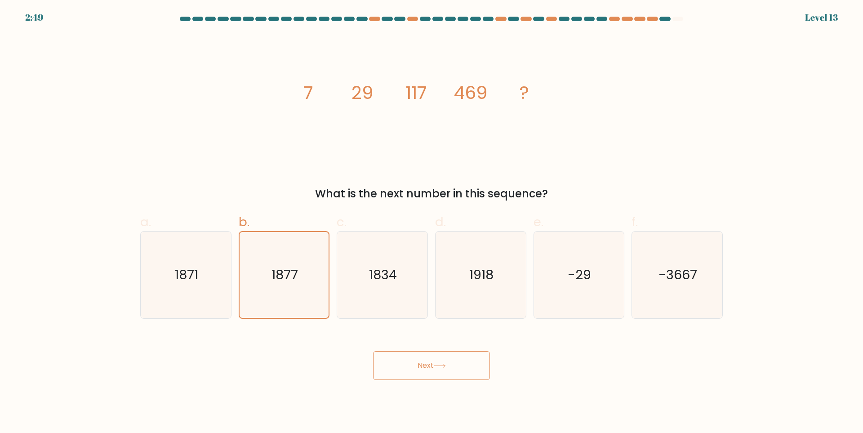
click at [435, 373] on button "Next" at bounding box center [431, 365] width 117 height 29
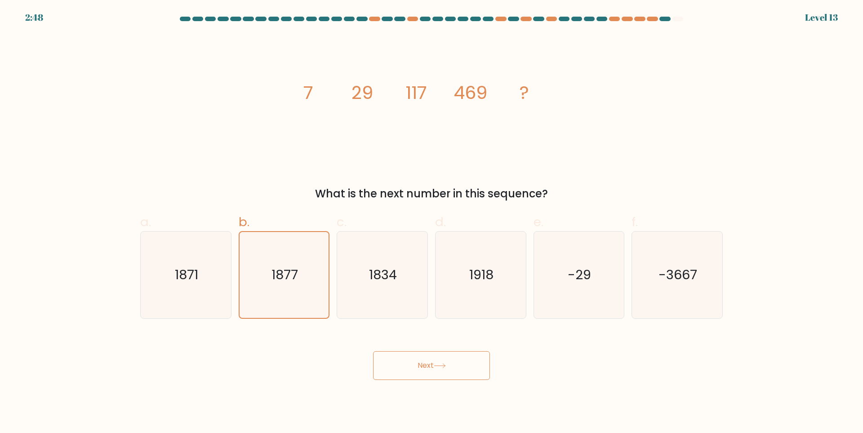
click at [435, 373] on button "Next" at bounding box center [431, 365] width 117 height 29
click at [291, 291] on icon "1877" at bounding box center [284, 275] width 86 height 86
click at [432, 223] on input "b. 1877" at bounding box center [432, 220] width 0 height 6
drag, startPoint x: 361, startPoint y: 323, endPoint x: 293, endPoint y: 313, distance: 68.8
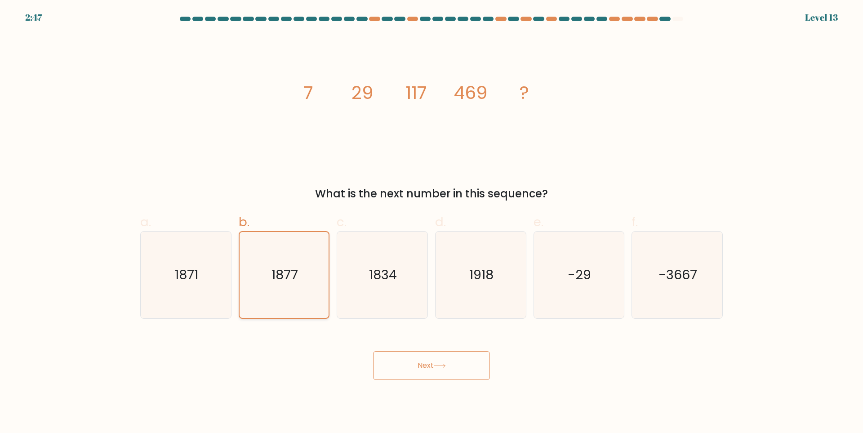
click at [358, 324] on form at bounding box center [431, 198] width 863 height 363
click at [295, 305] on icon "1877" at bounding box center [284, 275] width 86 height 86
click at [432, 223] on input "b. 1877" at bounding box center [432, 220] width 0 height 6
click at [370, 300] on icon "1834" at bounding box center [382, 275] width 87 height 87
click at [281, 300] on icon "1877" at bounding box center [284, 275] width 86 height 86
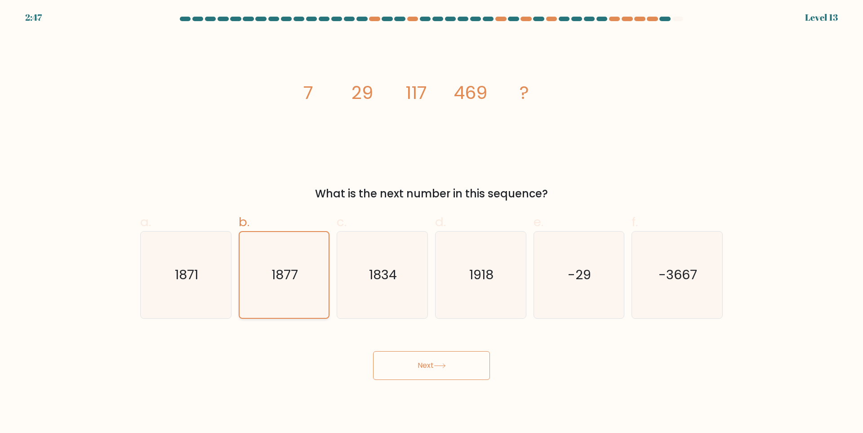
click at [432, 223] on input "b. 1877" at bounding box center [432, 220] width 0 height 6
drag, startPoint x: 385, startPoint y: 314, endPoint x: 376, endPoint y: 315, distance: 9.9
click at [385, 314] on icon "1834" at bounding box center [382, 275] width 87 height 87
click at [432, 223] on input "c. 1834" at bounding box center [432, 220] width 0 height 6
radio input "true"
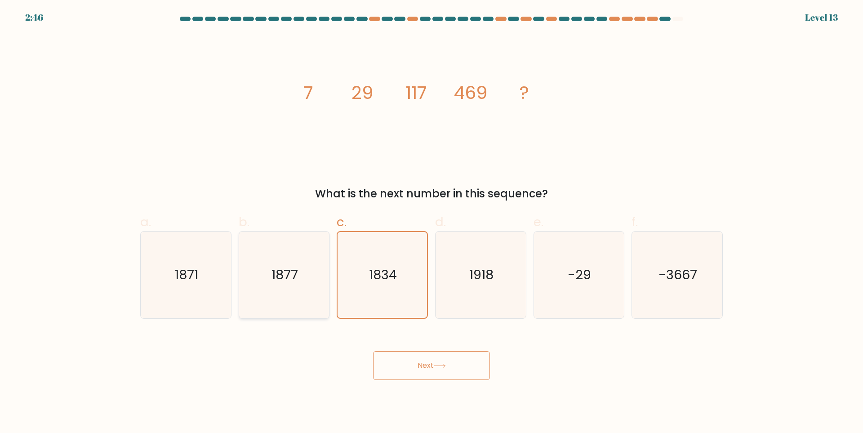
click at [302, 299] on icon "1877" at bounding box center [284, 275] width 87 height 87
click at [432, 223] on input "b. 1877" at bounding box center [432, 220] width 0 height 6
radio input "true"
drag, startPoint x: 409, startPoint y: 358, endPoint x: 409, endPoint y: 365, distance: 7.6
click at [410, 361] on button "Next" at bounding box center [431, 365] width 117 height 29
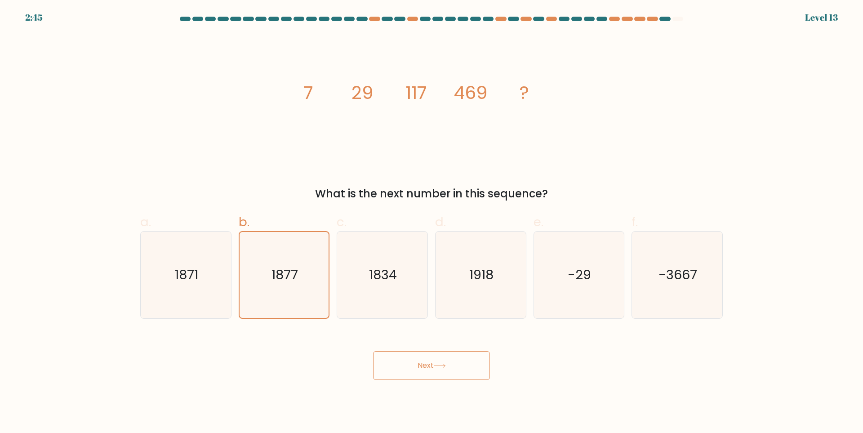
click at [409, 372] on button "Next" at bounding box center [431, 365] width 117 height 29
click at [411, 372] on button "Next" at bounding box center [431, 365] width 117 height 29
click at [414, 369] on button "Next" at bounding box center [431, 365] width 117 height 29
drag, startPoint x: 418, startPoint y: 366, endPoint x: 425, endPoint y: 364, distance: 7.3
click at [419, 366] on button "Next" at bounding box center [431, 365] width 117 height 29
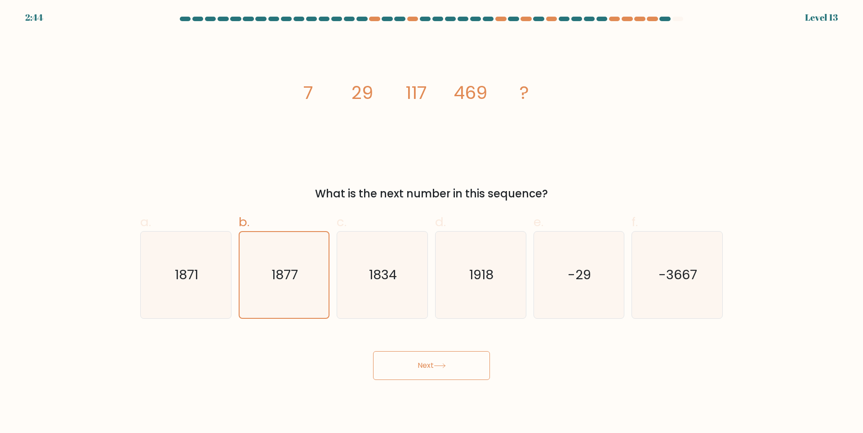
click at [425, 364] on button "Next" at bounding box center [431, 365] width 117 height 29
drag, startPoint x: 425, startPoint y: 364, endPoint x: 400, endPoint y: 358, distance: 26.5
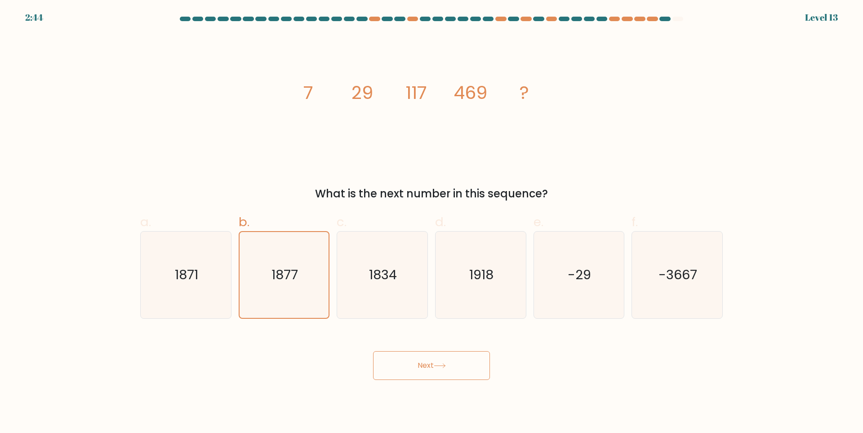
click at [426, 365] on button "Next" at bounding box center [431, 365] width 117 height 29
click at [77, 56] on form at bounding box center [431, 198] width 863 height 363
click at [406, 355] on button "Next" at bounding box center [431, 365] width 117 height 29
drag, startPoint x: 407, startPoint y: 355, endPoint x: 410, endPoint y: 360, distance: 5.2
click at [410, 360] on button "Next" at bounding box center [431, 365] width 117 height 29
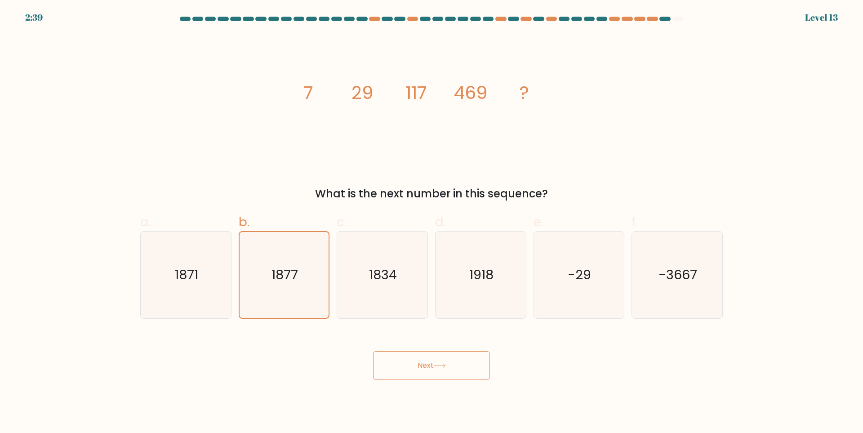
click at [410, 360] on button "Next" at bounding box center [431, 365] width 117 height 29
click at [414, 361] on button "Next" at bounding box center [431, 365] width 117 height 29
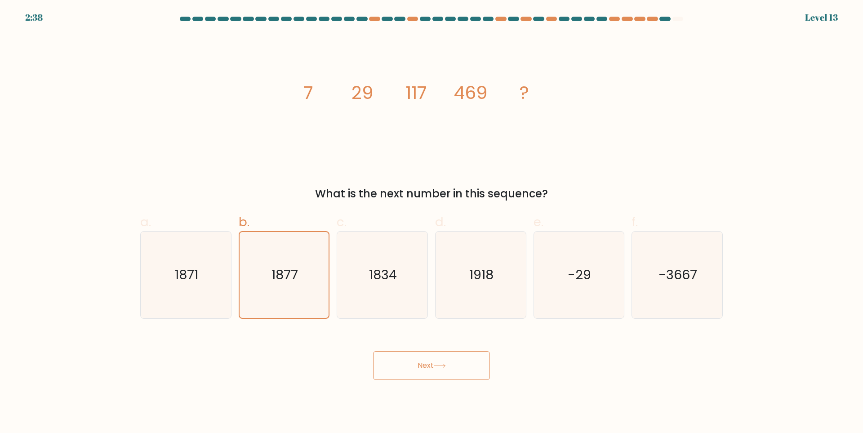
drag, startPoint x: 414, startPoint y: 361, endPoint x: 409, endPoint y: 359, distance: 5.7
click at [414, 361] on button "Next" at bounding box center [431, 365] width 117 height 29
click at [409, 359] on button "Next" at bounding box center [431, 365] width 117 height 29
click at [408, 360] on button "Next" at bounding box center [431, 365] width 117 height 29
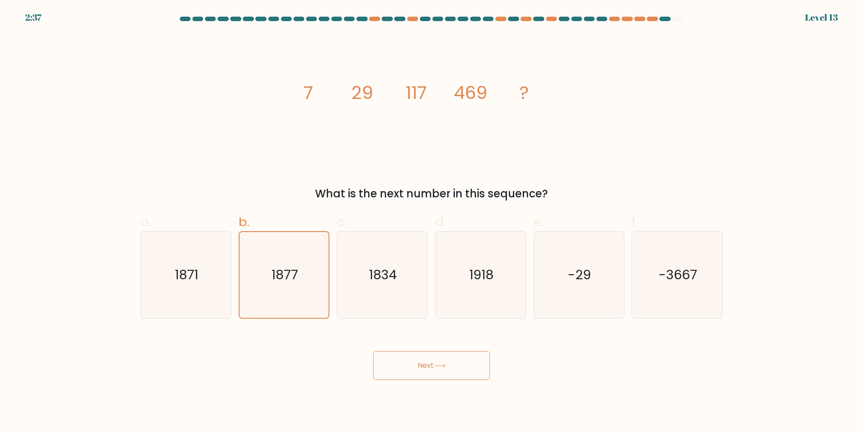
click at [408, 360] on button "Next" at bounding box center [431, 365] width 117 height 29
click at [407, 359] on button "Next" at bounding box center [431, 365] width 117 height 29
click at [437, 363] on button "Next" at bounding box center [431, 365] width 117 height 29
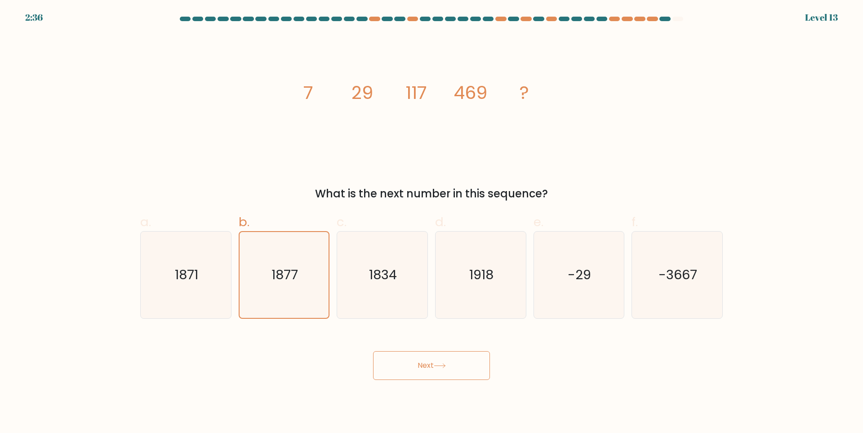
click at [437, 363] on button "Next" at bounding box center [431, 365] width 117 height 29
click at [681, 21] on div at bounding box center [678, 19] width 11 height 4
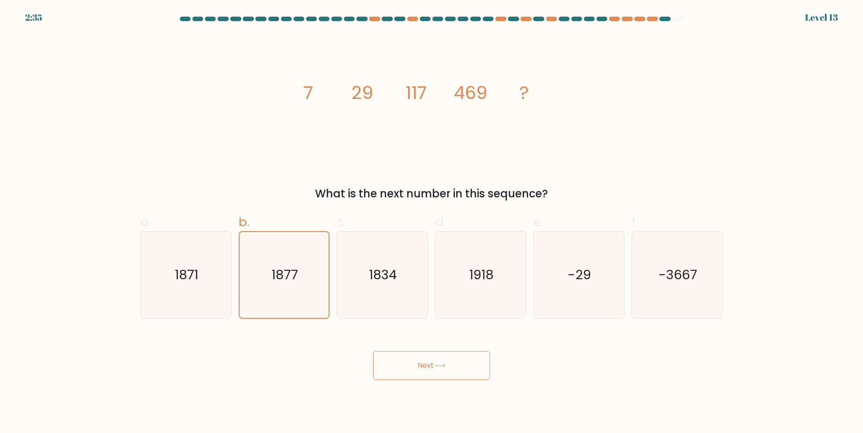
click at [680, 20] on div at bounding box center [678, 19] width 11 height 4
click at [453, 302] on icon "1918" at bounding box center [481, 275] width 87 height 87
click at [432, 223] on input "d. 1918" at bounding box center [432, 220] width 0 height 6
radio input "true"
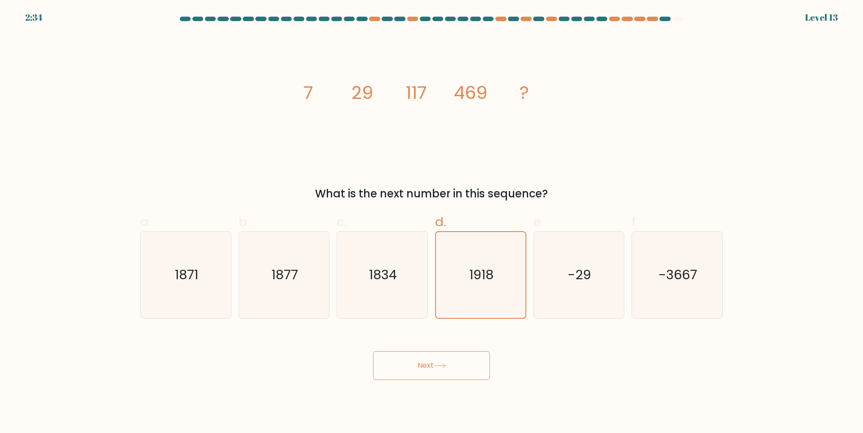
click at [437, 360] on button "Next" at bounding box center [431, 365] width 117 height 29
drag, startPoint x: 370, startPoint y: 268, endPoint x: 416, endPoint y: 346, distance: 90.9
click at [372, 270] on text "1834" at bounding box center [384, 275] width 28 height 18
drag, startPoint x: 429, startPoint y: 360, endPoint x: 425, endPoint y: 356, distance: 5.4
click at [427, 358] on button "Next" at bounding box center [431, 365] width 117 height 29
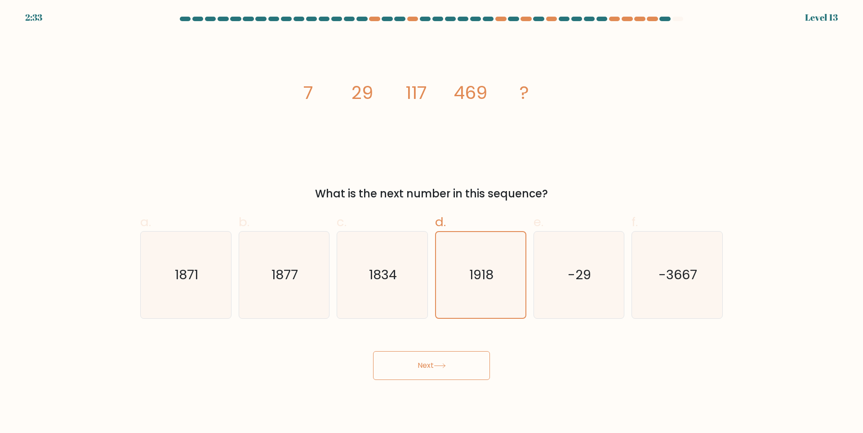
click at [426, 321] on form at bounding box center [431, 198] width 863 height 363
click at [401, 315] on icon "1834" at bounding box center [382, 275] width 87 height 87
click at [432, 223] on input "c. 1834" at bounding box center [432, 220] width 0 height 6
radio input "true"
click at [426, 371] on button "Next" at bounding box center [431, 365] width 117 height 29
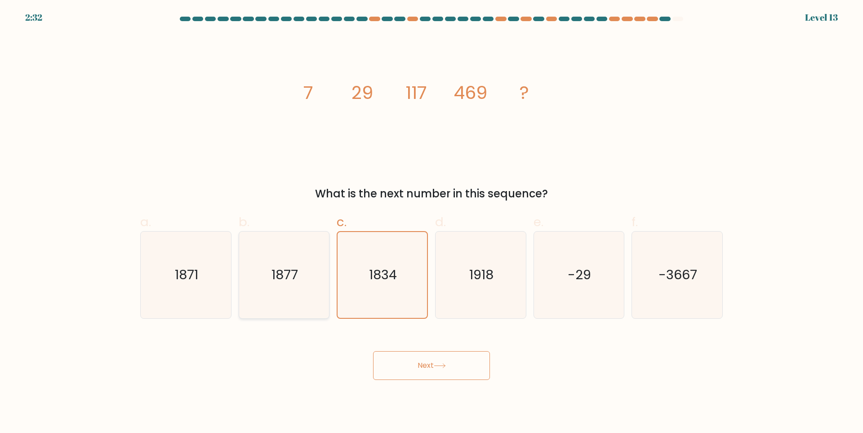
click at [280, 273] on text "1877" at bounding box center [285, 275] width 27 height 18
click at [432, 223] on input "b. 1877" at bounding box center [432, 220] width 0 height 6
radio input "true"
drag, startPoint x: 421, startPoint y: 399, endPoint x: 386, endPoint y: 371, distance: 44.5
click at [420, 399] on body "2:31 Level 13" at bounding box center [431, 216] width 863 height 433
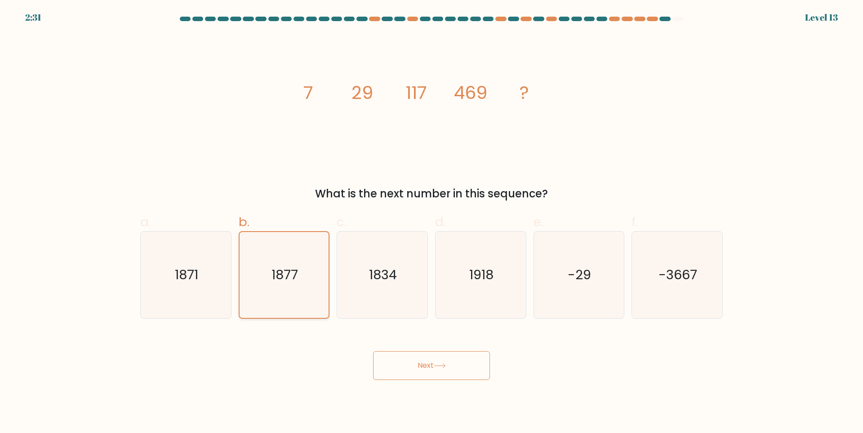
drag, startPoint x: 166, startPoint y: 284, endPoint x: 277, endPoint y: 318, distance: 116.5
click at [187, 292] on icon "1871" at bounding box center [186, 275] width 87 height 87
click at [401, 378] on button "Next" at bounding box center [431, 365] width 117 height 29
click at [190, 283] on text "1871" at bounding box center [186, 275] width 23 height 18
click at [432, 223] on input "a. 1871" at bounding box center [432, 220] width 0 height 6
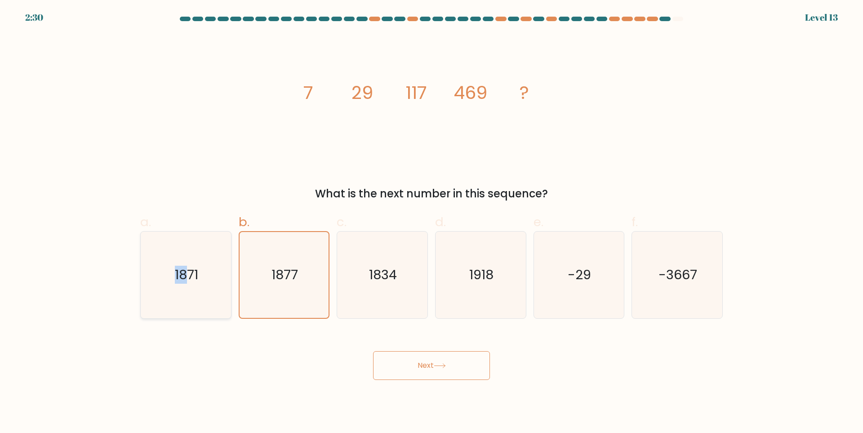
radio input "true"
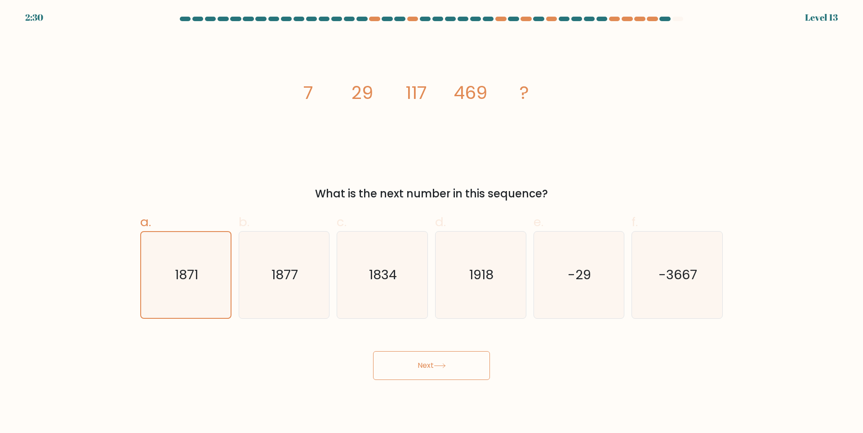
click at [387, 367] on button "Next" at bounding box center [431, 365] width 117 height 29
click at [388, 367] on button "Next" at bounding box center [431, 365] width 117 height 29
drag, startPoint x: 310, startPoint y: 286, endPoint x: 355, endPoint y: 319, distance: 56.0
click at [312, 286] on icon "1877" at bounding box center [284, 275] width 87 height 87
click at [432, 223] on input "b. 1877" at bounding box center [432, 220] width 0 height 6
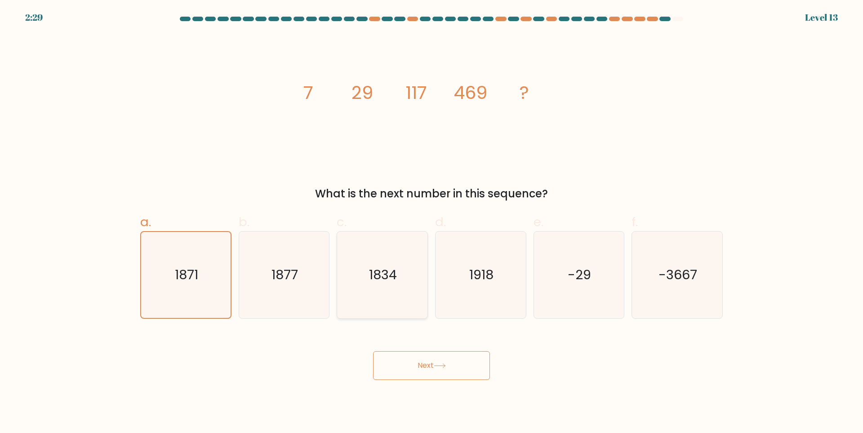
radio input "true"
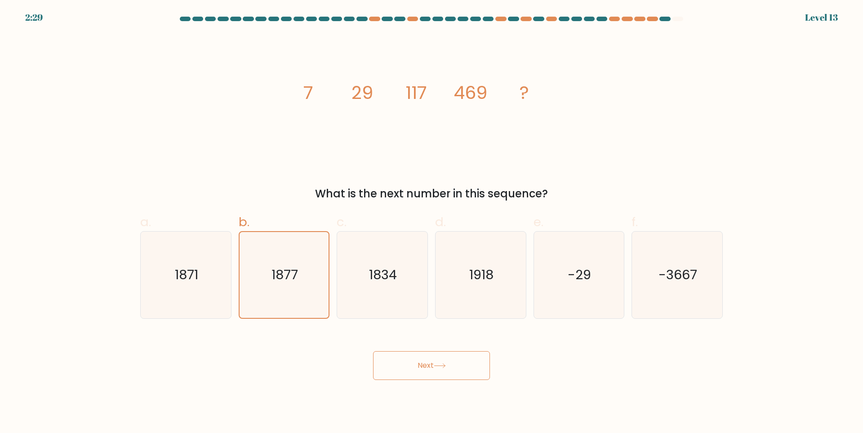
click at [441, 364] on button "Next" at bounding box center [431, 365] width 117 height 29
drag, startPoint x: 295, startPoint y: 292, endPoint x: 309, endPoint y: 303, distance: 18.6
click at [300, 295] on icon "1877" at bounding box center [284, 275] width 86 height 86
click at [424, 366] on button "Next" at bounding box center [431, 365] width 117 height 29
drag, startPoint x: 258, startPoint y: 276, endPoint x: 372, endPoint y: 349, distance: 136.4
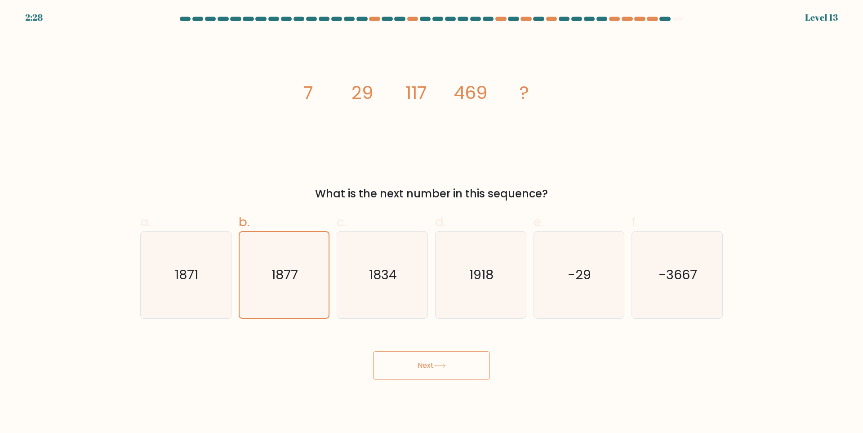
click at [264, 283] on icon "1877" at bounding box center [284, 275] width 86 height 86
click at [432, 223] on input "b. 1877" at bounding box center [432, 220] width 0 height 6
click at [409, 371] on button "Next" at bounding box center [431, 365] width 117 height 29
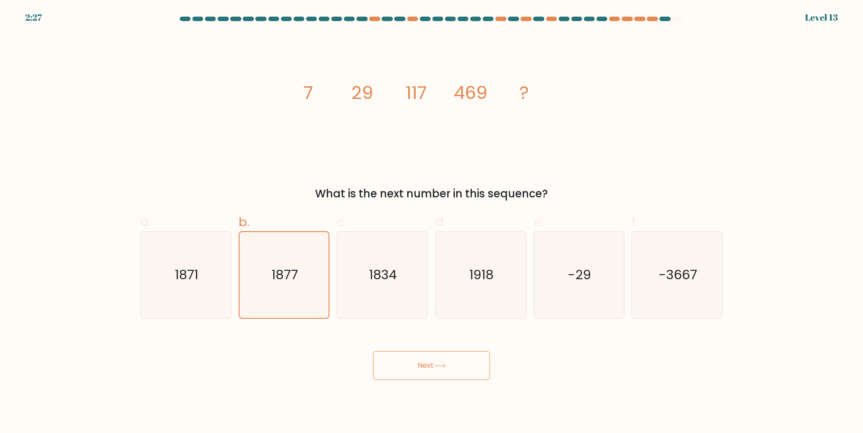
click at [409, 371] on button "Next" at bounding box center [431, 365] width 117 height 29
click at [410, 371] on button "Next" at bounding box center [431, 365] width 117 height 29
click at [411, 371] on button "Next" at bounding box center [431, 365] width 117 height 29
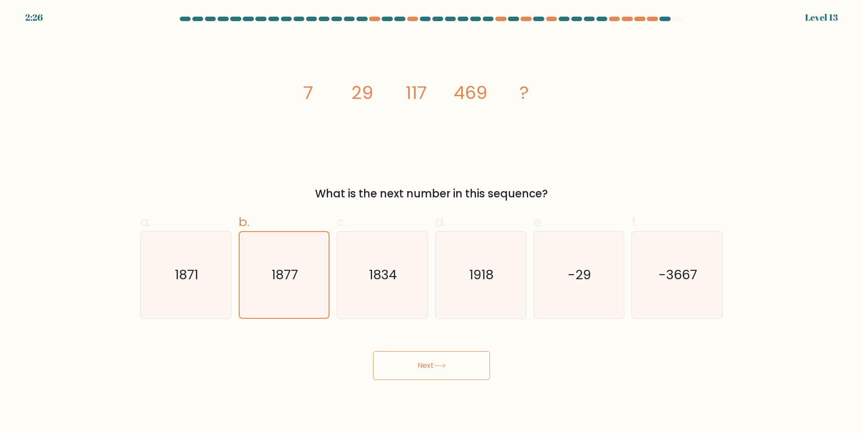
click at [411, 371] on button "Next" at bounding box center [431, 365] width 117 height 29
click at [410, 371] on button "Next" at bounding box center [431, 365] width 117 height 29
click at [409, 371] on button "Next" at bounding box center [431, 365] width 117 height 29
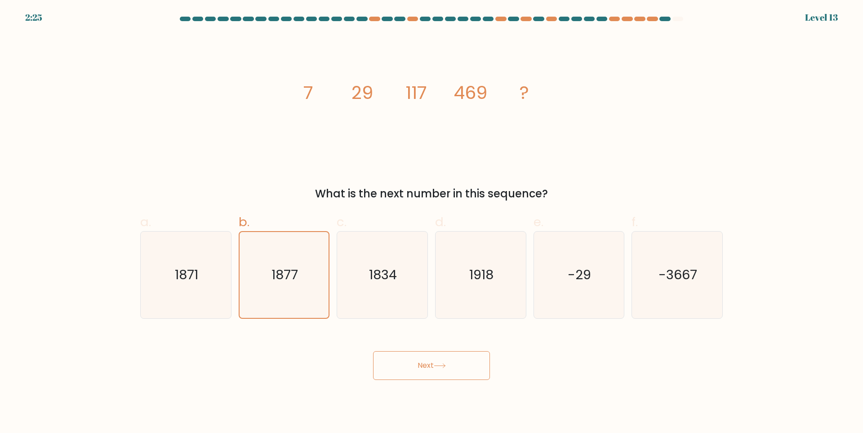
click at [409, 371] on button "Next" at bounding box center [431, 365] width 117 height 29
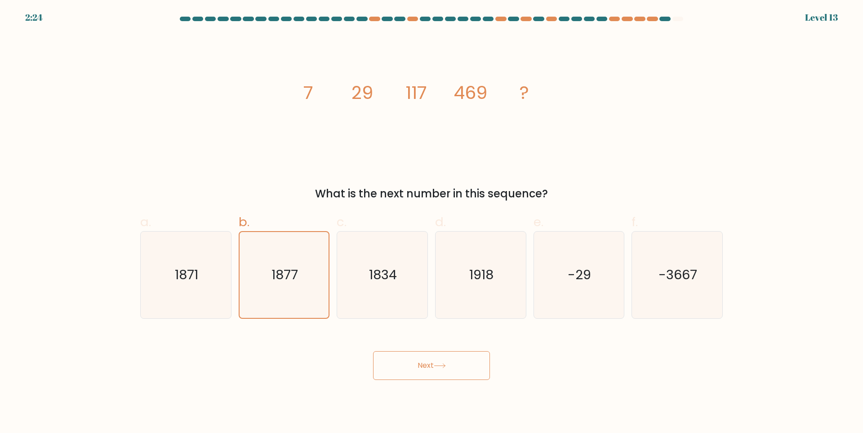
click at [409, 371] on button "Next" at bounding box center [431, 365] width 117 height 29
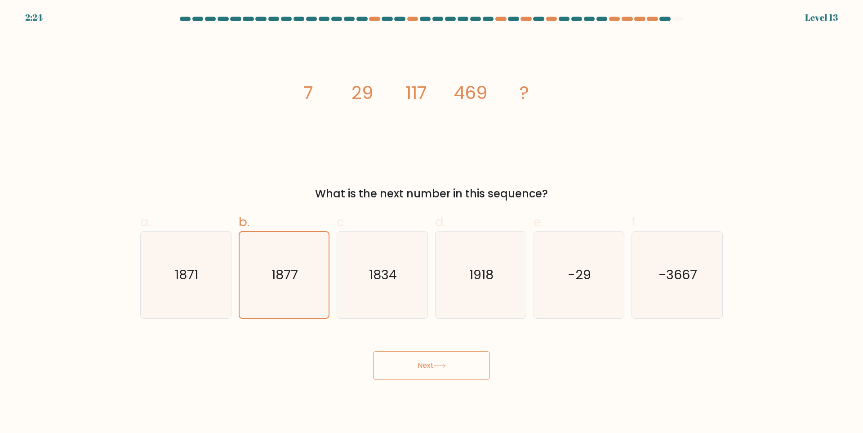
click at [409, 371] on button "Next" at bounding box center [431, 365] width 117 height 29
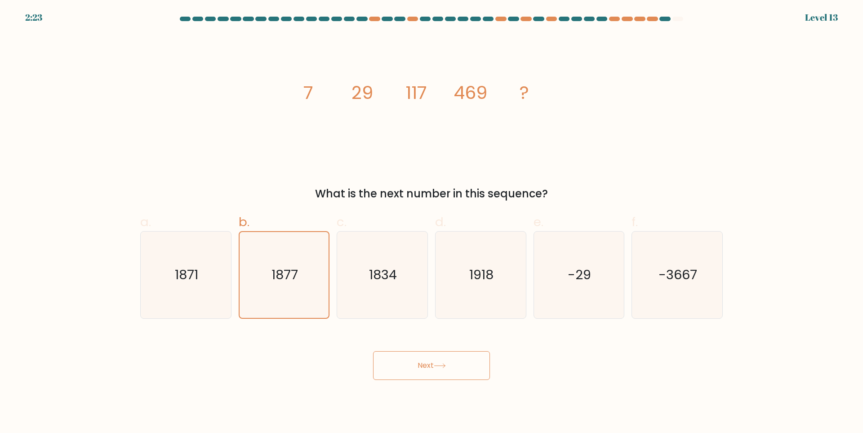
click at [409, 371] on button "Next" at bounding box center [431, 365] width 117 height 29
click at [373, 351] on button "Next" at bounding box center [431, 365] width 117 height 29
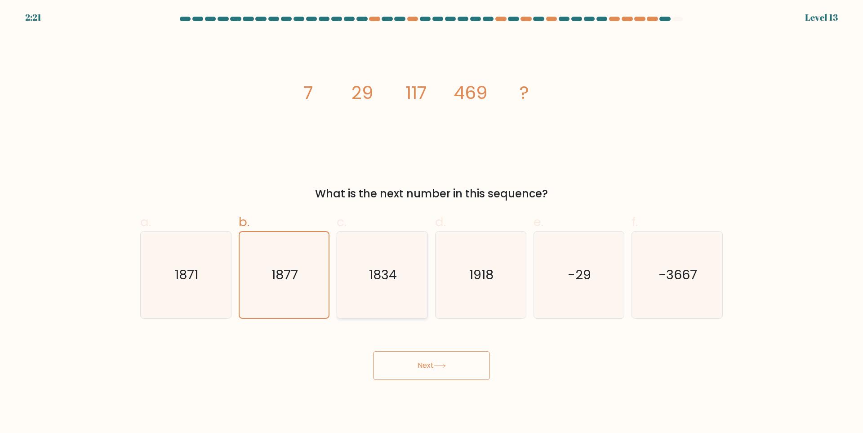
click at [373, 351] on button "Next" at bounding box center [431, 365] width 117 height 29
drag, startPoint x: 414, startPoint y: 296, endPoint x: 409, endPoint y: 318, distance: 22.1
click at [413, 297] on icon "1834" at bounding box center [382, 275] width 87 height 87
click at [432, 223] on input "c. 1834" at bounding box center [432, 220] width 0 height 6
radio input "true"
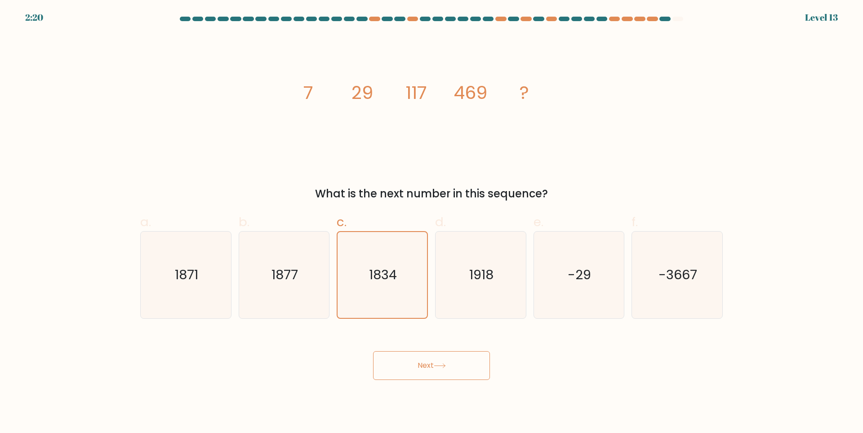
click at [426, 360] on button "Next" at bounding box center [431, 365] width 117 height 29
drag, startPoint x: 300, startPoint y: 284, endPoint x: 305, endPoint y: 286, distance: 4.8
click at [302, 284] on icon "1877" at bounding box center [284, 275] width 87 height 87
click at [432, 223] on input "b. 1877" at bounding box center [432, 220] width 0 height 6
radio input "true"
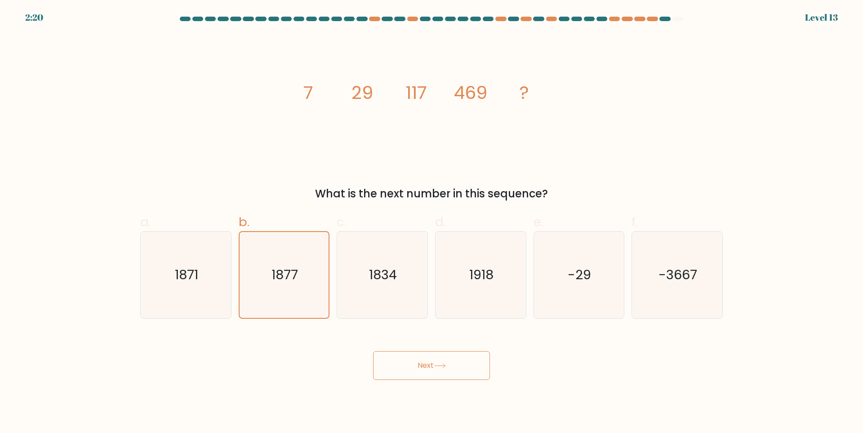
drag, startPoint x: 403, startPoint y: 360, endPoint x: 406, endPoint y: 364, distance: 4.8
click at [406, 364] on button "Next" at bounding box center [431, 365] width 117 height 29
click at [407, 367] on button "Next" at bounding box center [431, 365] width 117 height 29
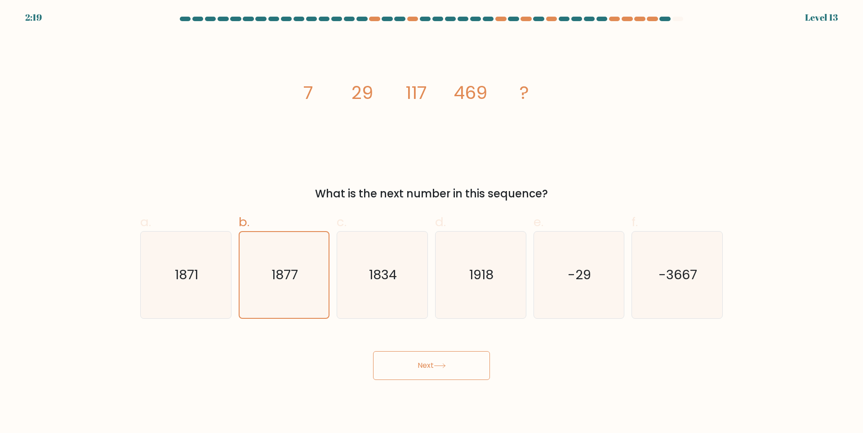
click at [407, 367] on button "Next" at bounding box center [431, 365] width 117 height 29
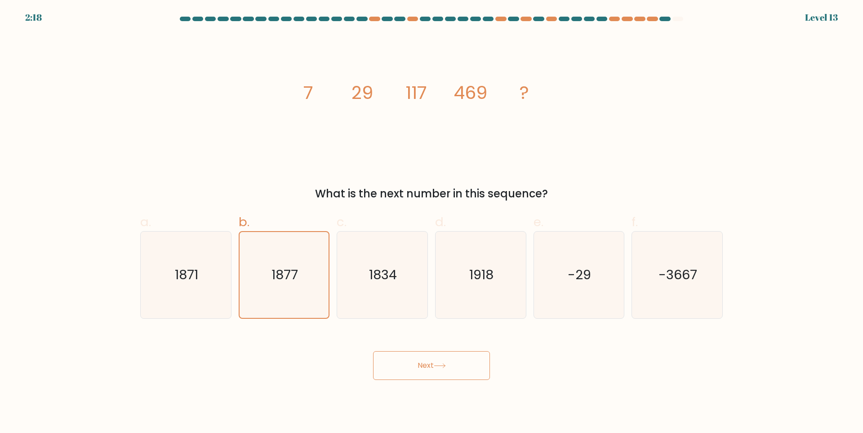
click at [407, 367] on button "Next" at bounding box center [431, 365] width 117 height 29
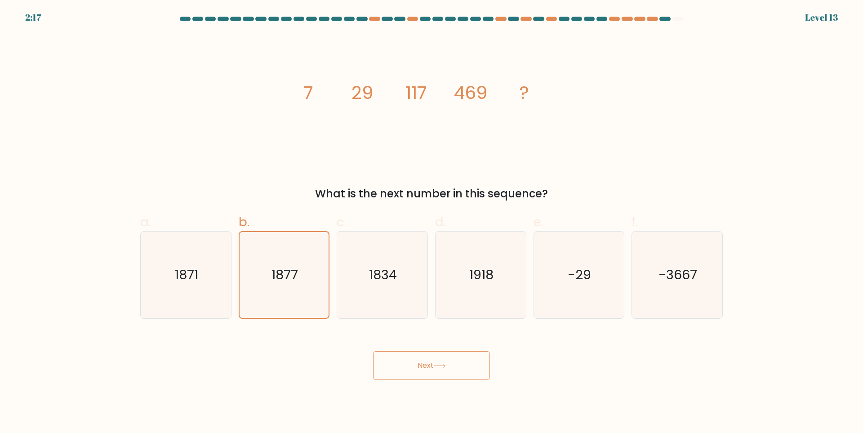
click at [407, 367] on button "Next" at bounding box center [431, 365] width 117 height 29
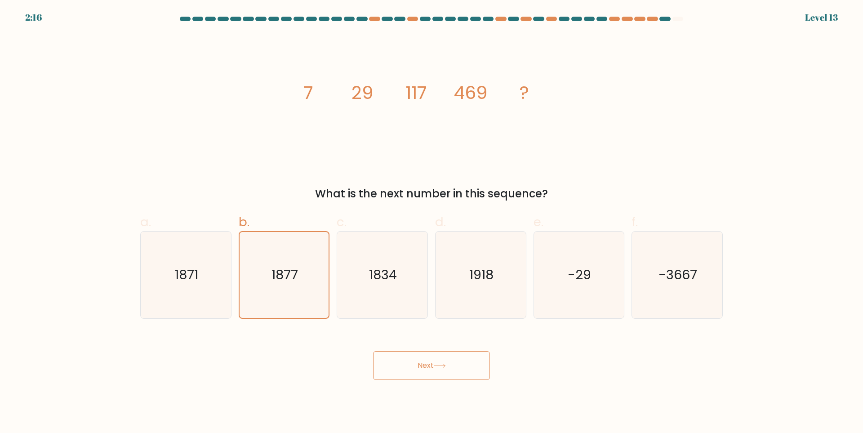
click at [407, 367] on button "Next" at bounding box center [431, 365] width 117 height 29
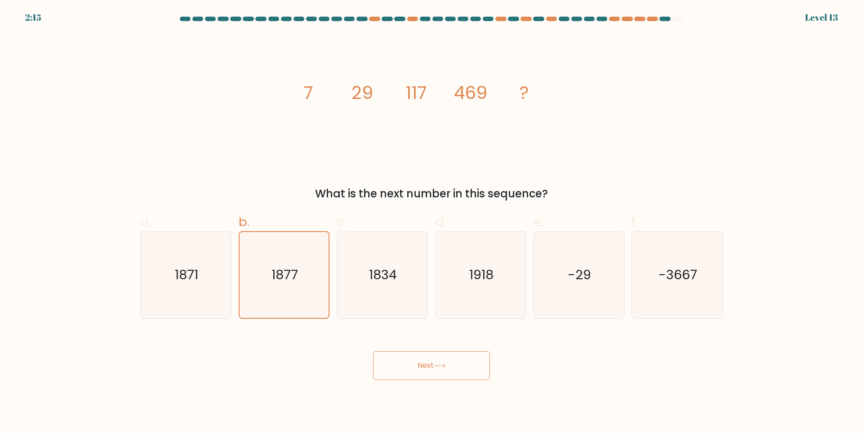
click at [407, 367] on button "Next" at bounding box center [431, 365] width 117 height 29
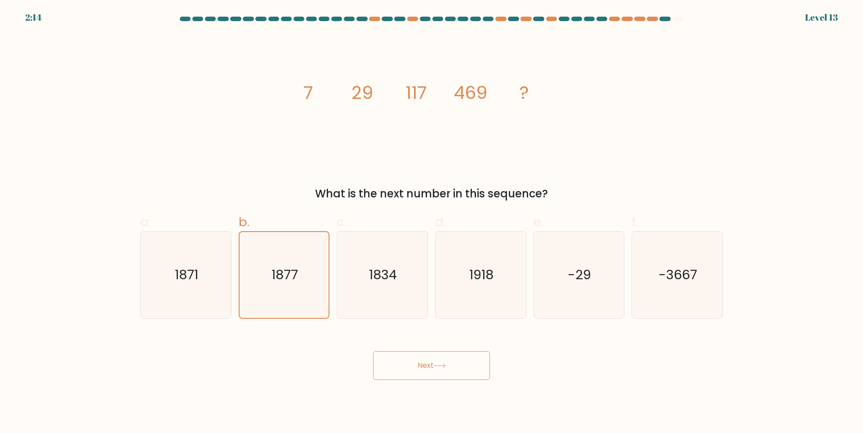
click at [407, 367] on button "Next" at bounding box center [431, 365] width 117 height 29
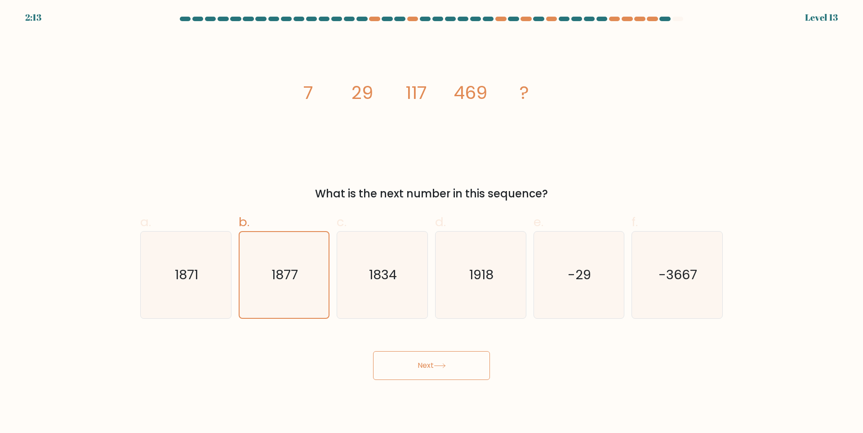
click at [407, 367] on button "Next" at bounding box center [431, 365] width 117 height 29
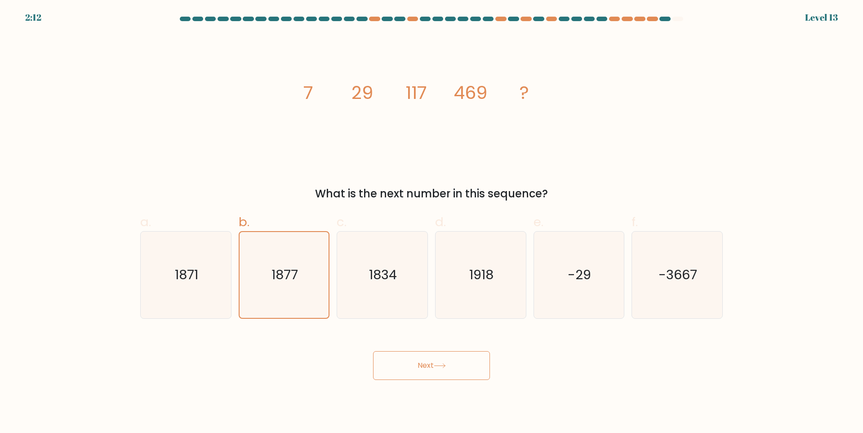
click at [407, 367] on button "Next" at bounding box center [431, 365] width 117 height 29
drag, startPoint x: 407, startPoint y: 367, endPoint x: 415, endPoint y: 356, distance: 12.6
click at [414, 357] on button "Next" at bounding box center [431, 365] width 117 height 29
click at [413, 361] on button "Next" at bounding box center [431, 365] width 117 height 29
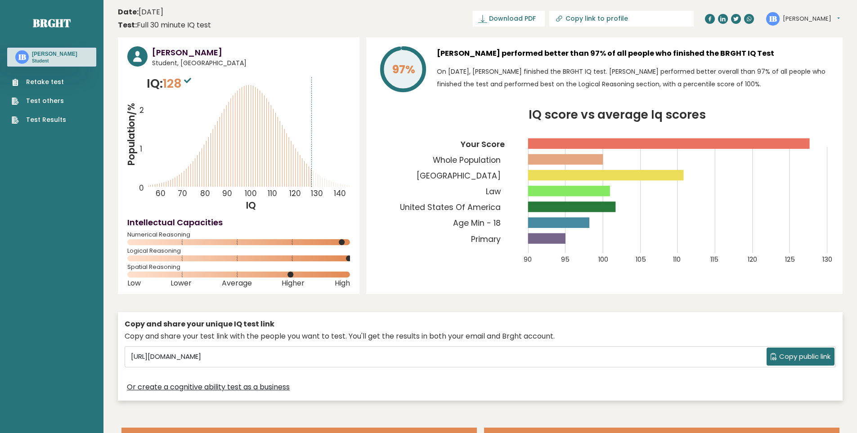
click at [57, 121] on link "Test Results" at bounding box center [39, 119] width 54 height 9
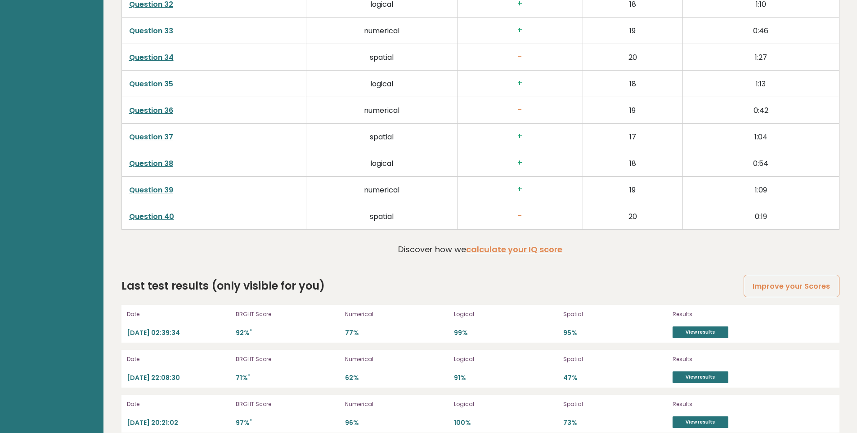
scroll to position [2387, 0]
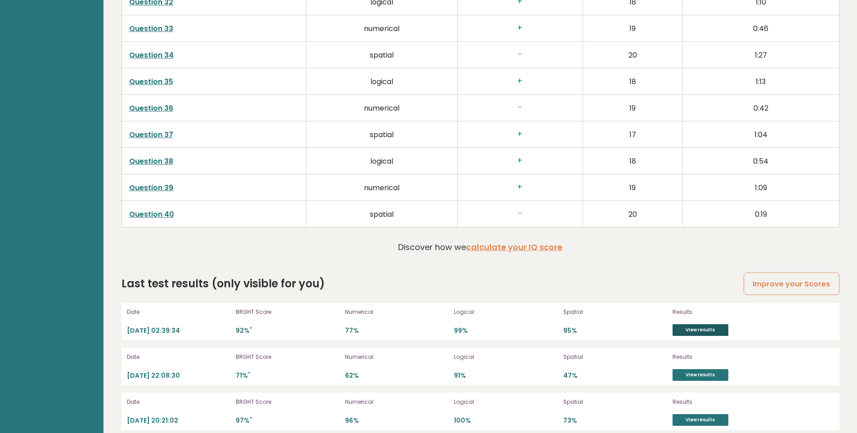
click at [703, 324] on link "View results" at bounding box center [700, 330] width 56 height 12
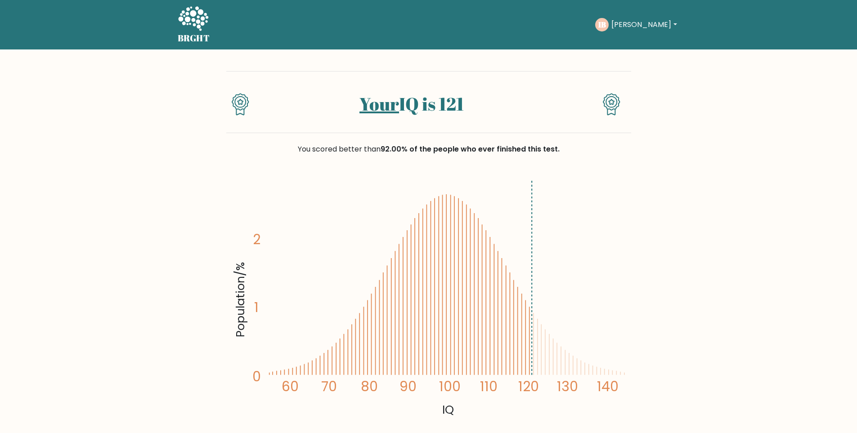
click at [378, 104] on link "Your" at bounding box center [379, 104] width 40 height 24
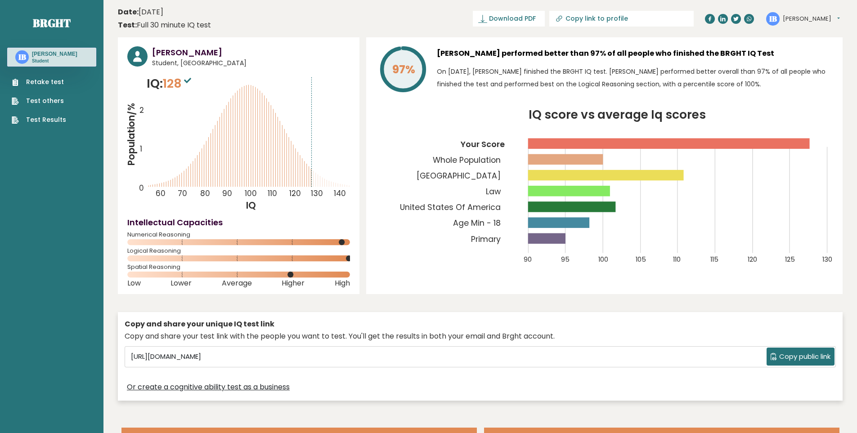
click at [170, 81] on span "128" at bounding box center [178, 83] width 31 height 17
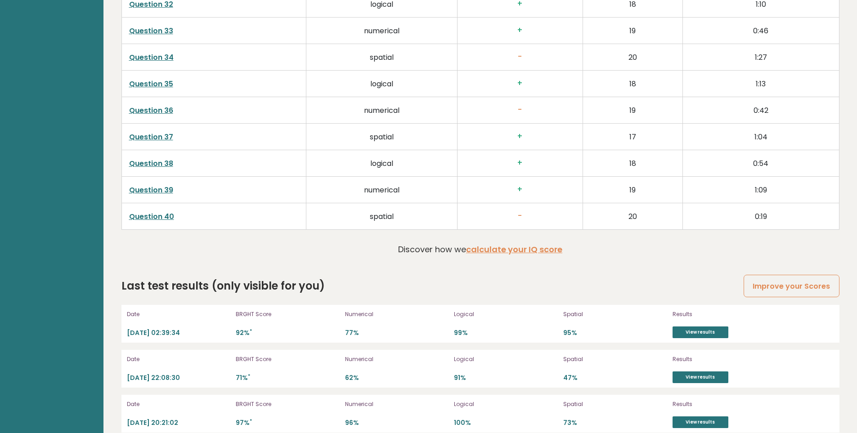
scroll to position [2387, 0]
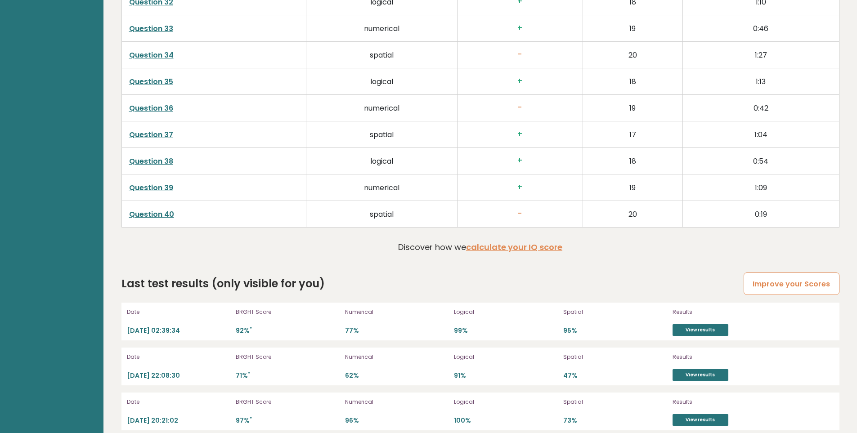
click at [795, 283] on link "Improve your Scores" at bounding box center [790, 284] width 95 height 23
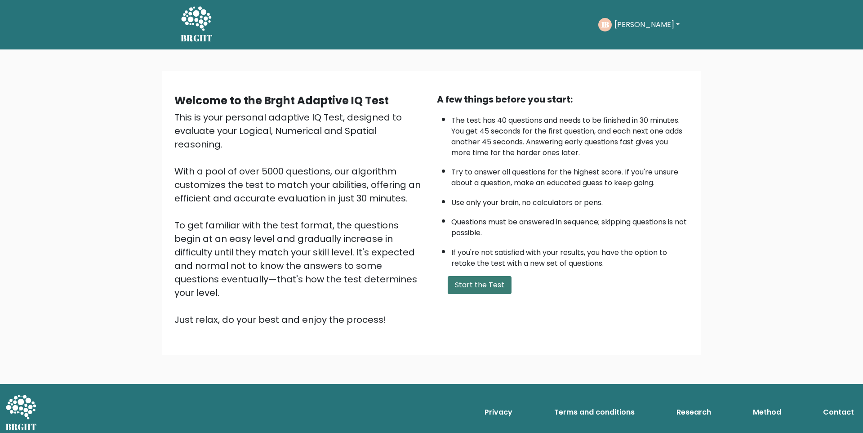
click at [470, 285] on button "Start the Test" at bounding box center [480, 285] width 64 height 18
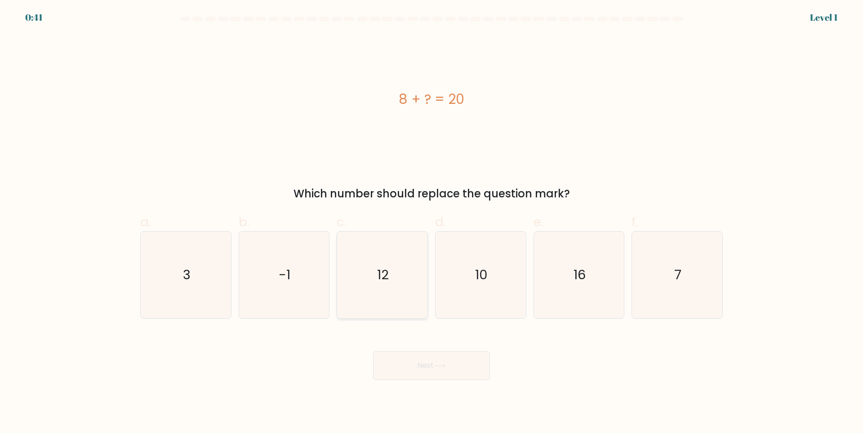
click at [423, 275] on icon "12" at bounding box center [382, 275] width 87 height 87
click at [432, 223] on input "c. 12" at bounding box center [432, 220] width 0 height 6
radio input "true"
click at [432, 356] on button "Next" at bounding box center [431, 365] width 117 height 29
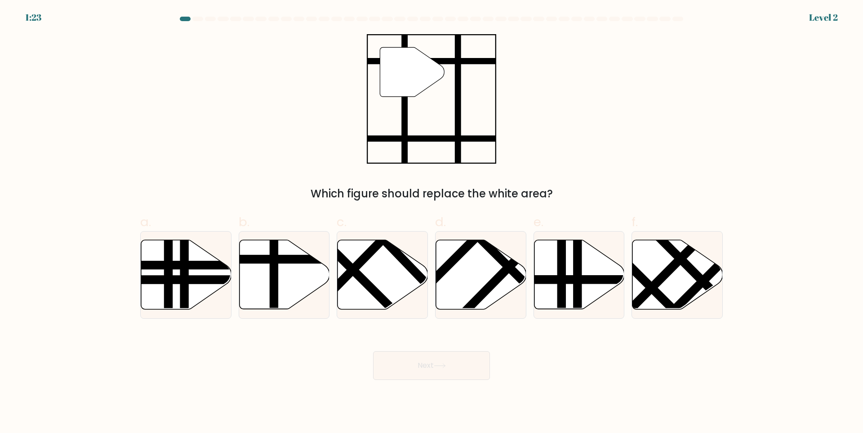
drag, startPoint x: 286, startPoint y: 300, endPoint x: 350, endPoint y: 332, distance: 72.0
click at [286, 300] on icon at bounding box center [284, 274] width 90 height 69
click at [432, 223] on input "b." at bounding box center [432, 220] width 0 height 6
radio input "true"
click at [379, 368] on button "Next" at bounding box center [431, 365] width 117 height 29
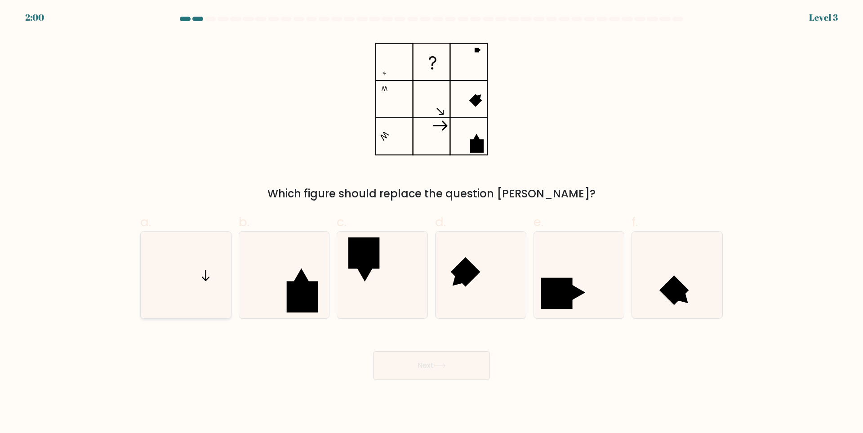
click at [185, 266] on icon at bounding box center [186, 275] width 87 height 87
click at [432, 223] on input "a." at bounding box center [432, 220] width 0 height 6
radio input "true"
click at [408, 363] on button "Next" at bounding box center [431, 365] width 117 height 29
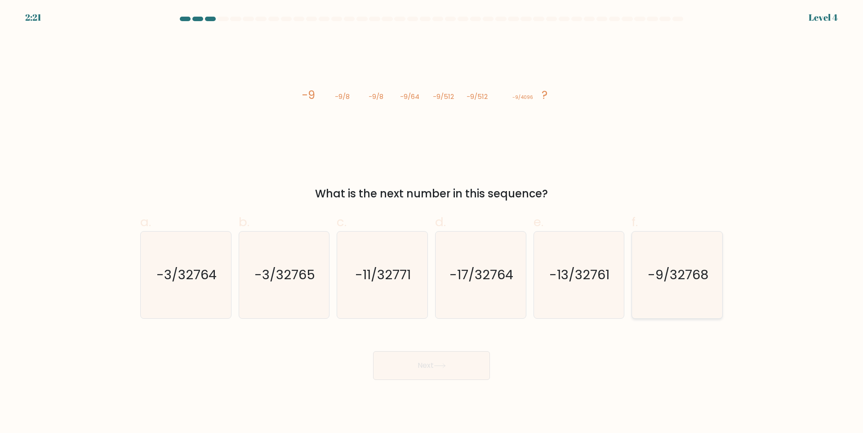
click at [698, 286] on icon "-9/32768" at bounding box center [677, 275] width 87 height 87
click at [432, 223] on input "f. -9/32768" at bounding box center [432, 220] width 0 height 6
radio input "true"
click at [425, 360] on button "Next" at bounding box center [431, 365] width 117 height 29
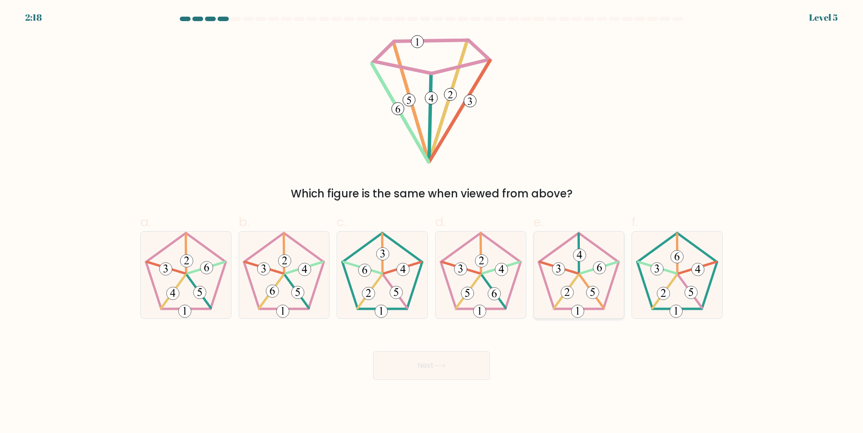
click at [588, 272] on 21 at bounding box center [600, 268] width 38 height 12
click at [432, 223] on input "e." at bounding box center [432, 220] width 0 height 6
radio input "true"
click at [444, 363] on icon at bounding box center [440, 365] width 12 height 5
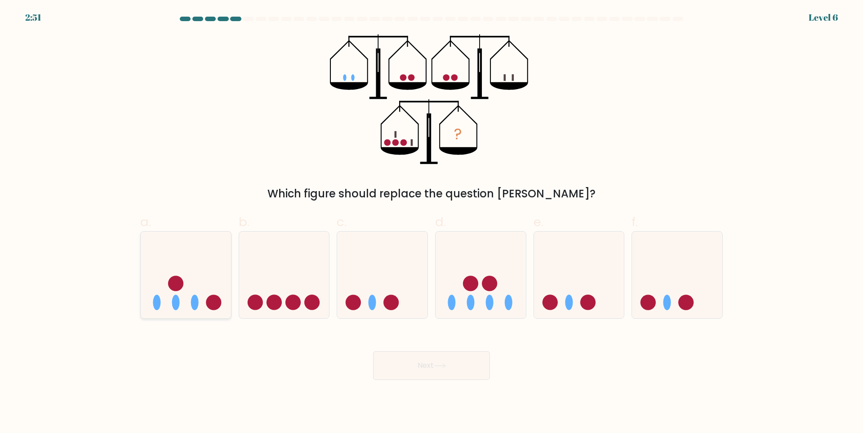
click at [194, 291] on icon at bounding box center [186, 275] width 90 height 75
click at [432, 223] on input "a." at bounding box center [432, 220] width 0 height 6
radio input "true"
click at [396, 369] on button "Next" at bounding box center [431, 365] width 117 height 29
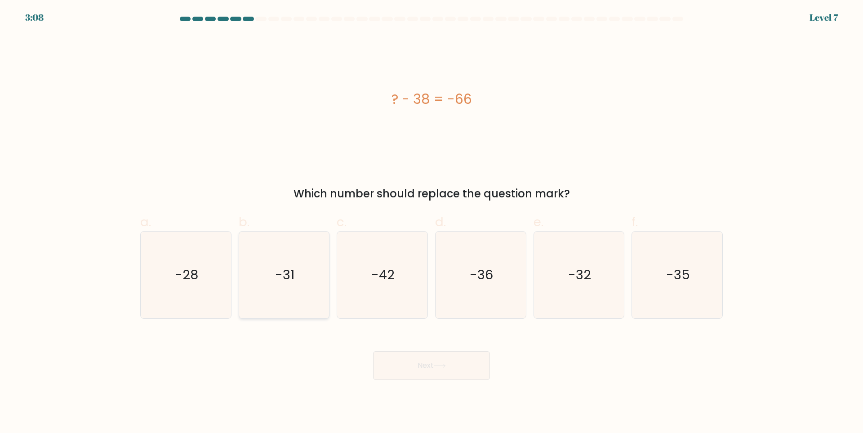
drag, startPoint x: 217, startPoint y: 278, endPoint x: 283, endPoint y: 315, distance: 75.5
click at [217, 278] on icon "-28" at bounding box center [186, 275] width 87 height 87
click at [432, 223] on input "a. -28" at bounding box center [432, 220] width 0 height 6
radio input "true"
click at [423, 372] on button "Next" at bounding box center [431, 365] width 117 height 29
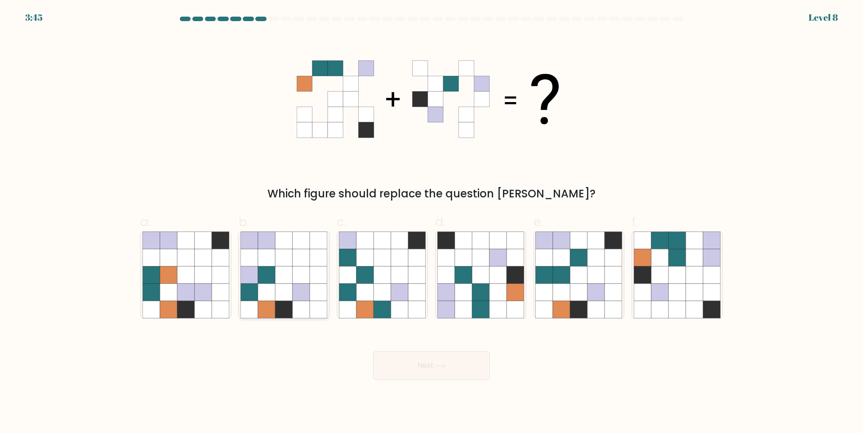
click at [287, 278] on icon at bounding box center [284, 274] width 17 height 17
click at [432, 223] on input "b." at bounding box center [432, 220] width 0 height 6
radio input "true"
click at [391, 279] on icon at bounding box center [399, 274] width 17 height 17
click at [432, 223] on input "c." at bounding box center [432, 220] width 0 height 6
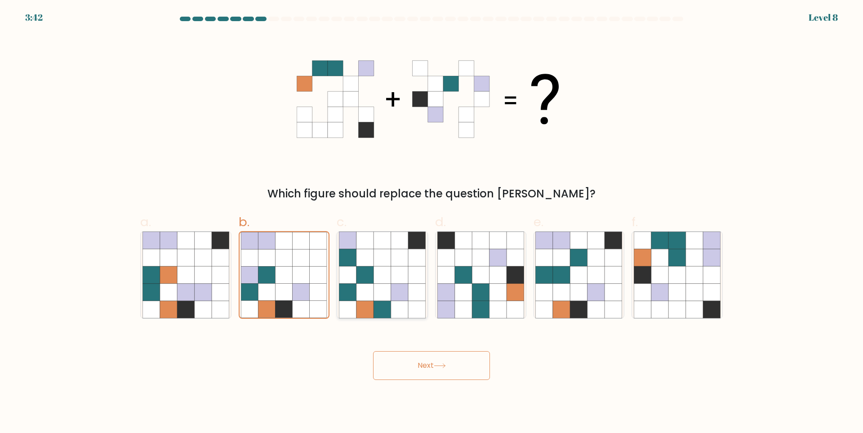
radio input "true"
click at [462, 266] on icon at bounding box center [463, 257] width 17 height 17
click at [432, 223] on input "d." at bounding box center [432, 220] width 0 height 6
radio input "true"
click at [588, 279] on icon at bounding box center [596, 274] width 17 height 17
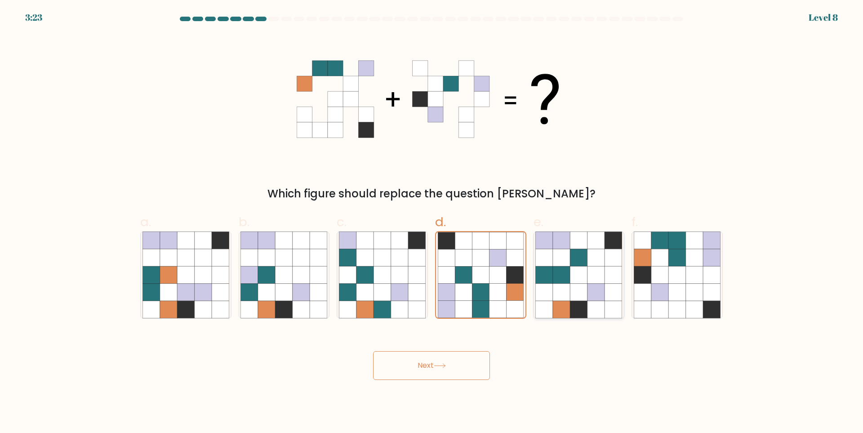
click at [432, 223] on input "e." at bounding box center [432, 220] width 0 height 6
radio input "true"
click at [667, 273] on icon at bounding box center [660, 274] width 17 height 17
click at [432, 223] on input "f." at bounding box center [432, 220] width 0 height 6
radio input "true"
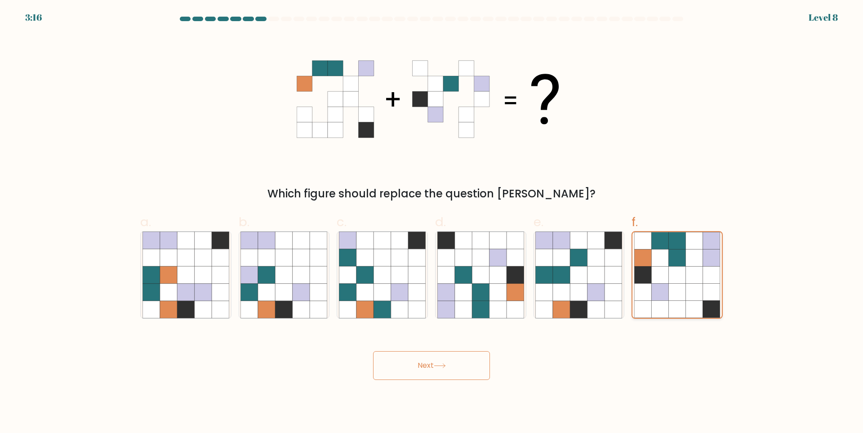
click at [668, 273] on icon at bounding box center [660, 275] width 17 height 17
click at [432, 223] on input "f." at bounding box center [432, 220] width 0 height 6
drag, startPoint x: 459, startPoint y: 376, endPoint x: 416, endPoint y: 317, distance: 73.1
click at [459, 376] on button "Next" at bounding box center [431, 365] width 117 height 29
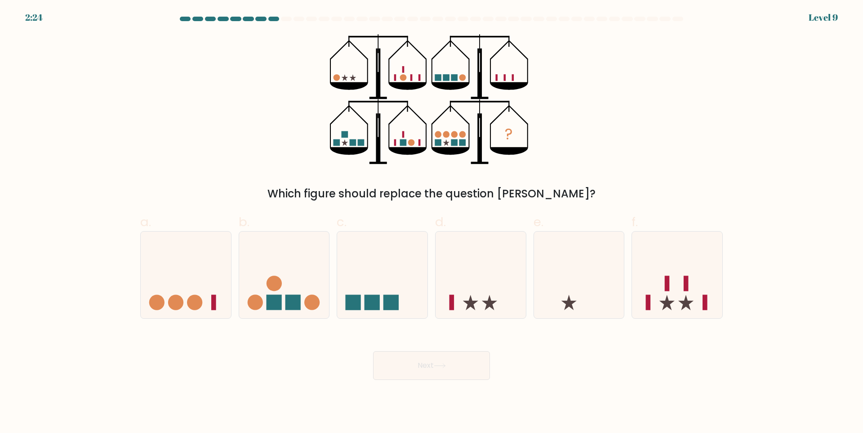
drag, startPoint x: 693, startPoint y: 297, endPoint x: 510, endPoint y: 395, distance: 207.2
click at [684, 300] on icon at bounding box center [677, 275] width 90 height 75
click at [432, 223] on input "f." at bounding box center [432, 220] width 0 height 6
radio input "true"
click at [428, 369] on button "Next" at bounding box center [431, 365] width 117 height 29
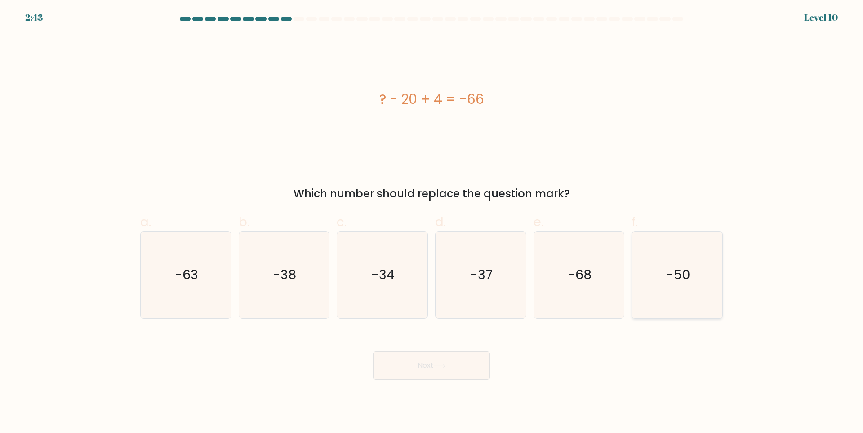
drag, startPoint x: 661, startPoint y: 259, endPoint x: 574, endPoint y: 340, distance: 118.7
click at [661, 260] on icon "-50" at bounding box center [677, 275] width 87 height 87
click at [432, 223] on input "f. -50" at bounding box center [432, 220] width 0 height 6
radio input "true"
click at [434, 369] on button "Next" at bounding box center [431, 365] width 117 height 29
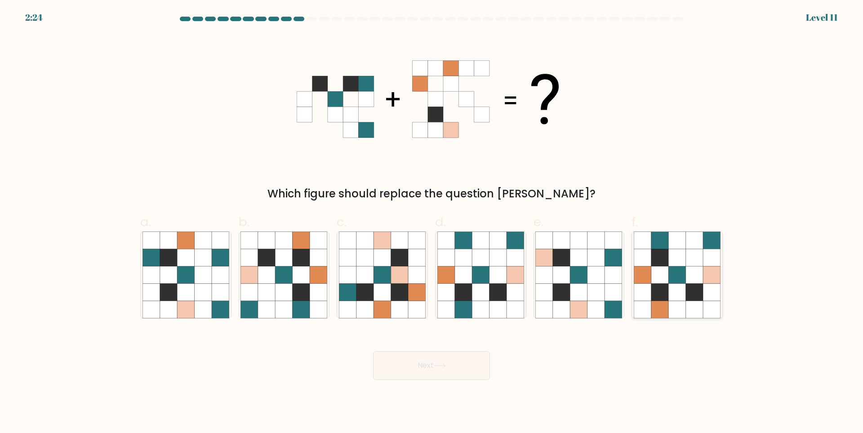
click at [680, 296] on icon at bounding box center [677, 292] width 17 height 17
click at [432, 223] on input "f." at bounding box center [432, 220] width 0 height 6
radio input "true"
click at [440, 360] on button "Next" at bounding box center [431, 365] width 117 height 29
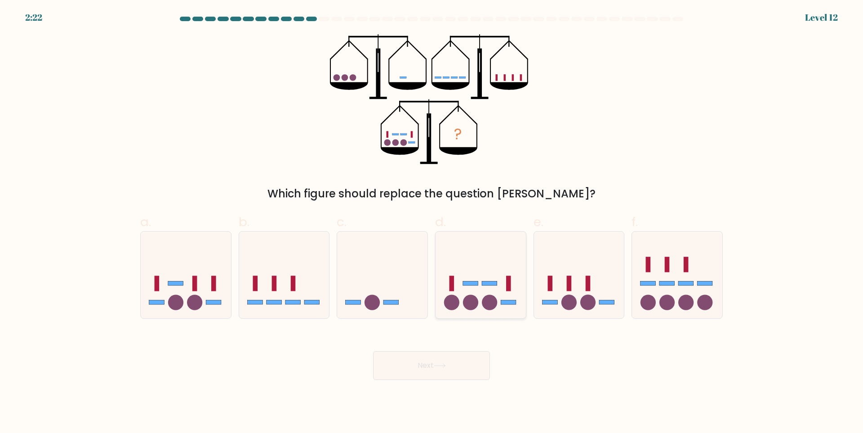
click at [470, 303] on circle at bounding box center [470, 302] width 15 height 15
click at [432, 223] on input "d." at bounding box center [432, 220] width 0 height 6
radio input "true"
click at [459, 350] on div "Next" at bounding box center [432, 355] width 594 height 50
click at [440, 361] on button "Next" at bounding box center [431, 365] width 117 height 29
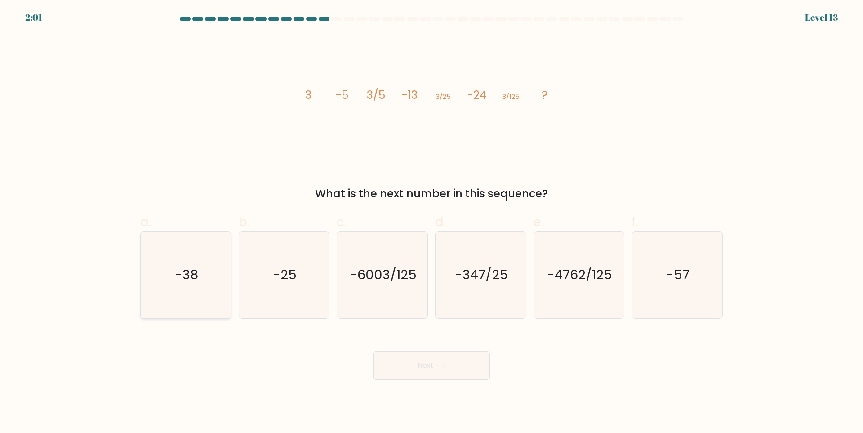
click at [211, 255] on icon "-38" at bounding box center [186, 275] width 87 height 87
click at [432, 223] on input "a. -38" at bounding box center [432, 220] width 0 height 6
radio input "true"
click at [440, 373] on button "Next" at bounding box center [431, 365] width 117 height 29
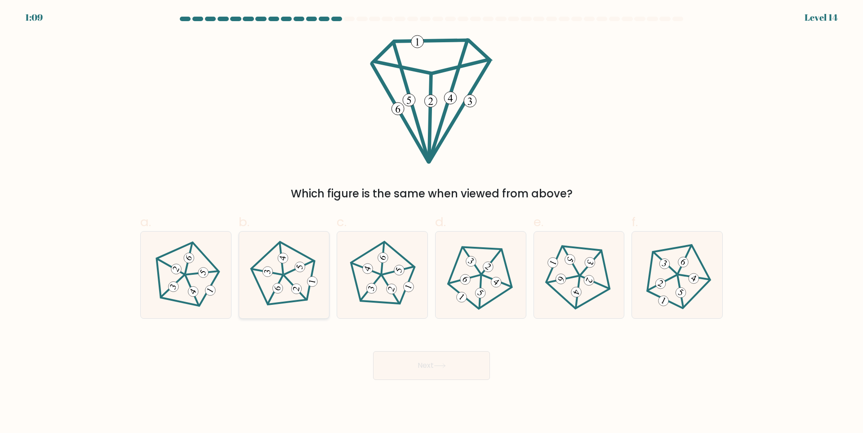
click at [310, 284] on 404 at bounding box center [313, 282] width 12 height 12
click at [432, 223] on input "b." at bounding box center [432, 220] width 0 height 6
radio input "true"
click at [435, 375] on button "Next" at bounding box center [431, 365] width 117 height 29
